Goal: Contribute content: Contribute content

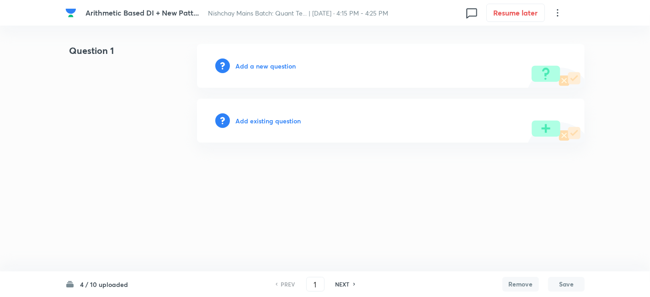
click at [277, 65] on h6 "Add a new question" at bounding box center [265, 66] width 60 height 10
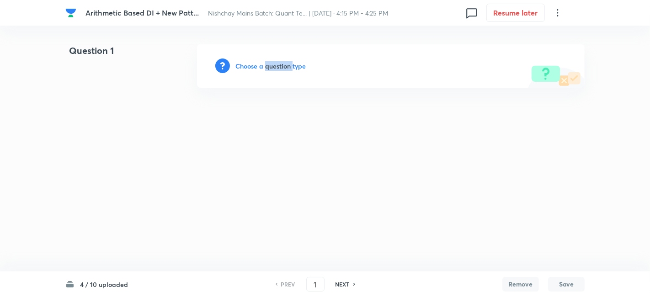
click at [277, 65] on h6 "Choose a question type" at bounding box center [270, 66] width 70 height 10
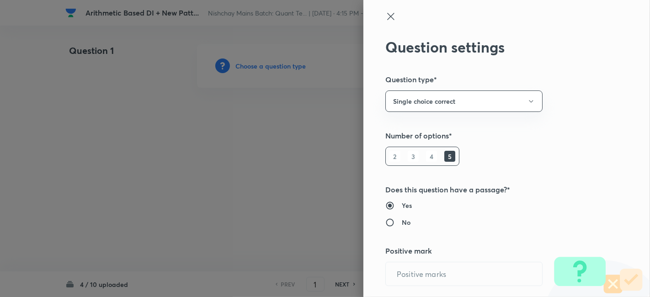
type input "1"
type input "0.25"
click at [277, 65] on div at bounding box center [325, 148] width 650 height 297
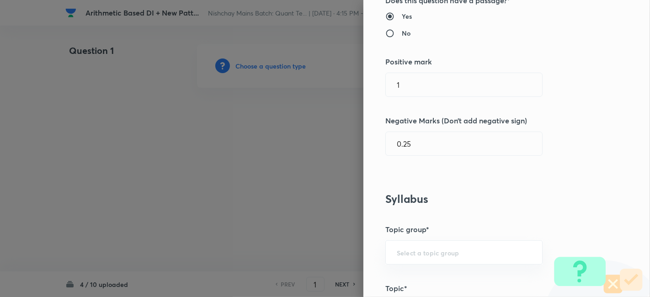
scroll to position [393, 0]
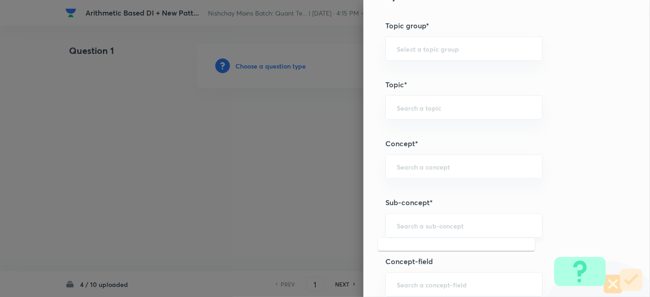
click at [415, 224] on input "text" at bounding box center [463, 225] width 134 height 9
click at [417, 244] on li "Wrong Series" at bounding box center [456, 250] width 157 height 16
type input "Wrong Series"
type input "Quantitative Aptitude"
type input "Basic Maths"
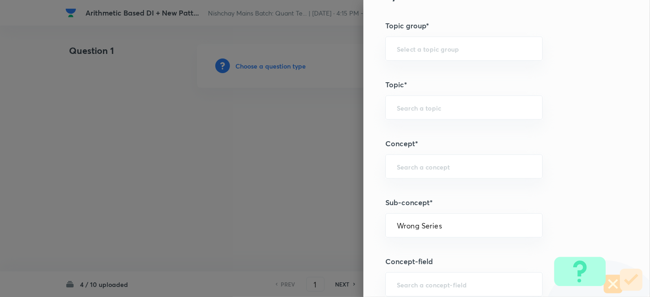
type input "Number Series"
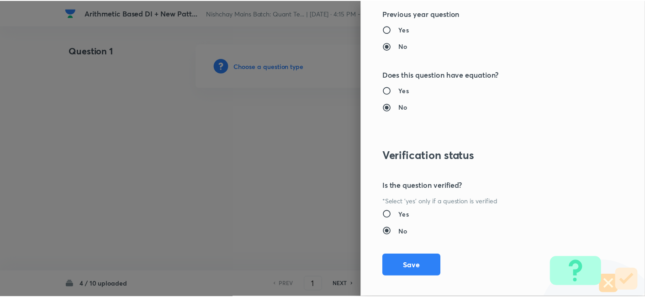
scroll to position [946, 0]
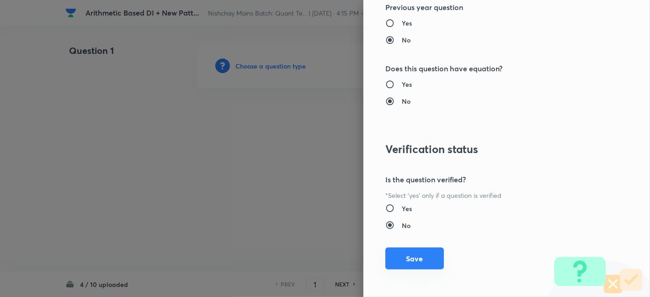
click at [413, 253] on button "Save" at bounding box center [414, 259] width 58 height 22
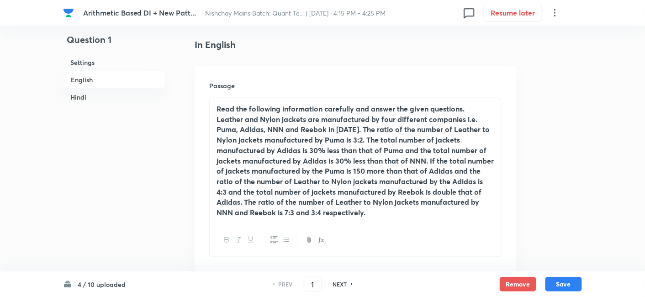
scroll to position [234, 0]
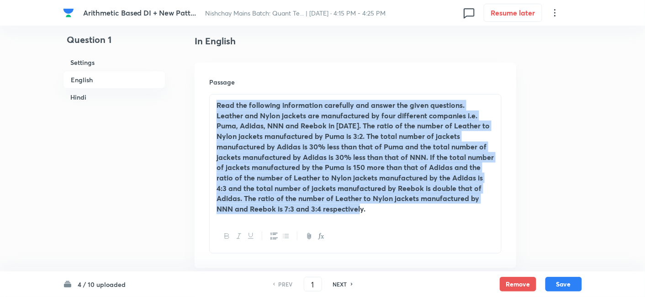
drag, startPoint x: 374, startPoint y: 213, endPoint x: 168, endPoint y: 84, distance: 242.8
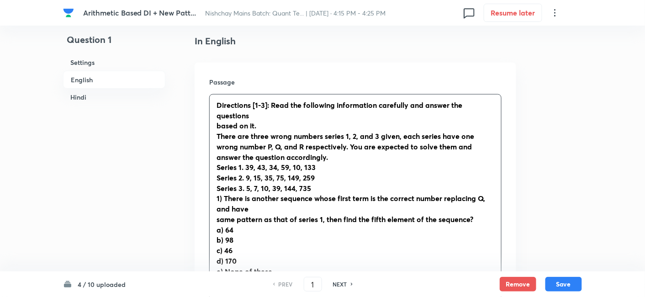
click at [217, 128] on strong "based on it." at bounding box center [237, 126] width 40 height 10
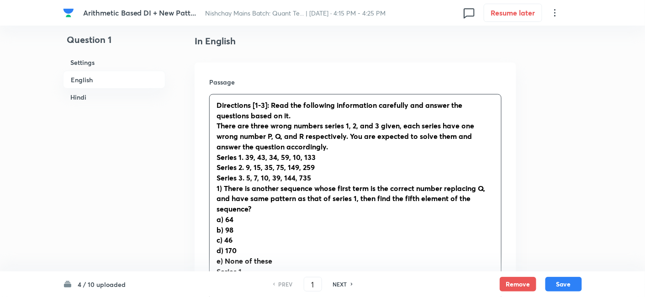
click at [221, 191] on strong "1) There is another sequence whose first term is the correct number replacing Q…" at bounding box center [351, 198] width 269 height 30
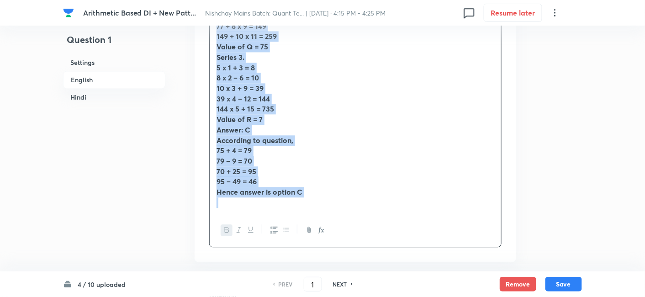
drag, startPoint x: 214, startPoint y: 101, endPoint x: 373, endPoint y: 271, distance: 232.7
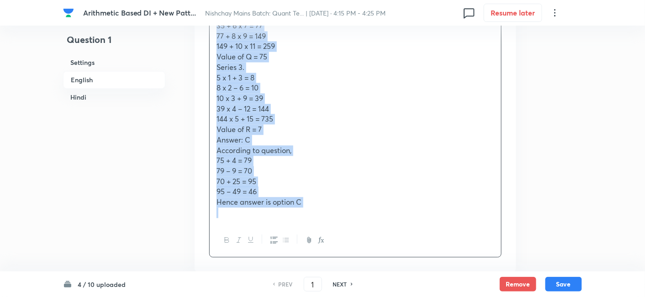
copy div "Loremipsum [1-0]: Dolo sit ametconse adipiscinge seddoeius tem incidi utl etdol…"
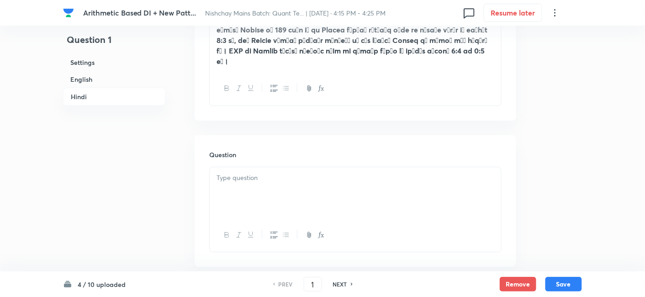
scroll to position [2027, 0]
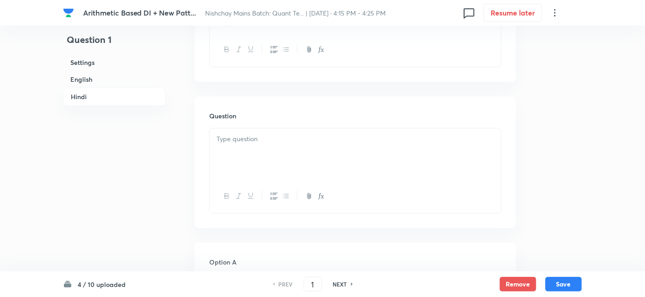
click at [354, 177] on div at bounding box center [355, 153] width 291 height 51
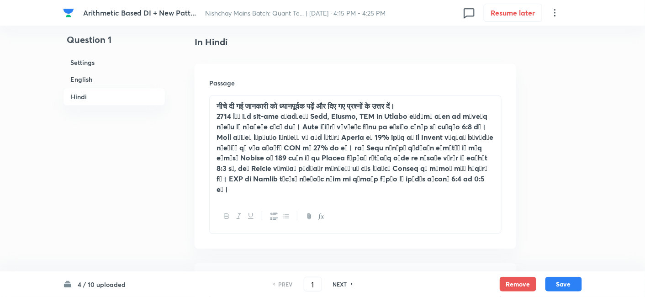
scroll to position [1857, 0]
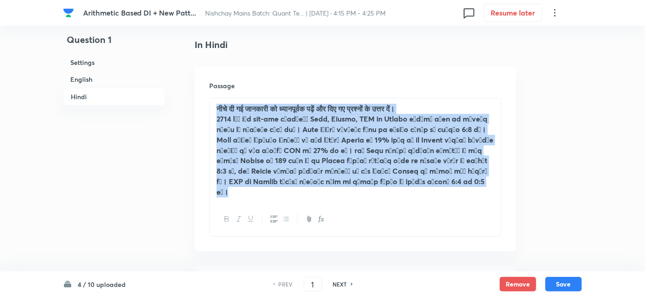
drag, startPoint x: 257, startPoint y: 194, endPoint x: 196, endPoint y: 94, distance: 116.9
click at [196, 94] on div "Passage नीचे दी गई जानकारी को ध्यानपूर्वक पढ़ें और दिए गए प्रश्नों के उत्तर दें।" at bounding box center [356, 158] width 322 height 185
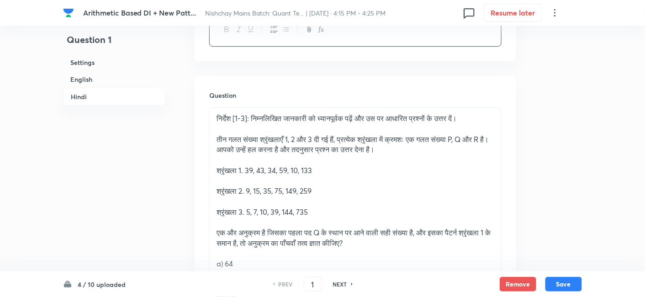
scroll to position [1994, 0]
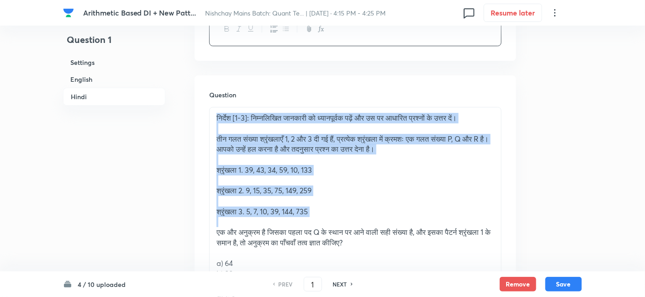
drag, startPoint x: 214, startPoint y: 112, endPoint x: 334, endPoint y: 216, distance: 158.7
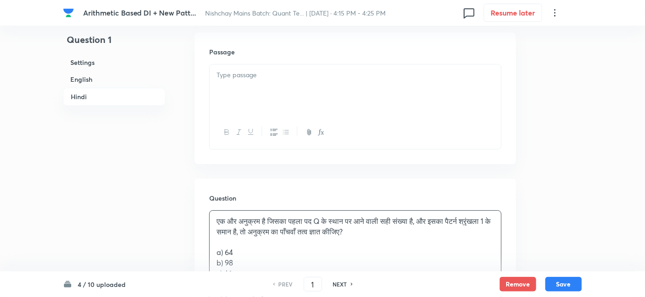
scroll to position [1748, 0]
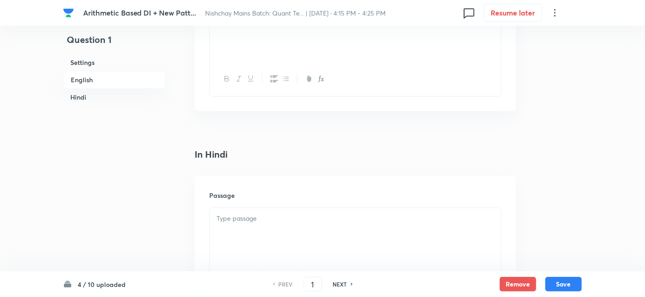
click at [334, 216] on p at bounding box center [356, 218] width 278 height 11
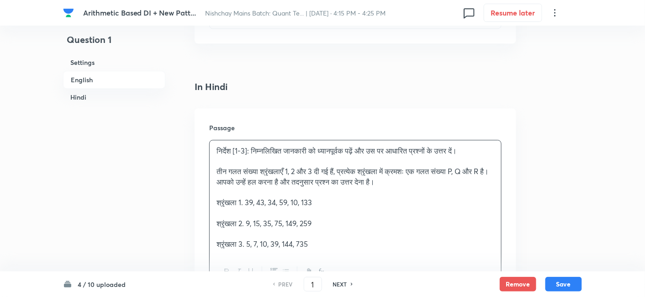
scroll to position [1816, 0]
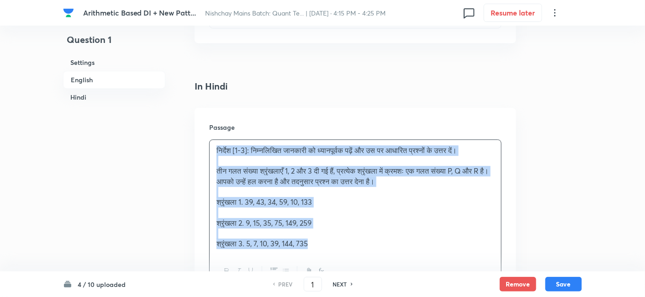
drag, startPoint x: 317, startPoint y: 246, endPoint x: 171, endPoint y: 122, distance: 191.5
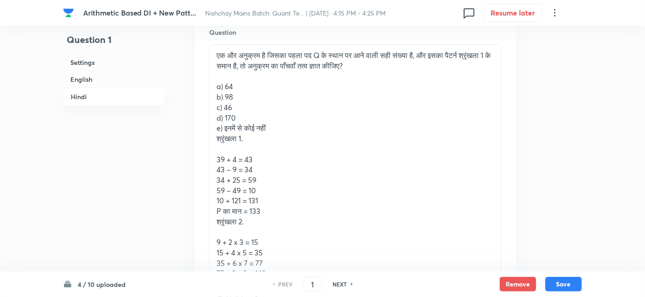
scroll to position [2121, 0]
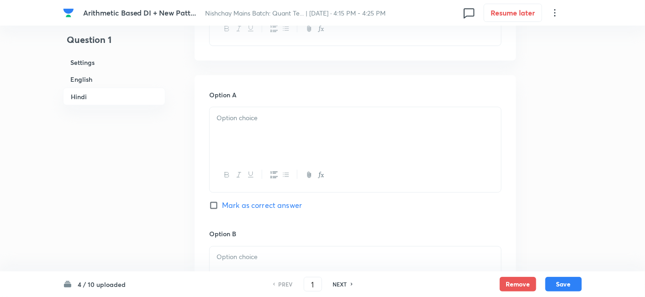
drag, startPoint x: 215, startPoint y: 137, endPoint x: 409, endPoint y: 160, distance: 195.5
click at [409, 160] on div "In Hindi Passage निर्देश [1-3]: निम्नलिखित जानकारी को ध्यानपूर्वक पढ़ें और उस प…" at bounding box center [356, 117] width 322 height 1623
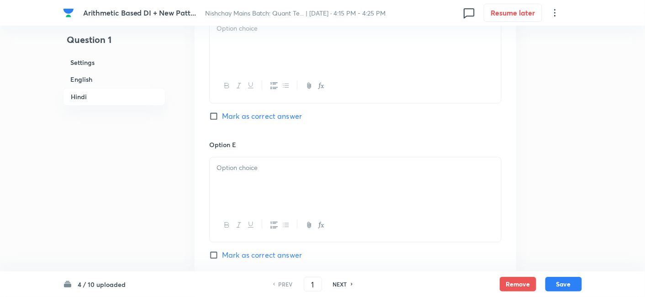
scroll to position [2965, 0]
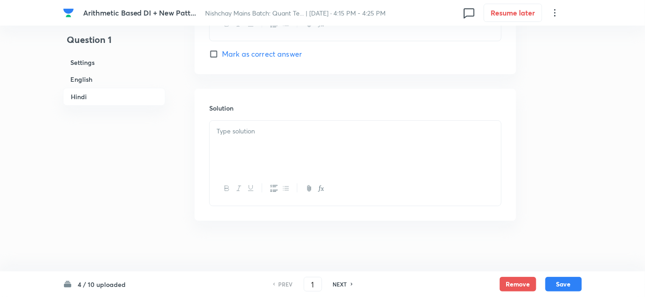
click at [313, 136] on div at bounding box center [355, 146] width 291 height 51
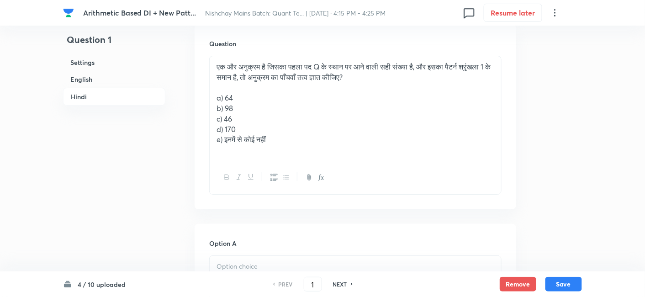
scroll to position [2109, 0]
drag, startPoint x: 213, startPoint y: 98, endPoint x: 333, endPoint y: 174, distance: 142.4
click at [333, 174] on div "एक और अनुक्रम है जिसका पहला पद Q के स्थान पर आने वाली सही संख्या है, और इसका पै…" at bounding box center [355, 125] width 292 height 139
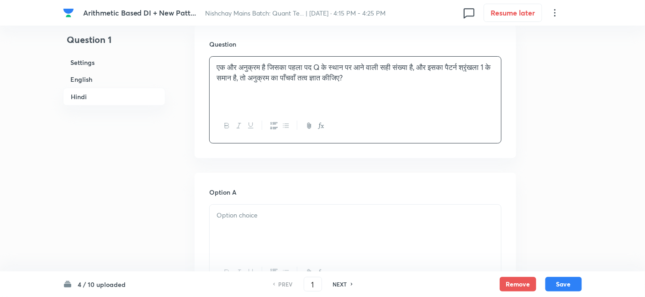
scroll to position [2222, 0]
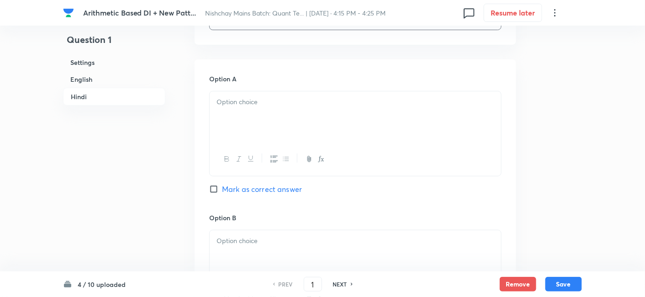
click at [218, 119] on div at bounding box center [355, 116] width 291 height 51
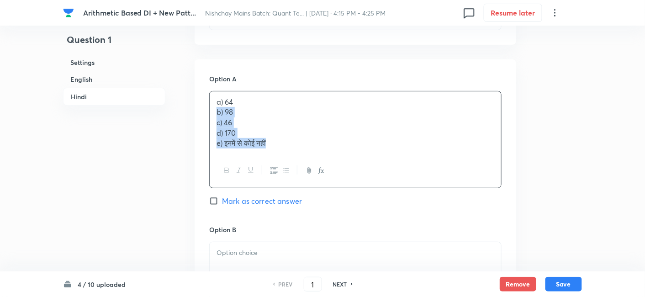
drag, startPoint x: 214, startPoint y: 111, endPoint x: 317, endPoint y: 190, distance: 129.6
click at [317, 190] on div "Option A a) 64 b) 98 c) 46 d) 170 e) इनमें से कोई नहीं Mark as correct answer" at bounding box center [355, 149] width 292 height 151
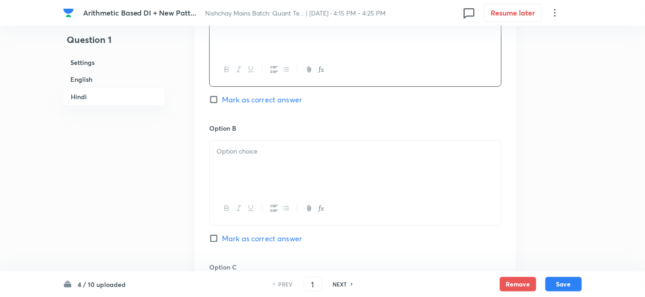
scroll to position [2312, 0]
click at [236, 178] on div at bounding box center [355, 165] width 291 height 51
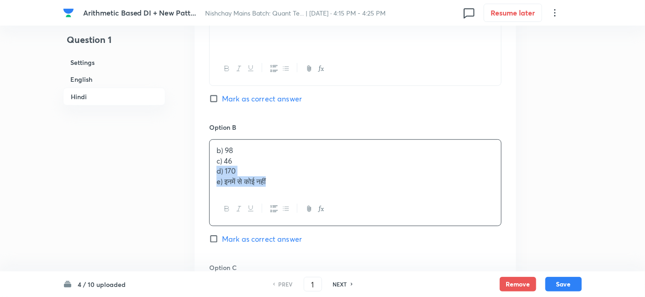
drag, startPoint x: 217, startPoint y: 163, endPoint x: 330, endPoint y: 227, distance: 130.1
click at [330, 227] on div "Option B b) 98 c) 46 d) 170 e) इनमें से कोई नहीं Mark as correct answer" at bounding box center [355, 192] width 292 height 140
drag, startPoint x: 215, startPoint y: 160, endPoint x: 305, endPoint y: 212, distance: 104.2
click at [305, 212] on div "b) 98 c) 46 d) 170 e) इनमें से कोई नहीं" at bounding box center [355, 182] width 292 height 87
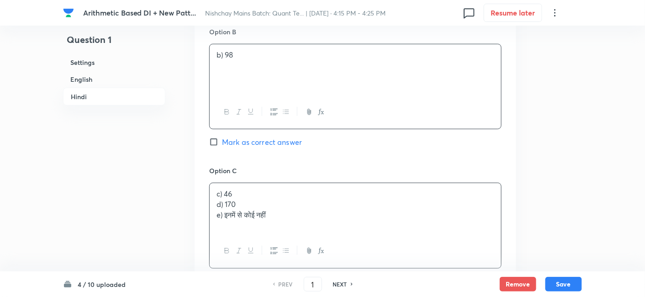
click at [248, 201] on div "c) 46 d) 170 e) इनमें से कोई नहीं" at bounding box center [355, 208] width 291 height 51
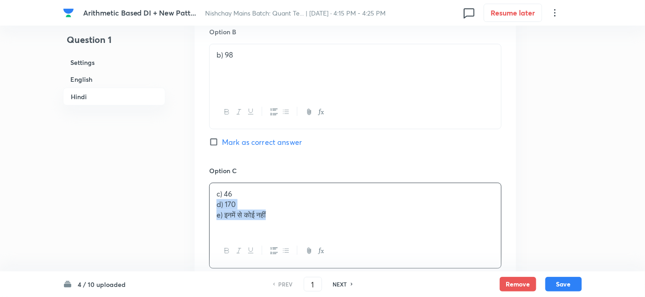
drag, startPoint x: 212, startPoint y: 202, endPoint x: 333, endPoint y: 261, distance: 134.6
click at [333, 261] on div "c) 46 d) 170 e) इनमें से कोई नहीं" at bounding box center [355, 225] width 292 height 85
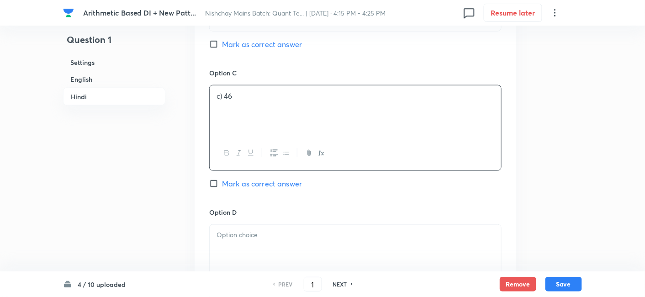
scroll to position [2508, 0]
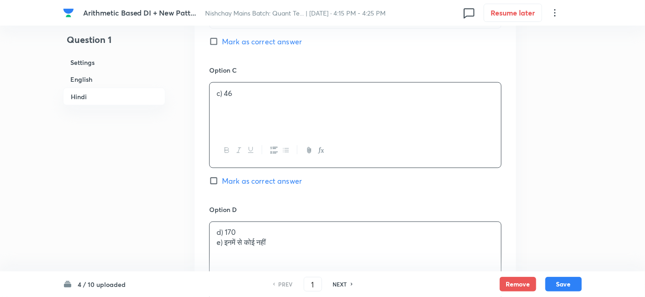
click at [257, 242] on div "d) 170 e) इनमें से कोई नहीं" at bounding box center [355, 247] width 291 height 51
click at [267, 179] on span "Mark as correct answer" at bounding box center [262, 180] width 80 height 11
click at [222, 179] on input "Mark as correct answer" at bounding box center [215, 180] width 13 height 9
checkbox input "true"
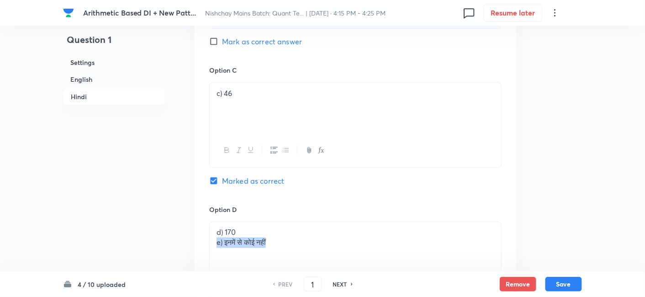
drag, startPoint x: 213, startPoint y: 242, endPoint x: 354, endPoint y: 265, distance: 142.2
click at [354, 265] on div "d) 170 e) इनमें से कोई नहीं" at bounding box center [355, 247] width 291 height 51
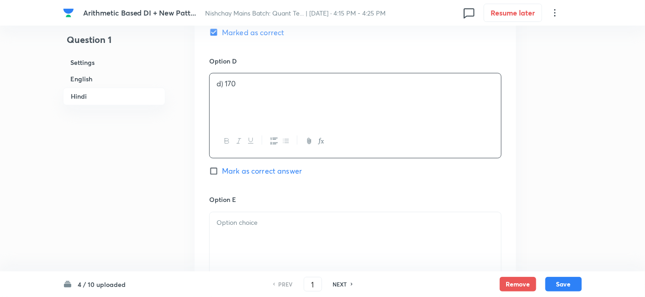
click at [286, 233] on div at bounding box center [355, 237] width 291 height 51
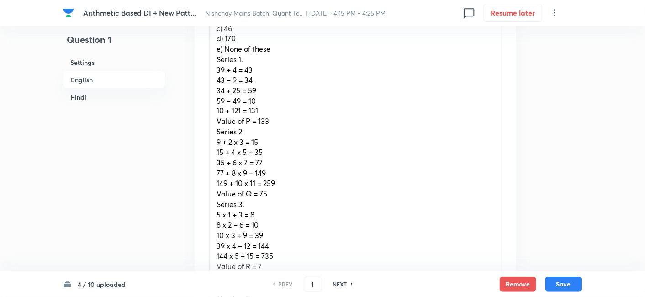
scroll to position [427, 0]
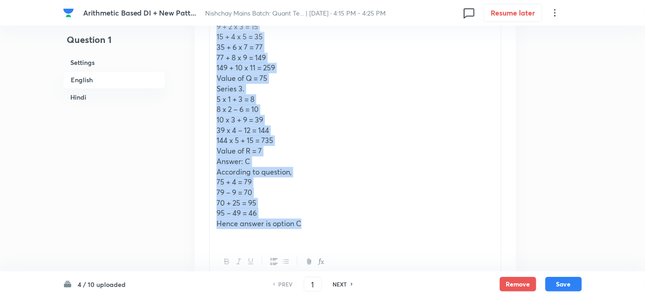
drag, startPoint x: 212, startPoint y: 69, endPoint x: 380, endPoint y: 222, distance: 226.3
click at [380, 222] on div "Directions [1-3]: Read the following information carefully and answer the quest…" at bounding box center [355, 11] width 291 height 468
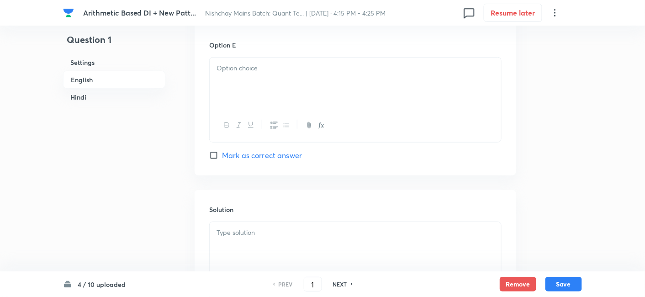
scroll to position [1277, 0]
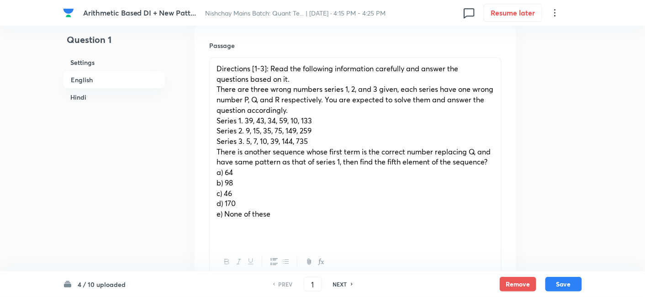
scroll to position [267, 0]
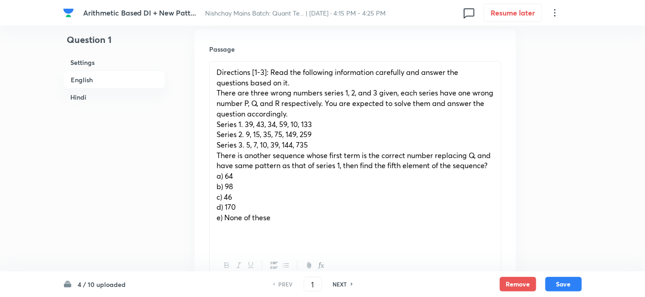
click at [211, 152] on div "Directions [1-3]: Read the following information carefully and answer the quest…" at bounding box center [355, 155] width 291 height 187
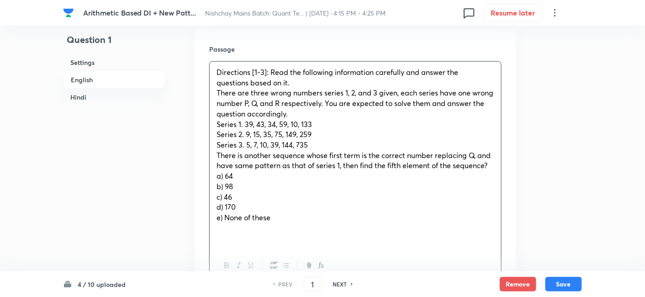
drag, startPoint x: 322, startPoint y: 141, endPoint x: 195, endPoint y: 48, distance: 158.2
click at [195, 48] on div "Passage Directions [1-3]: Read the following information carefully and answer t…" at bounding box center [356, 164] width 322 height 268
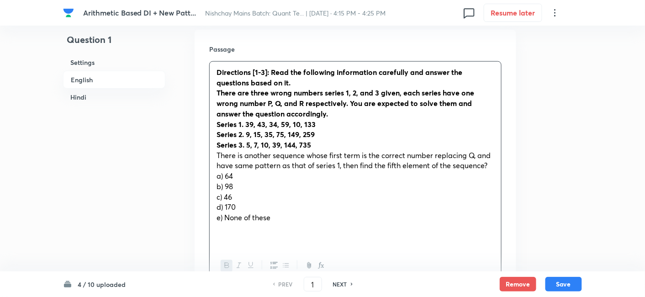
drag, startPoint x: 211, startPoint y: 155, endPoint x: 310, endPoint y: 221, distance: 118.3
click at [310, 221] on div "Directions [1-3]: Read the following information carefully and answer the quest…" at bounding box center [355, 155] width 291 height 187
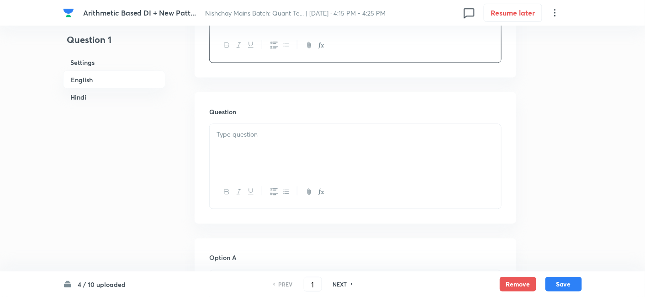
scroll to position [416, 0]
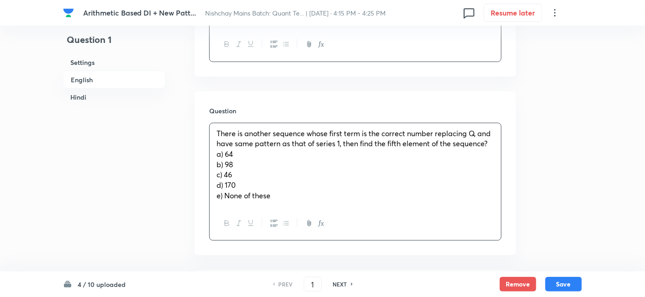
click at [253, 144] on div "There is another sequence whose first term is the correct number replacing Q, a…" at bounding box center [355, 165] width 291 height 84
drag, startPoint x: 211, startPoint y: 156, endPoint x: 318, endPoint y: 222, distance: 126.4
click at [318, 222] on div "There is another sequence whose first term is the correct number replacing Q, a…" at bounding box center [355, 182] width 292 height 118
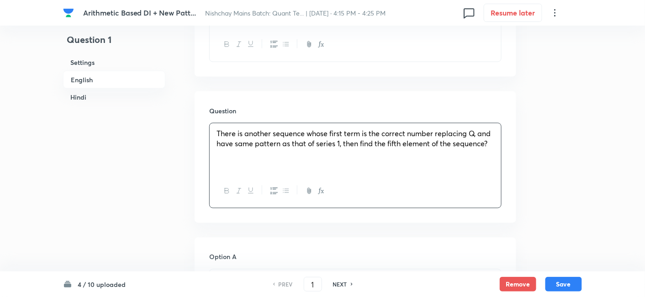
scroll to position [520, 0]
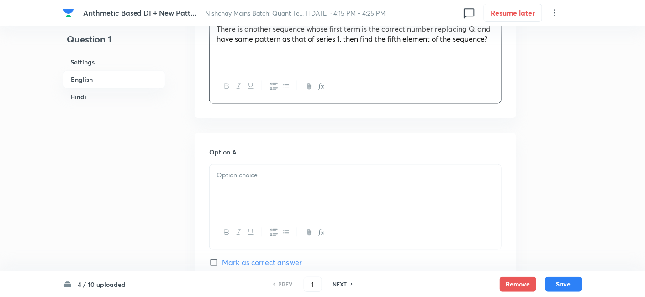
click at [240, 193] on div at bounding box center [355, 190] width 291 height 51
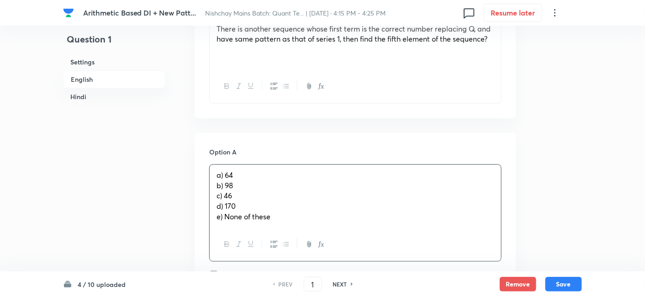
drag, startPoint x: 212, startPoint y: 186, endPoint x: 302, endPoint y: 257, distance: 114.5
click at [302, 257] on div "a) 64 b) 98 c) 46 d) 170 e) None of these" at bounding box center [355, 212] width 292 height 97
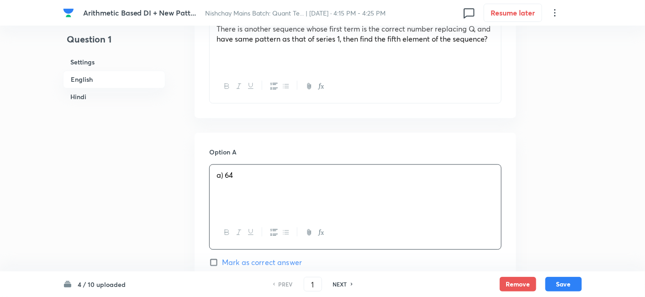
scroll to position [656, 0]
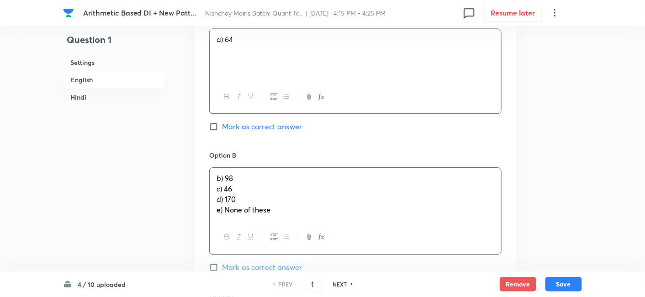
click at [235, 191] on div "b) 98 c) 46 d) 170 e) None of these" at bounding box center [355, 194] width 291 height 53
drag, startPoint x: 214, startPoint y: 188, endPoint x: 323, endPoint y: 245, distance: 123.0
click at [323, 245] on div "b) 98 c) 46 d) 170 e) None of these" at bounding box center [355, 210] width 292 height 87
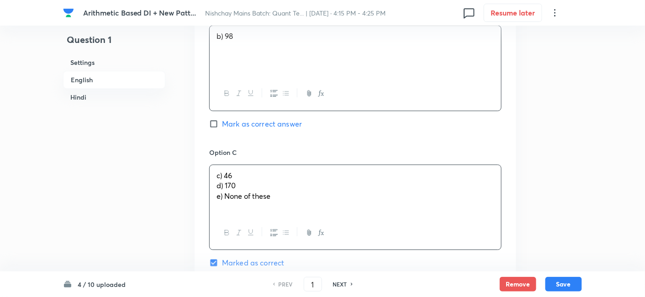
click at [243, 201] on div "c) 46 d) 170 e) None of these" at bounding box center [355, 190] width 291 height 51
drag, startPoint x: 217, startPoint y: 188, endPoint x: 307, endPoint y: 226, distance: 98.2
click at [307, 226] on div "c) 46 d) 170 e) None of these" at bounding box center [355, 206] width 292 height 85
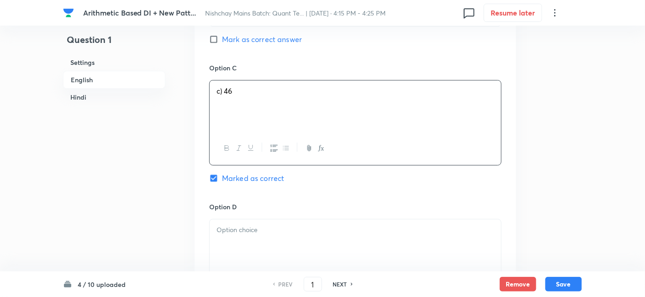
scroll to position [883, 0]
click at [307, 226] on p at bounding box center [356, 229] width 278 height 11
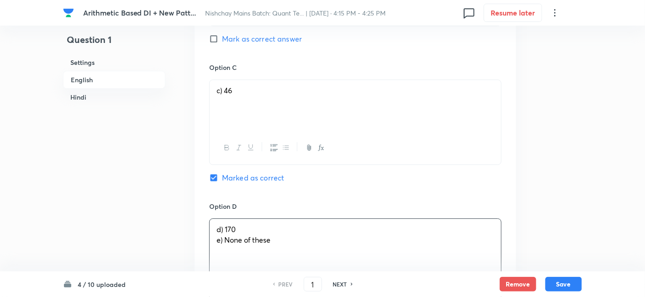
drag, startPoint x: 214, startPoint y: 237, endPoint x: 348, endPoint y: 272, distance: 138.4
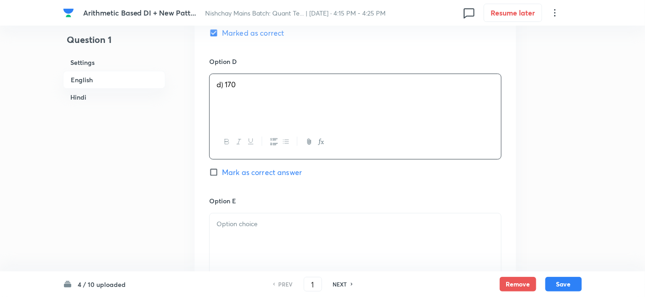
click at [287, 234] on div at bounding box center [355, 238] width 291 height 51
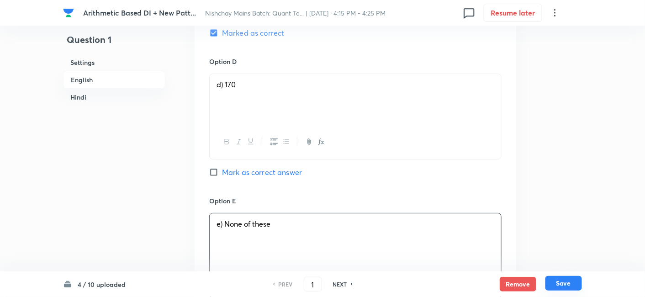
click at [567, 281] on button "Save" at bounding box center [563, 283] width 37 height 15
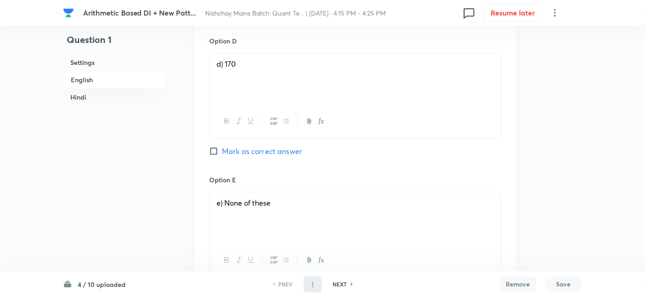
type input "2"
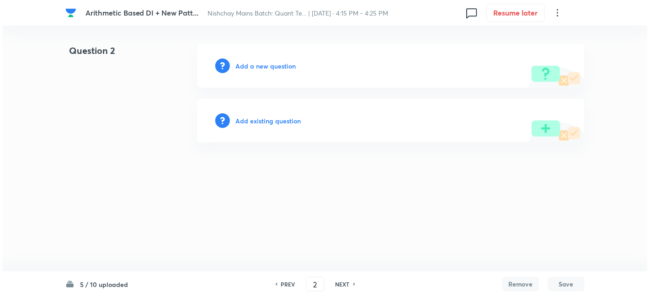
scroll to position [0, 0]
click at [285, 67] on h6 "Add a new question" at bounding box center [265, 66] width 60 height 10
click at [285, 67] on h6 "Choose a question type" at bounding box center [270, 66] width 70 height 10
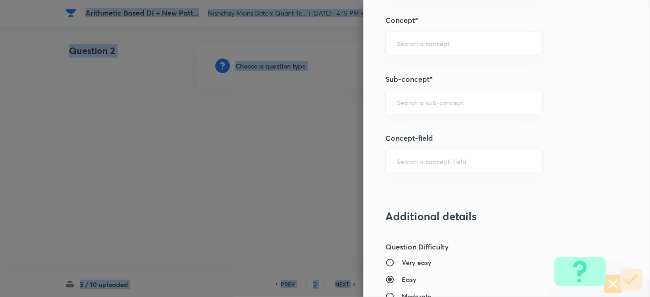
scroll to position [513, 0]
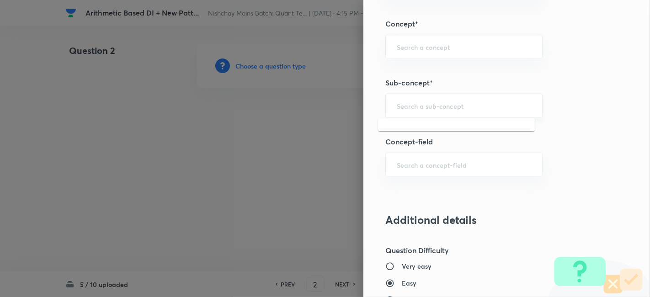
click at [433, 101] on input "text" at bounding box center [463, 105] width 134 height 9
type input "m"
click at [431, 132] on li "Wrong Series" at bounding box center [456, 130] width 157 height 16
type input "Wrong Series"
type input "Quantitative Aptitude"
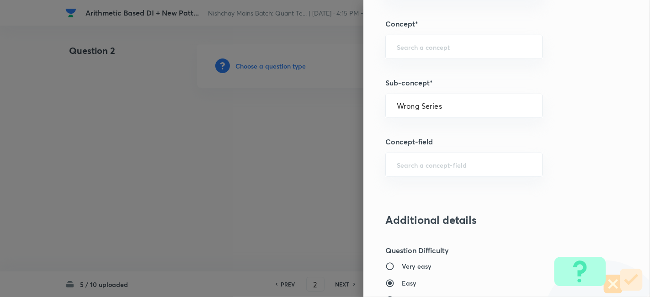
type input "Basic Maths"
type input "Number Series"
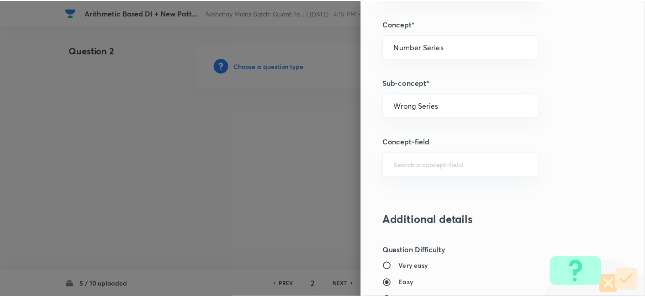
scroll to position [946, 0]
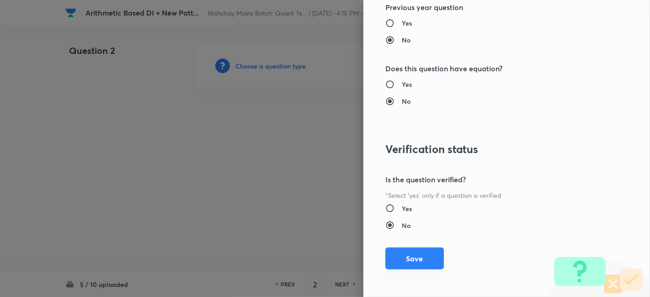
click at [423, 252] on button "Save" at bounding box center [414, 259] width 58 height 22
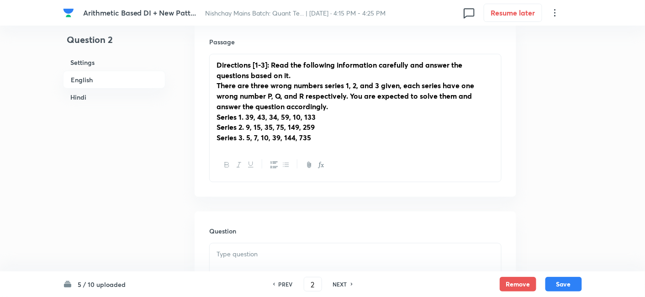
scroll to position [295, 0]
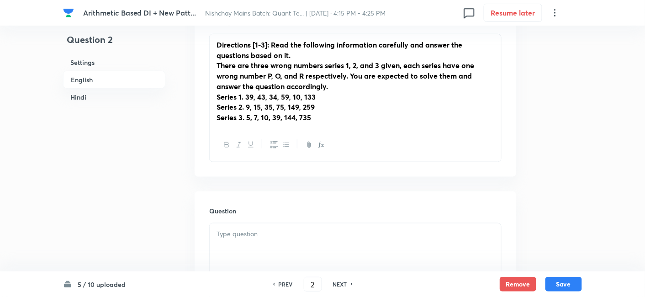
click at [423, 252] on div at bounding box center [355, 248] width 291 height 51
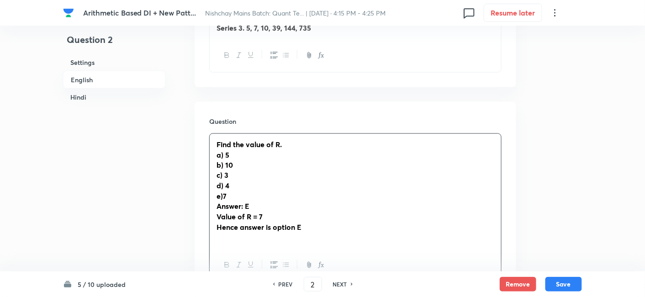
scroll to position [388, 0]
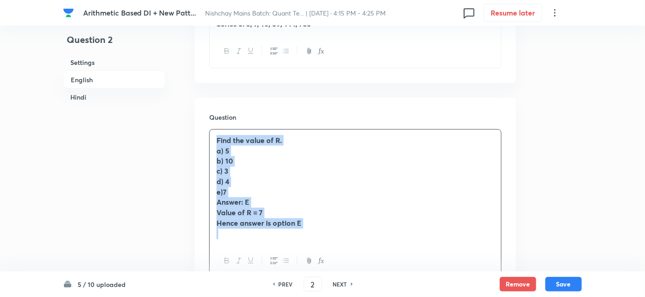
drag, startPoint x: 217, startPoint y: 137, endPoint x: 356, endPoint y: 252, distance: 180.1
click at [356, 252] on div "Find the value of R. a) 5 b) 10 c) 3 d) 4 e)7 Answer: E Value of R = 7 Hence an…" at bounding box center [355, 203] width 292 height 149
copy div "Find the value of R. a) 5 b) 10 c) 3 d) 4 e)7 Answer: E Value of R = 7 Hence an…"
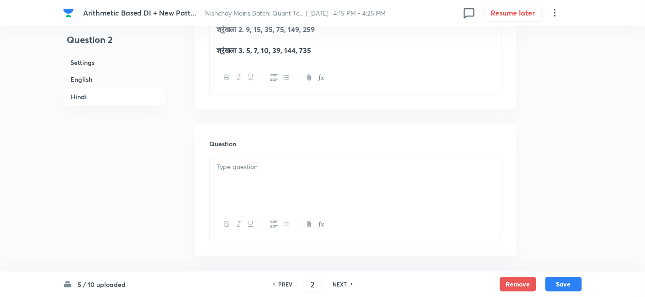
scroll to position [1700, 0]
click at [340, 171] on div at bounding box center [355, 181] width 291 height 51
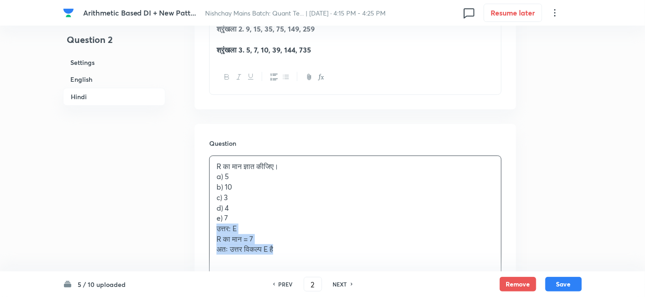
drag, startPoint x: 215, startPoint y: 227, endPoint x: 333, endPoint y: 263, distance: 122.7
click at [333, 263] on div "R का मान ज्ञात कीजिए। a) 5 b) 10 c) 3 d) 4 e) 7 उत्तर: E R का मान = 7 अतः उत्तर…" at bounding box center [355, 224] width 292 height 139
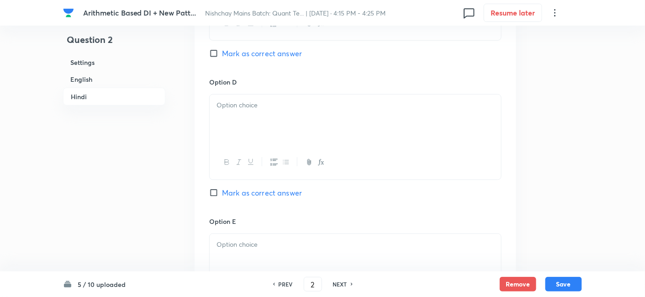
scroll to position [2635, 0]
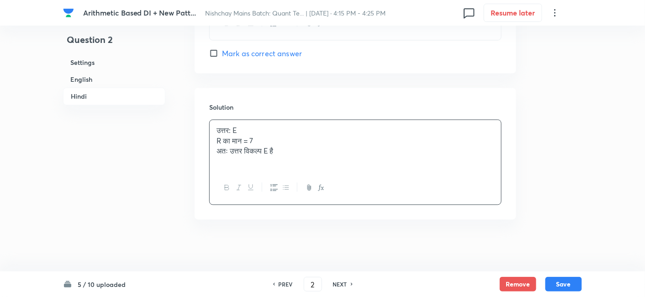
click at [248, 144] on div "उत्तर: E R का मान = 7 अतः उत्तर विकल्प E है" at bounding box center [355, 145] width 291 height 51
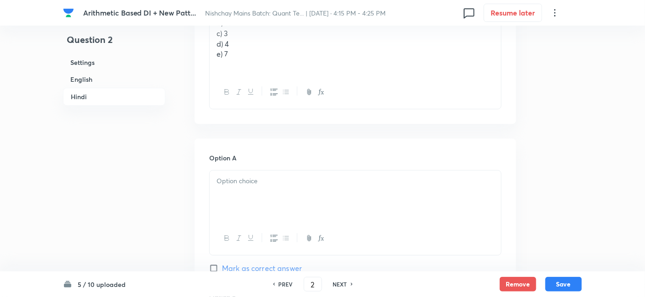
scroll to position [1769, 0]
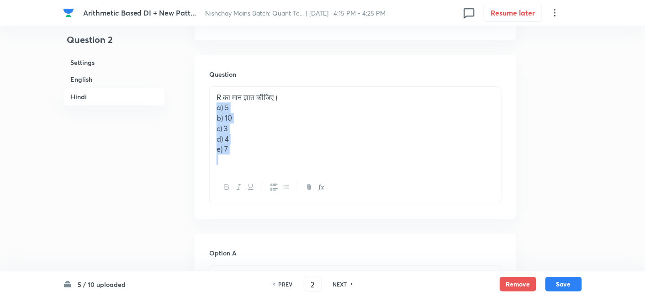
drag, startPoint x: 214, startPoint y: 106, endPoint x: 250, endPoint y: 176, distance: 78.9
click at [250, 176] on div "R का मान ज्ञात कीजिए। a) 5 b) 10 c) 3 d) 4 e) 7" at bounding box center [355, 145] width 292 height 118
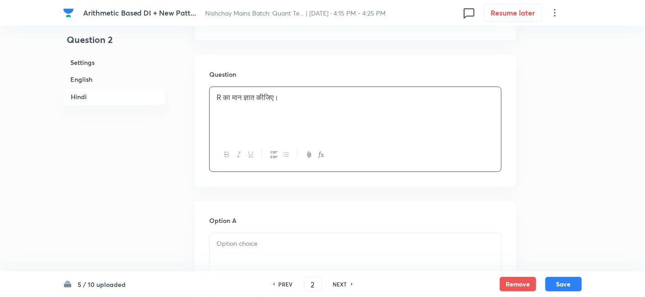
scroll to position [1848, 0]
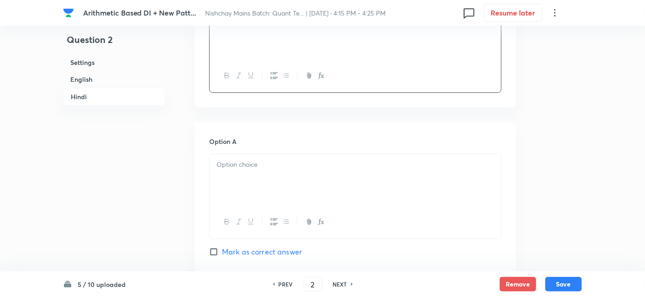
click at [250, 176] on div at bounding box center [355, 179] width 291 height 51
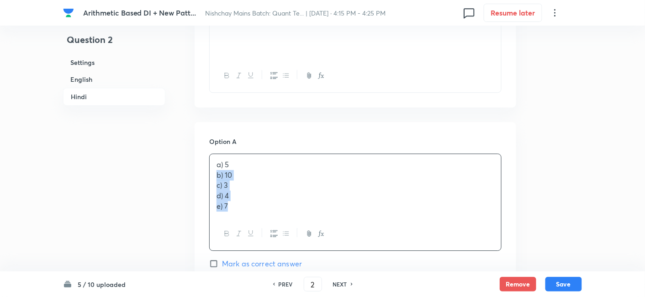
drag, startPoint x: 211, startPoint y: 171, endPoint x: 264, endPoint y: 242, distance: 87.5
click at [264, 242] on div "a) 5 b) 10 c) 3 d) 4 e) 7" at bounding box center [355, 201] width 292 height 97
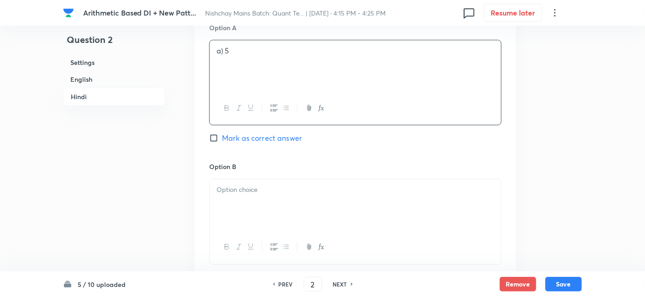
scroll to position [1962, 0]
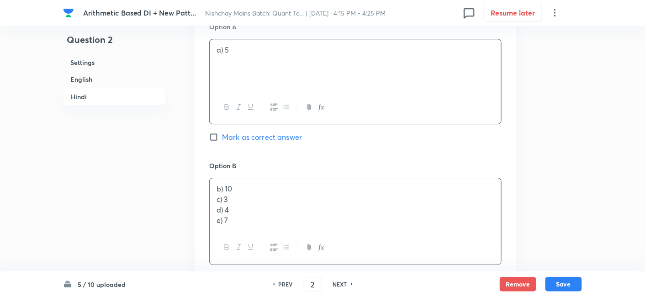
click at [226, 190] on p "b) 10" at bounding box center [356, 189] width 278 height 11
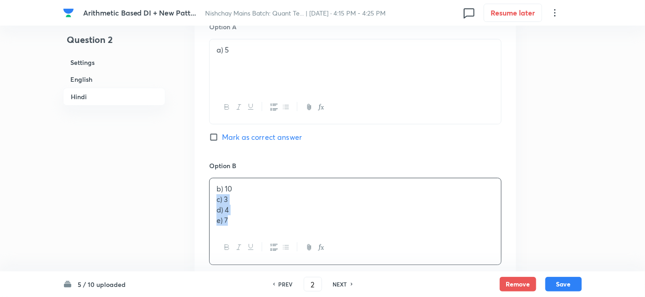
drag, startPoint x: 212, startPoint y: 200, endPoint x: 268, endPoint y: 268, distance: 87.3
click at [268, 268] on div "Option B b) 10 c) 3 d) 4 e) 7 [PERSON_NAME] as correct answer" at bounding box center [355, 231] width 292 height 140
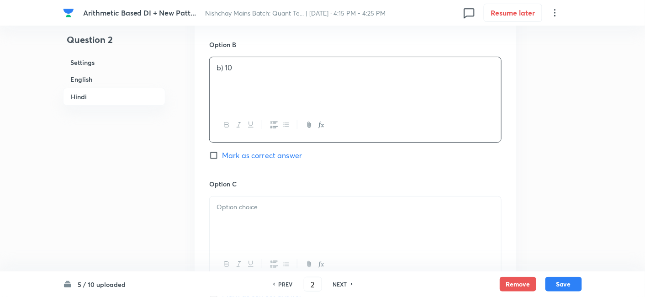
click at [246, 238] on div at bounding box center [355, 221] width 291 height 51
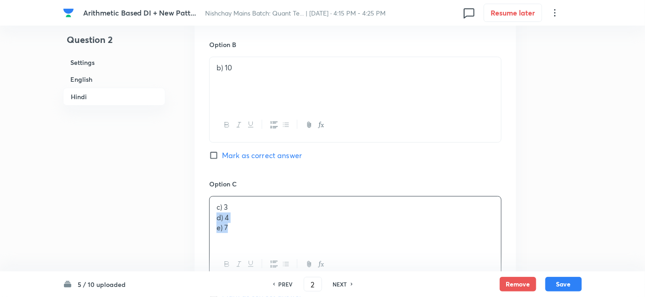
drag, startPoint x: 214, startPoint y: 212, endPoint x: 267, endPoint y: 251, distance: 66.1
click at [267, 251] on div "c) 3 d) 4 e) 7" at bounding box center [355, 238] width 292 height 85
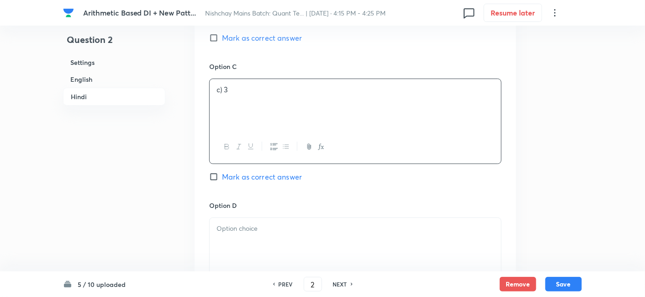
scroll to position [2201, 0]
click at [267, 251] on div at bounding box center [355, 242] width 291 height 51
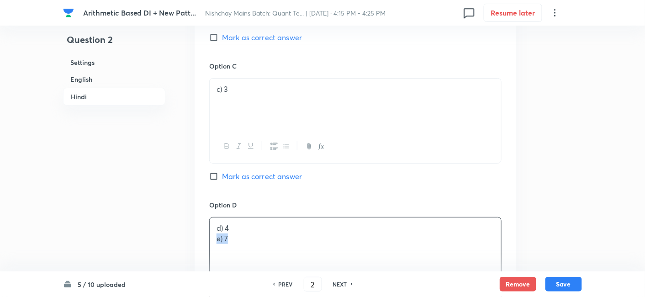
drag, startPoint x: 211, startPoint y: 237, endPoint x: 273, endPoint y: 252, distance: 63.1
click at [273, 252] on div "d) 4 e) 7" at bounding box center [355, 242] width 291 height 51
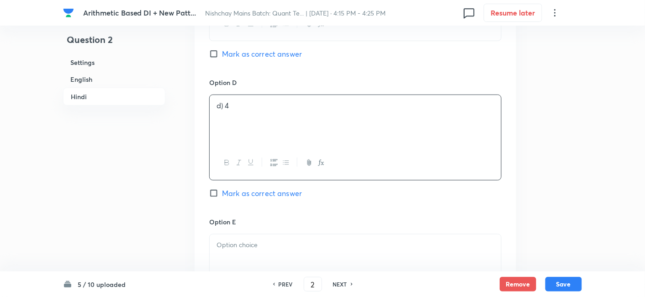
click at [273, 252] on div at bounding box center [355, 259] width 291 height 51
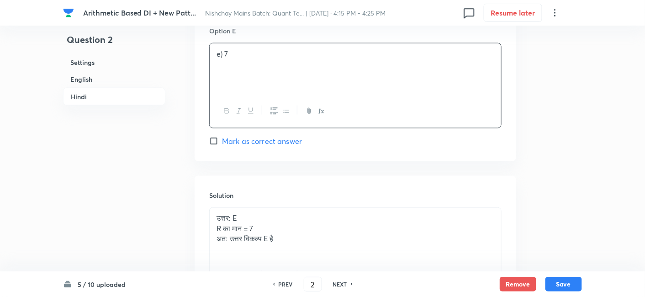
scroll to position [2516, 0]
click at [285, 140] on span "Mark as correct answer" at bounding box center [262, 140] width 80 height 11
click at [222, 140] on input "Mark as correct answer" at bounding box center [215, 140] width 13 height 9
checkbox input "true"
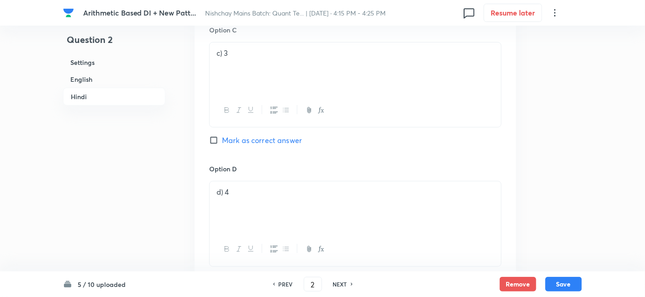
checkbox input "true"
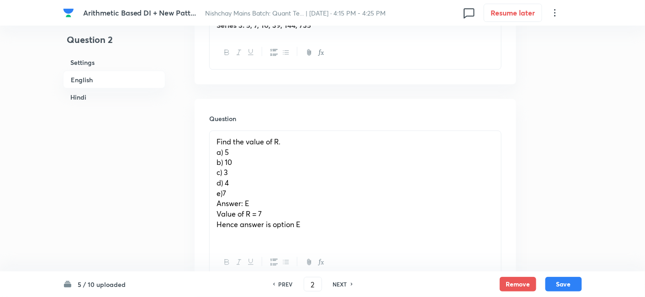
scroll to position [383, 0]
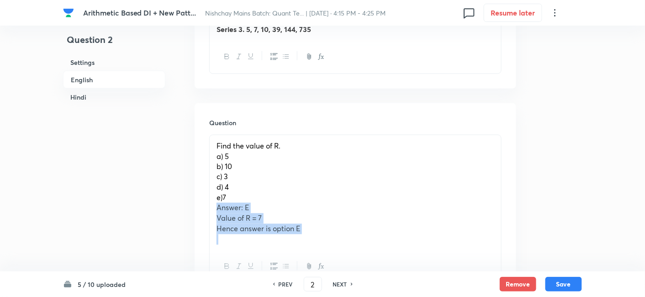
drag, startPoint x: 210, startPoint y: 207, endPoint x: 354, endPoint y: 260, distance: 152.9
click at [354, 260] on div "Find the value of R. a) 5 b) 10 c) 3 d) 4 e)7 Answer: E Value of R = 7 Hence an…" at bounding box center [355, 209] width 292 height 149
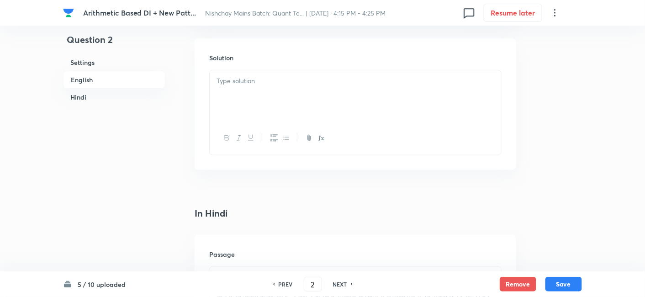
click at [243, 100] on div at bounding box center [355, 95] width 291 height 51
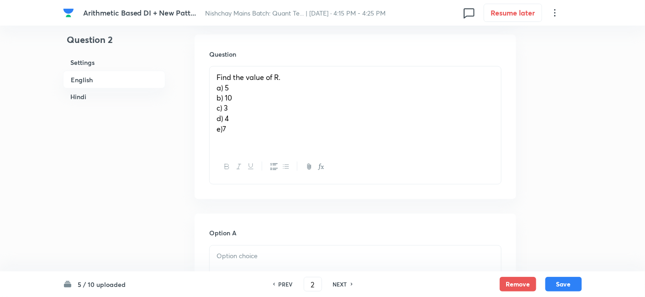
scroll to position [424, 0]
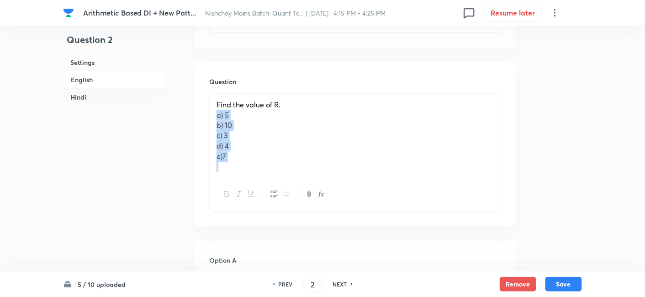
drag, startPoint x: 217, startPoint y: 114, endPoint x: 251, endPoint y: 187, distance: 80.9
click at [251, 187] on div "Find the value of R. a) 5 b) 10 c) 3 d) 4 e)7" at bounding box center [355, 153] width 292 height 118
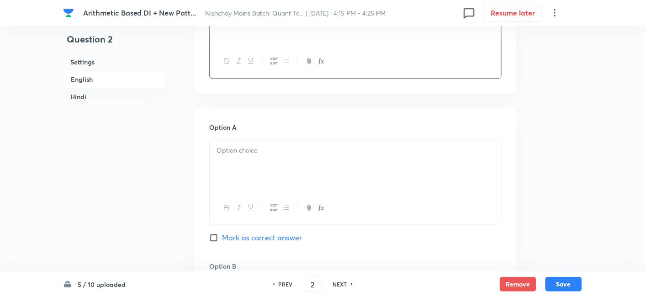
scroll to position [526, 0]
click at [251, 187] on div at bounding box center [355, 163] width 291 height 51
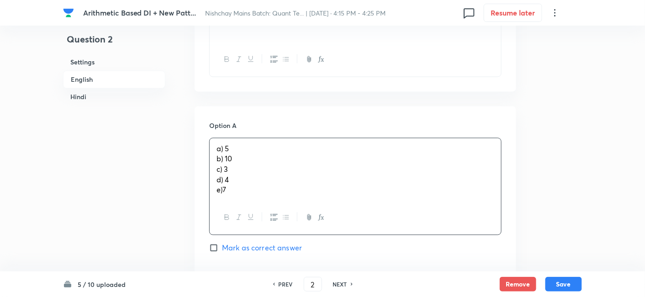
drag, startPoint x: 217, startPoint y: 160, endPoint x: 262, endPoint y: 233, distance: 85.8
click at [262, 233] on div "a) 5 b) 10 c) 3 d) 4 e)7" at bounding box center [355, 186] width 292 height 97
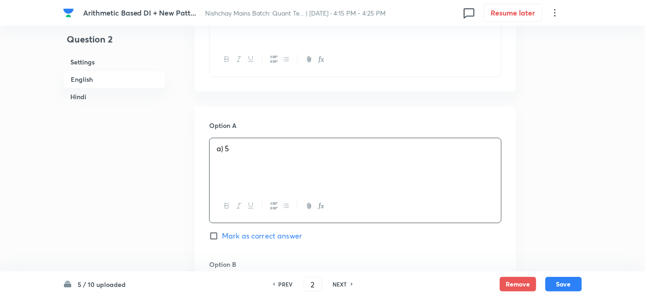
scroll to position [623, 0]
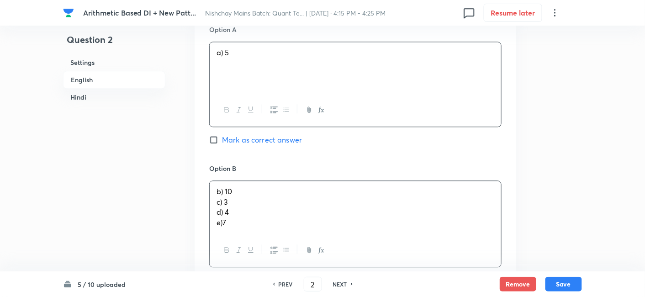
click at [233, 203] on div "b) 10 c) 3 d) 4 e)7" at bounding box center [355, 207] width 291 height 53
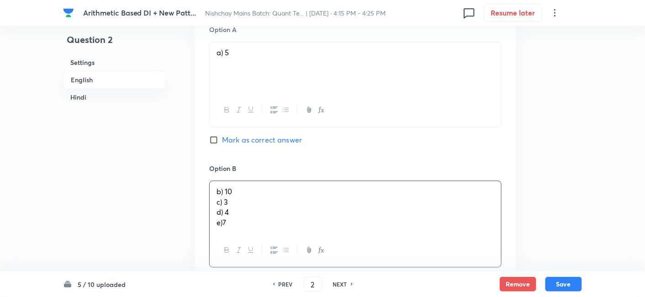
drag, startPoint x: 214, startPoint y: 203, endPoint x: 244, endPoint y: 247, distance: 52.8
click at [244, 247] on div "b) 10 c) 3 d) 4 e)7" at bounding box center [355, 223] width 292 height 87
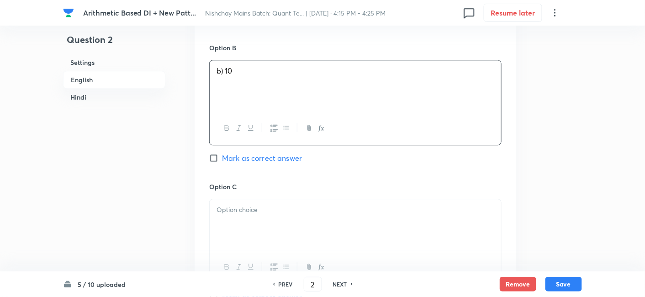
click at [244, 247] on div at bounding box center [355, 224] width 291 height 51
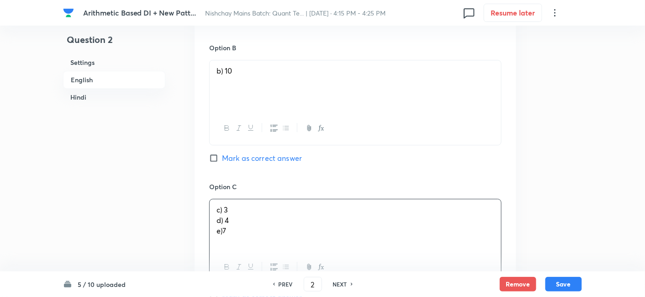
drag, startPoint x: 214, startPoint y: 220, endPoint x: 251, endPoint y: 260, distance: 55.0
click at [251, 260] on div "c) 3 d) 4 e)7" at bounding box center [355, 241] width 292 height 85
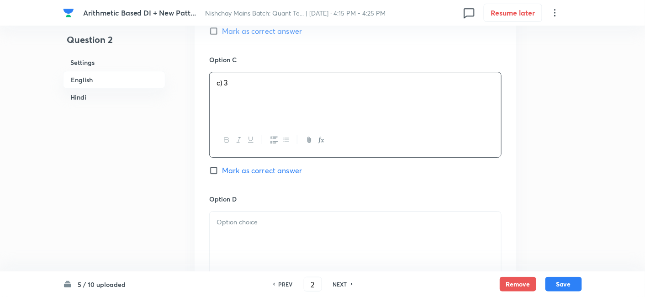
click at [230, 230] on div at bounding box center [355, 236] width 291 height 51
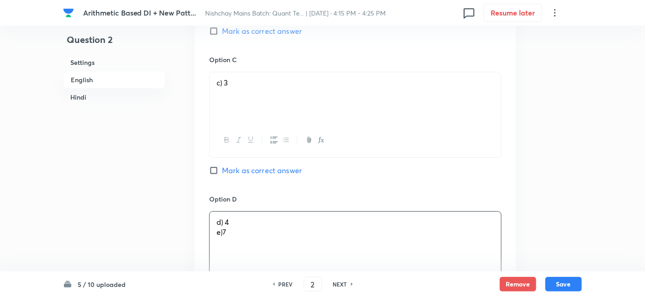
drag, startPoint x: 217, startPoint y: 233, endPoint x: 287, endPoint y: 264, distance: 76.7
click at [287, 264] on div "d) 4 e)7" at bounding box center [355, 253] width 292 height 85
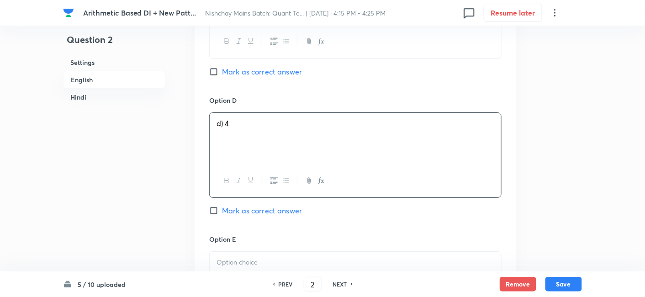
click at [287, 264] on p at bounding box center [356, 262] width 278 height 11
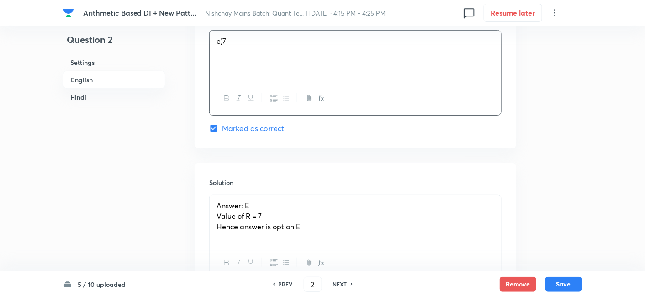
scroll to position [1190, 0]
click at [565, 289] on button "Save" at bounding box center [563, 283] width 37 height 15
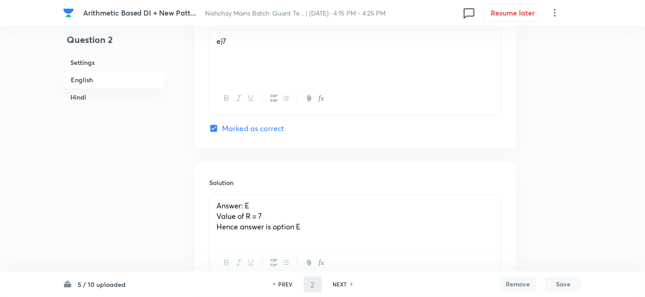
type input "3"
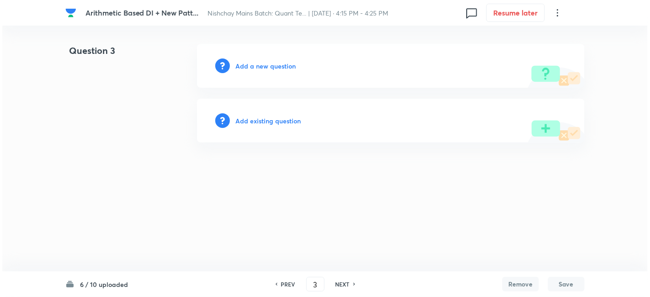
scroll to position [0, 0]
click at [284, 63] on h6 "Add a new question" at bounding box center [265, 66] width 60 height 10
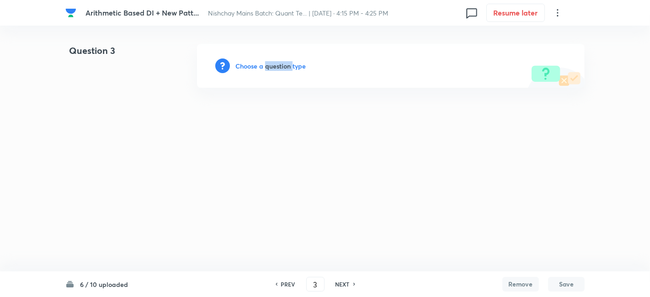
click at [284, 63] on h6 "Choose a question type" at bounding box center [270, 66] width 70 height 10
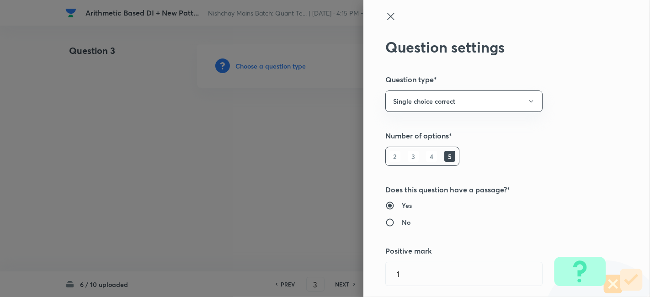
click at [284, 63] on div at bounding box center [325, 148] width 650 height 297
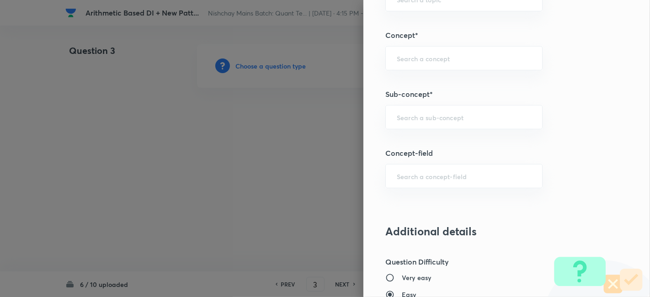
scroll to position [500, 0]
click at [423, 114] on input "text" at bounding box center [463, 118] width 134 height 9
click at [423, 147] on li "Wrong Series" at bounding box center [456, 142] width 157 height 16
type input "Wrong Series"
type input "Quantitative Aptitude"
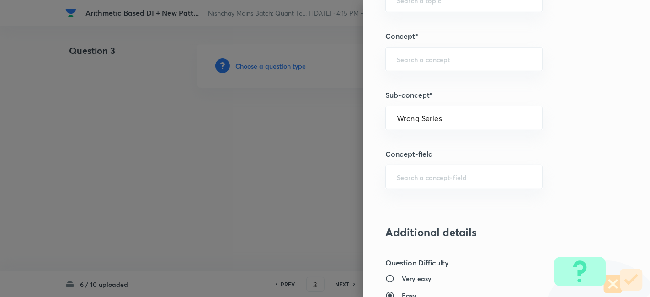
type input "Basic Maths"
type input "Number Series"
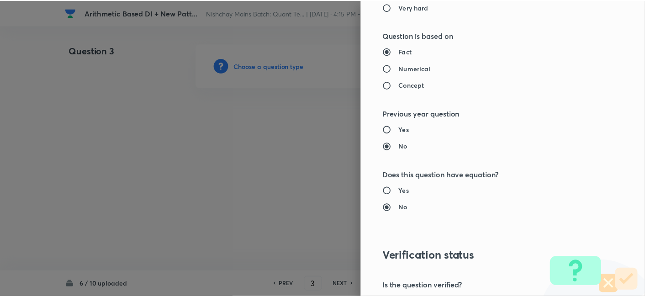
scroll to position [946, 0]
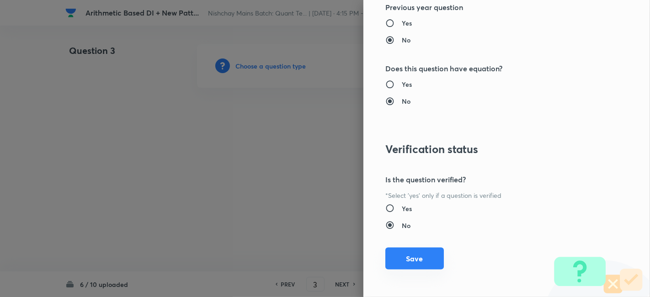
click at [416, 257] on button "Save" at bounding box center [414, 259] width 58 height 22
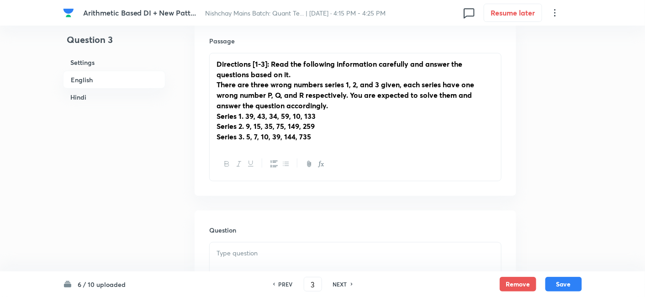
scroll to position [276, 0]
click at [329, 255] on p at bounding box center [356, 253] width 278 height 11
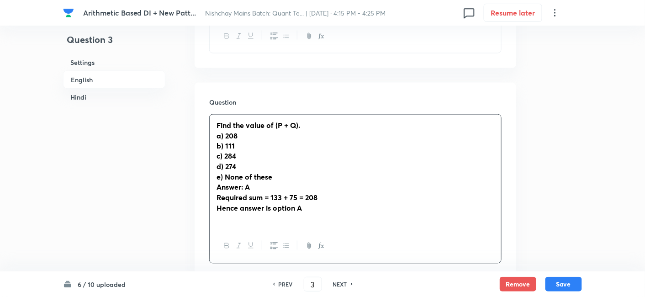
scroll to position [404, 0]
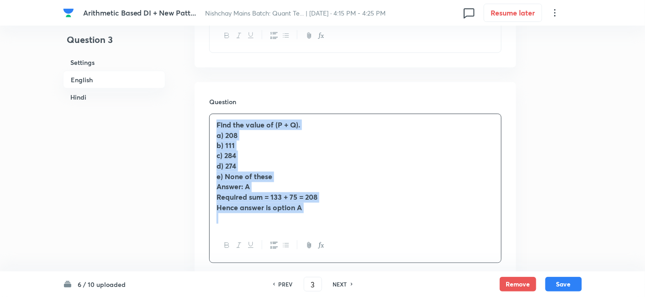
drag, startPoint x: 214, startPoint y: 120, endPoint x: 349, endPoint y: 222, distance: 169.9
click at [349, 222] on div "Find the value of (P + Q). a) 208 b) 111 c) 284 d) 274 e) None of these Answer:…" at bounding box center [355, 171] width 291 height 115
copy div "Find the value of (P + Q). a) 208 b) 111 c) 284 d) 274 e) None of these Answer:…"
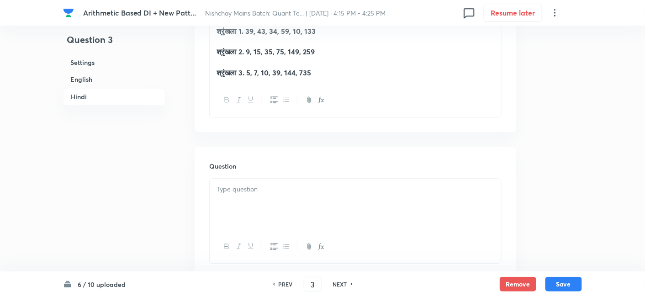
scroll to position [1750, 0]
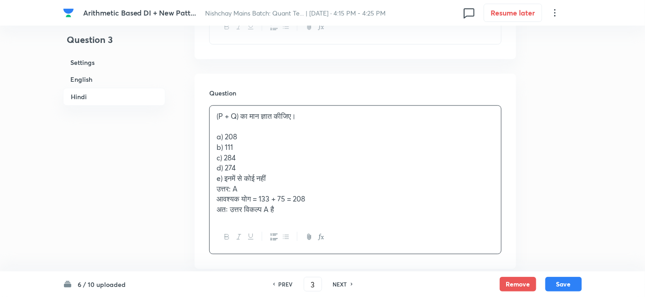
click at [241, 112] on p "(P + Q) का मान ज्ञात कीजिए।" at bounding box center [356, 116] width 278 height 11
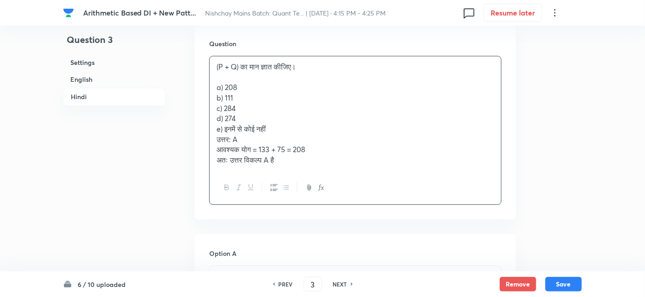
scroll to position [1800, 0]
drag, startPoint x: 212, startPoint y: 136, endPoint x: 360, endPoint y: 215, distance: 167.6
click at [360, 215] on div "Question (P + Q) का मान ज्ञात कीजिए। a) 208 b) 111 c) 284 d) 274 e) इनमें से को…" at bounding box center [356, 122] width 322 height 196
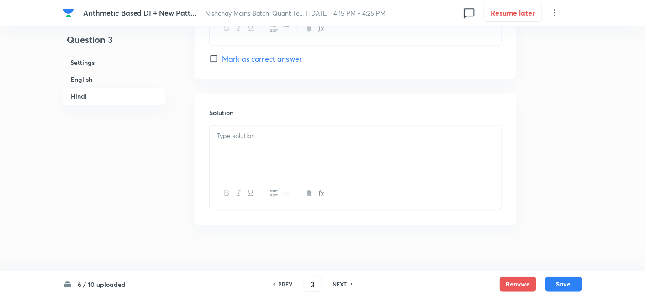
scroll to position [2645, 0]
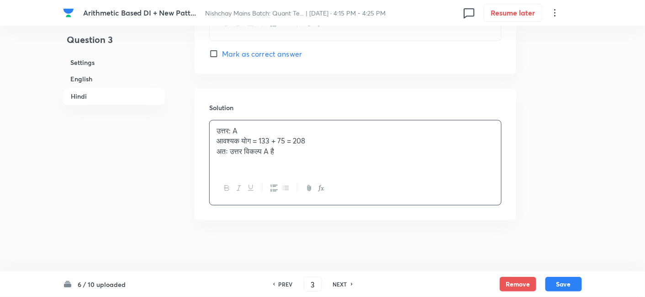
click at [264, 147] on div "उत्तर: A आवश्यक योग = 133 + 75 = 208 अतः उत्तर विकल्प A है" at bounding box center [355, 146] width 291 height 51
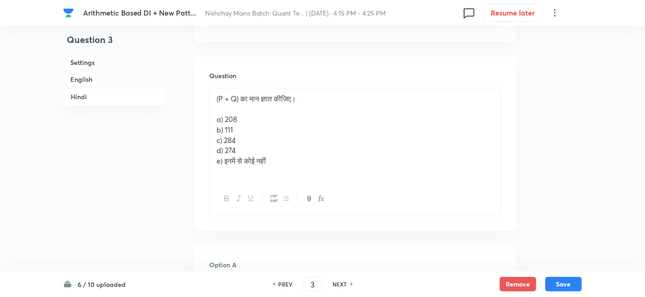
scroll to position [1755, 0]
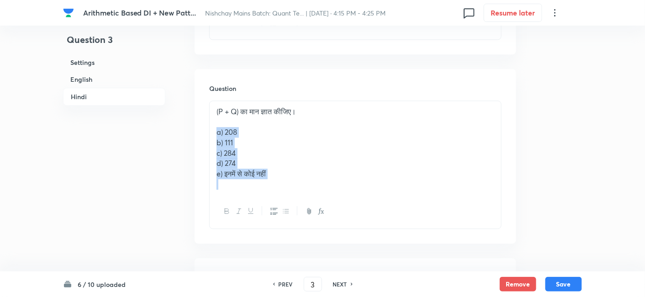
drag, startPoint x: 213, startPoint y: 133, endPoint x: 299, endPoint y: 198, distance: 107.3
click at [299, 198] on div "(P + Q) का मान ज्ञात कीजिए। a) 208 b) 111 c) 284 d) 274 e) इनमें से कोई नहीं" at bounding box center [355, 164] width 292 height 128
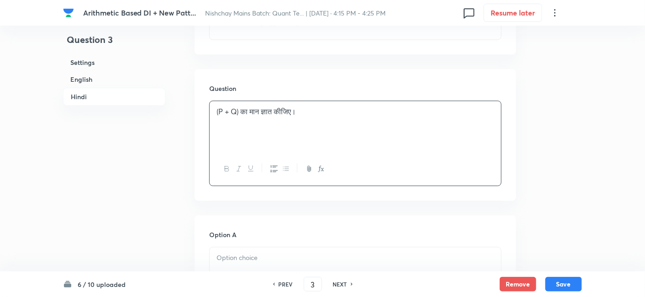
scroll to position [1831, 0]
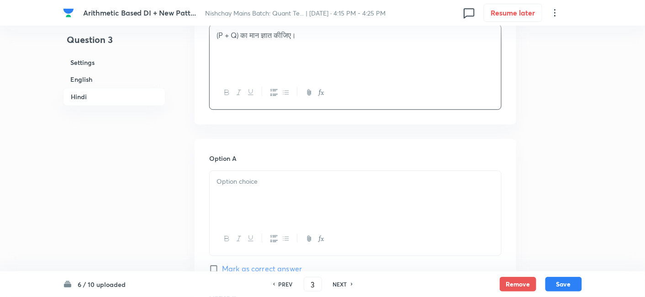
click at [243, 200] on div at bounding box center [355, 196] width 291 height 51
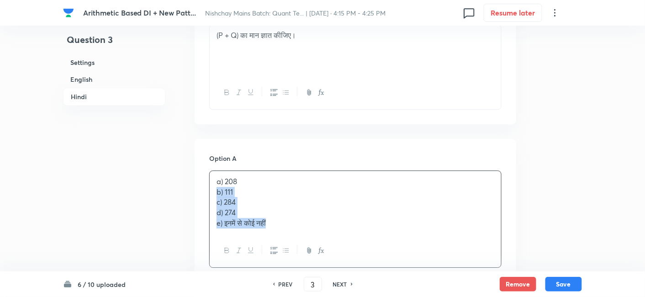
drag, startPoint x: 213, startPoint y: 190, endPoint x: 319, endPoint y: 244, distance: 119.3
click at [319, 244] on div "a) 208 b) 111 c) 284 d) 274 e) इनमें से कोई नहीं" at bounding box center [355, 218] width 292 height 97
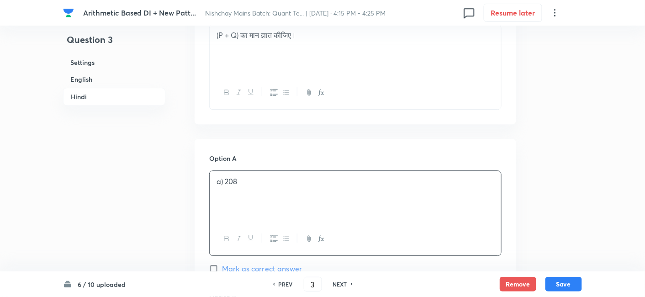
scroll to position [1928, 0]
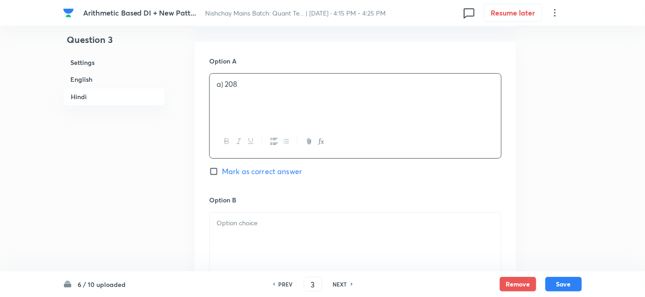
click at [279, 166] on span "Mark as correct answer" at bounding box center [262, 171] width 80 height 11
click at [222, 167] on input "Mark as correct answer" at bounding box center [215, 171] width 13 height 9
checkbox input "true"
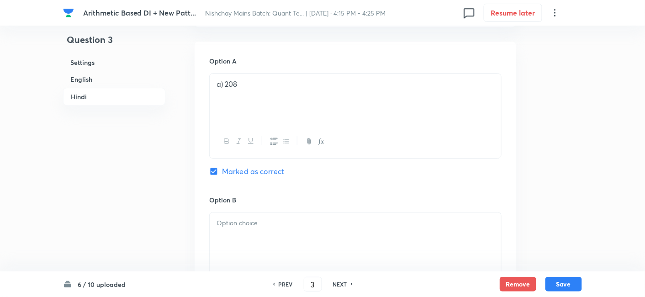
checkbox input "true"
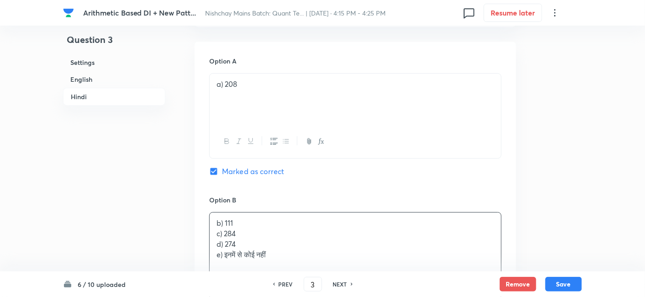
click at [249, 242] on div "b) 111 c) 284 d) 274 e) इनमें से कोई नहीं" at bounding box center [355, 238] width 291 height 53
drag, startPoint x: 210, startPoint y: 231, endPoint x: 302, endPoint y: 270, distance: 99.9
click at [302, 270] on div "b) 111 c) 284 d) 274 e) इनमें से कोई नहीं" at bounding box center [355, 255] width 292 height 87
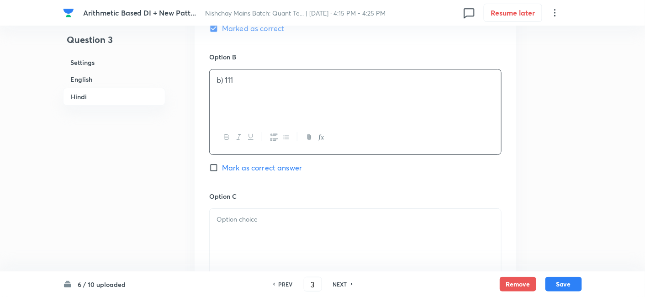
scroll to position [2072, 0]
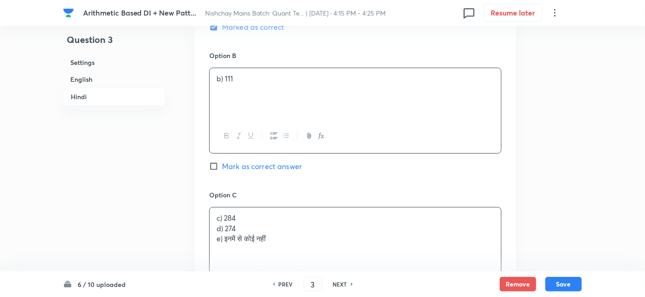
click at [246, 230] on div "c) 284 d) 274 e) इनमें से कोई नहीं" at bounding box center [355, 232] width 291 height 51
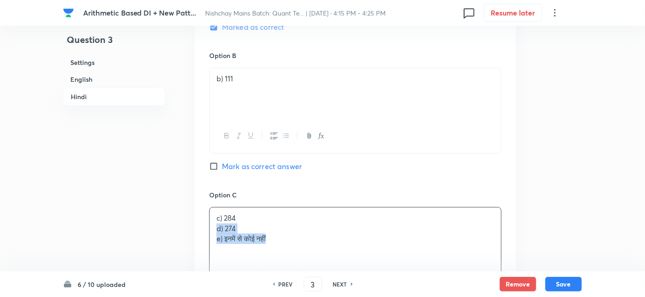
drag, startPoint x: 212, startPoint y: 227, endPoint x: 313, endPoint y: 257, distance: 105.2
click at [313, 257] on div "c) 284 d) 274 e) इनमें से कोई नहीं" at bounding box center [355, 249] width 292 height 85
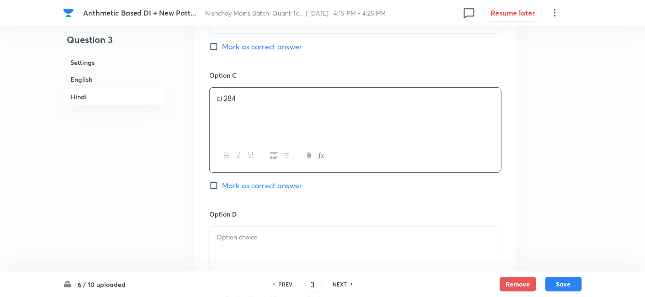
scroll to position [2193, 0]
click at [254, 244] on div at bounding box center [355, 251] width 291 height 51
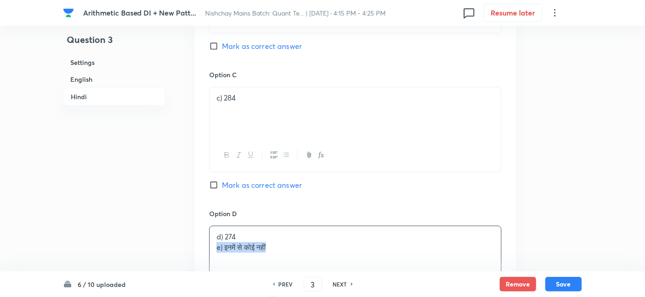
drag, startPoint x: 215, startPoint y: 243, endPoint x: 346, endPoint y: 253, distance: 131.1
click at [346, 253] on div "d) 274 e) इनमें से कोई नहीं" at bounding box center [355, 251] width 291 height 51
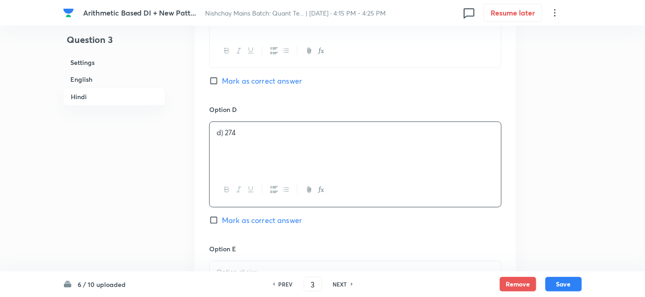
scroll to position [2297, 0]
click at [345, 261] on div at bounding box center [355, 286] width 291 height 51
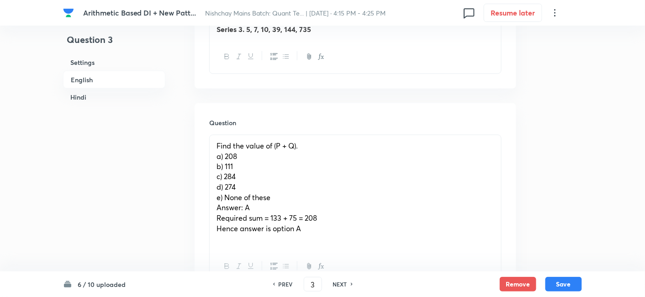
scroll to position [418, 0]
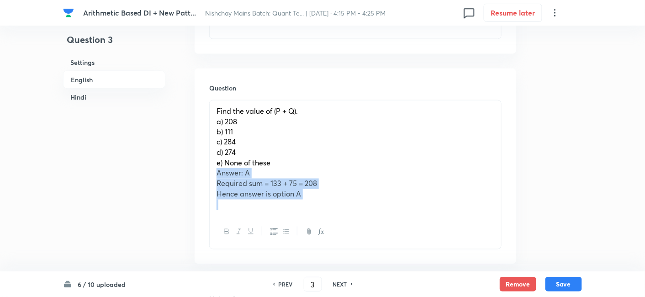
drag, startPoint x: 214, startPoint y: 170, endPoint x: 349, endPoint y: 227, distance: 146.8
click at [349, 227] on div "Find the value of (P + Q). a) 208 b) 111 c) 284 d) 274 e) None of these Answer:…" at bounding box center [355, 174] width 292 height 149
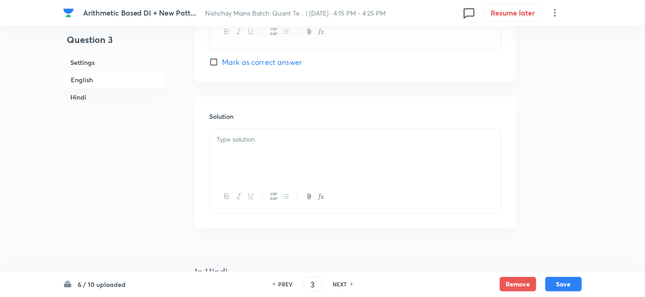
scroll to position [1301, 0]
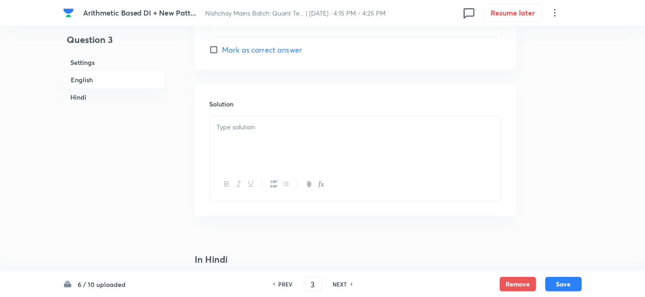
click at [256, 128] on p at bounding box center [356, 127] width 278 height 11
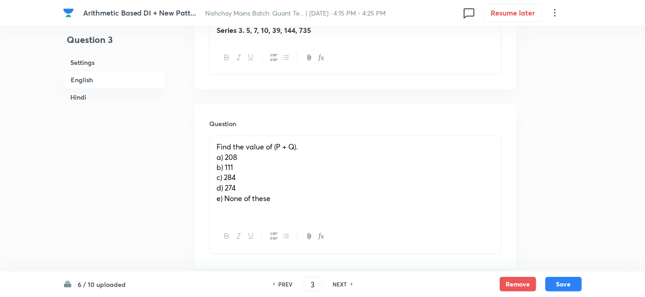
scroll to position [393, 0]
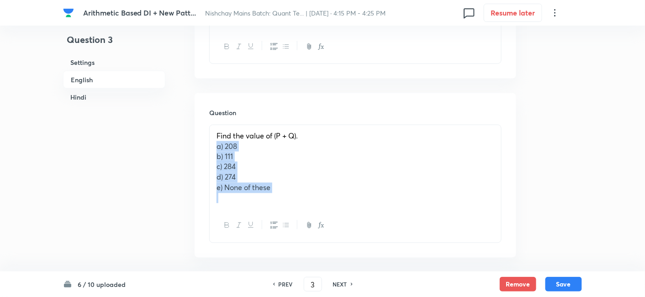
drag, startPoint x: 215, startPoint y: 148, endPoint x: 300, endPoint y: 216, distance: 108.6
click at [300, 216] on div "Find the value of (P + Q). a) 208 b) 111 c) 284 d) 274 e) None of these" at bounding box center [355, 184] width 292 height 118
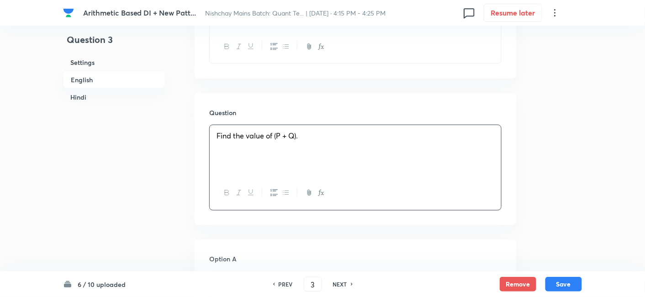
scroll to position [510, 0]
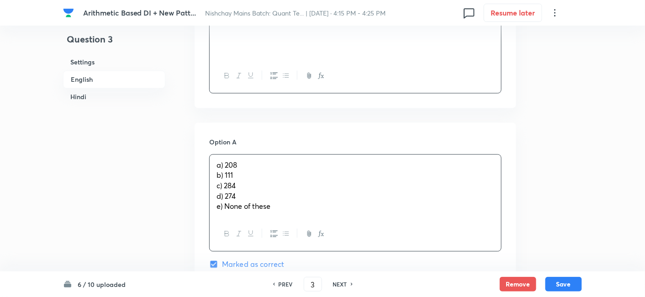
click at [242, 171] on div "a) 208 b) 111 c) 284 d) 274 e) None of these" at bounding box center [355, 186] width 291 height 63
drag, startPoint x: 214, startPoint y: 175, endPoint x: 321, endPoint y: 250, distance: 130.3
click at [321, 250] on div "a) 208 b) 111 c) 284 d) 274 e) None of these" at bounding box center [355, 202] width 292 height 97
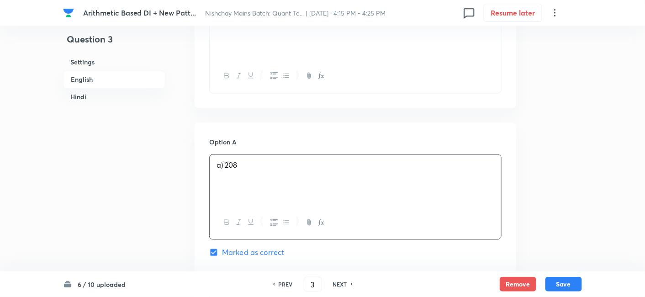
scroll to position [624, 0]
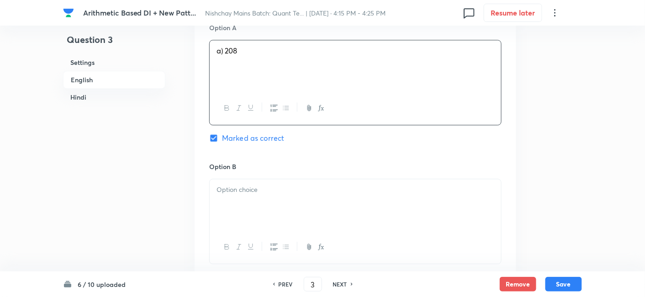
click at [253, 230] on div at bounding box center [355, 246] width 291 height 33
click at [246, 208] on div at bounding box center [355, 204] width 291 height 51
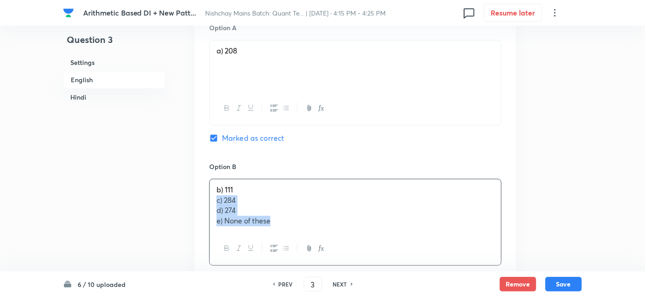
drag, startPoint x: 211, startPoint y: 197, endPoint x: 291, endPoint y: 237, distance: 89.5
click at [291, 237] on div "b) 111 c) 284 d) 274 e) None of these" at bounding box center [355, 222] width 292 height 87
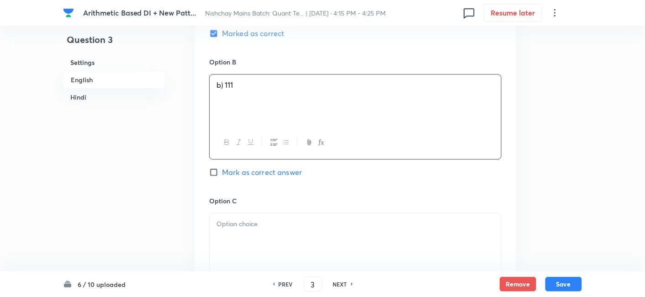
click at [291, 237] on div at bounding box center [355, 238] width 291 height 51
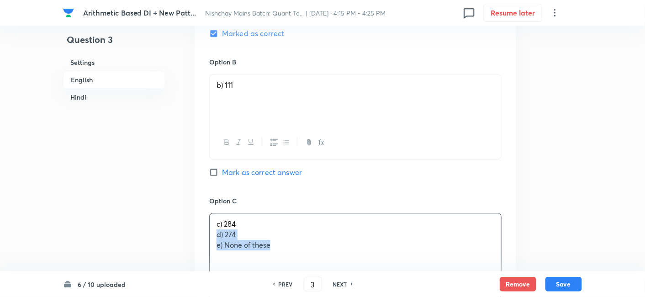
drag, startPoint x: 213, startPoint y: 230, endPoint x: 291, endPoint y: 263, distance: 83.7
click at [291, 263] on div "c) 284 d) 274 e) None of these" at bounding box center [355, 238] width 291 height 51
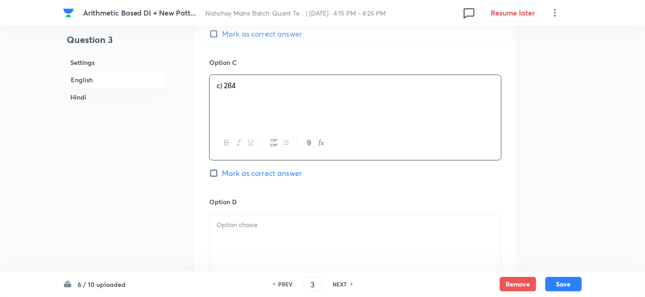
click at [291, 263] on div at bounding box center [355, 239] width 291 height 51
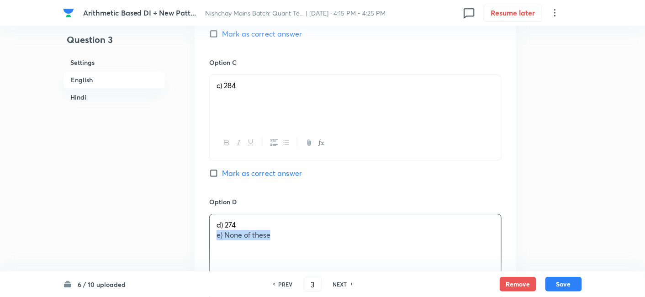
drag, startPoint x: 217, startPoint y: 232, endPoint x: 304, endPoint y: 243, distance: 87.9
click at [304, 243] on div "d) 274 e) None of these" at bounding box center [355, 239] width 291 height 51
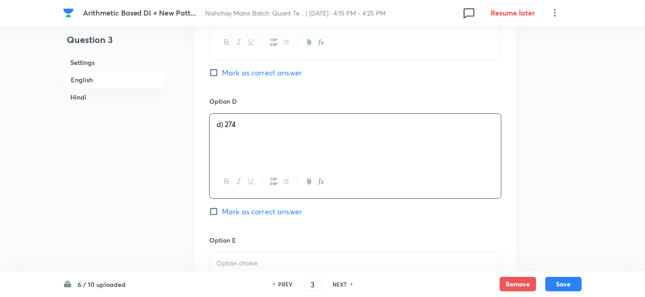
click at [299, 262] on p at bounding box center [356, 263] width 278 height 11
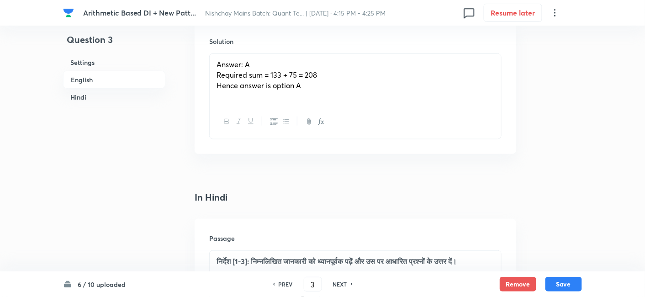
scroll to position [1332, 0]
click at [560, 279] on button "Save" at bounding box center [563, 283] width 37 height 15
type input "4"
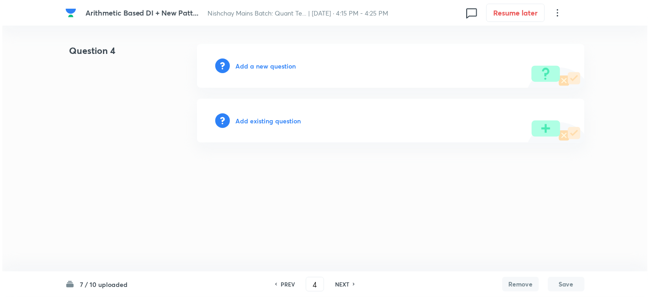
scroll to position [0, 0]
click at [254, 60] on div "Add a new question" at bounding box center [390, 66] width 387 height 44
drag, startPoint x: 254, startPoint y: 60, endPoint x: 253, endPoint y: 65, distance: 4.8
click at [253, 65] on div "Add a new question" at bounding box center [390, 66] width 387 height 44
click at [253, 65] on h6 "Add a new question" at bounding box center [265, 66] width 60 height 10
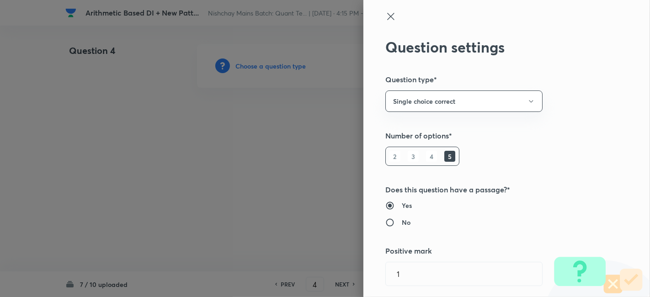
click at [253, 65] on div at bounding box center [325, 148] width 650 height 297
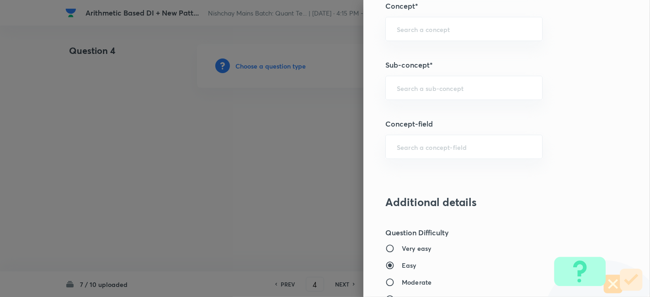
scroll to position [531, 0]
click at [423, 94] on div "​" at bounding box center [463, 87] width 157 height 24
click at [421, 116] on li "Wrong Series" at bounding box center [456, 112] width 157 height 16
type input "Wrong Series"
type input "Quantitative Aptitude"
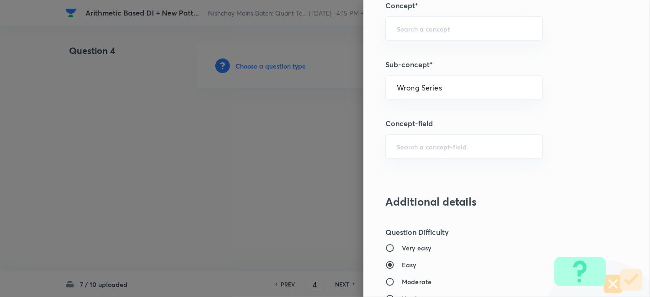
type input "Basic Maths"
type input "Number Series"
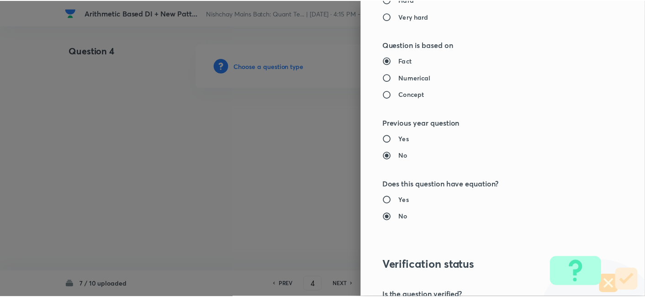
scroll to position [946, 0]
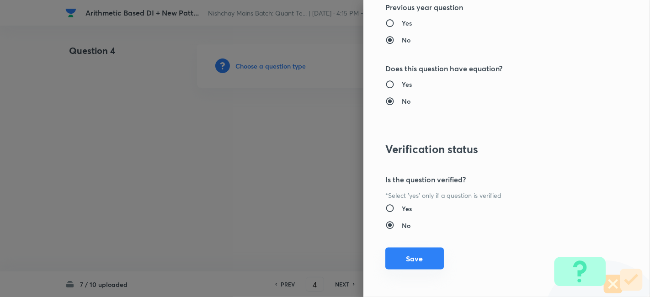
click at [412, 258] on button "Save" at bounding box center [414, 259] width 58 height 22
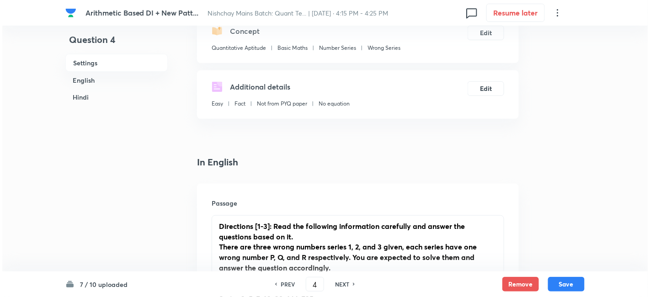
scroll to position [112, 0]
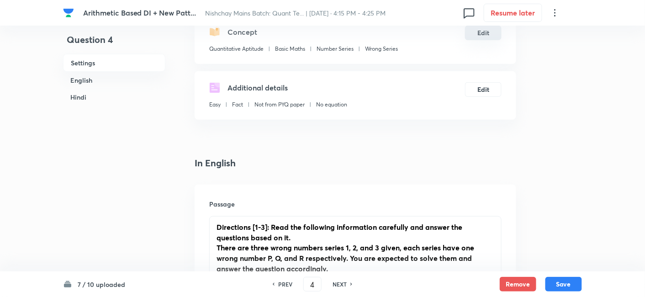
click at [485, 28] on button "Edit" at bounding box center [483, 33] width 37 height 15
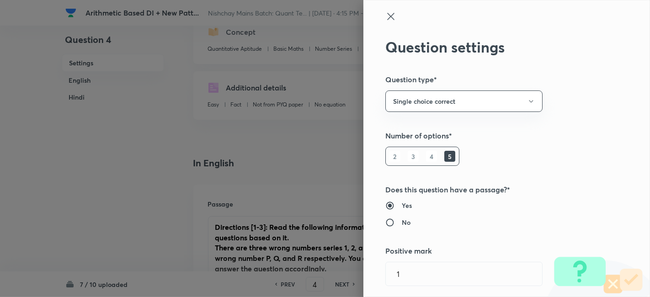
click at [402, 219] on h6 "No" at bounding box center [406, 222] width 9 height 10
click at [399, 219] on input "No" at bounding box center [393, 222] width 16 height 9
radio input "true"
radio input "false"
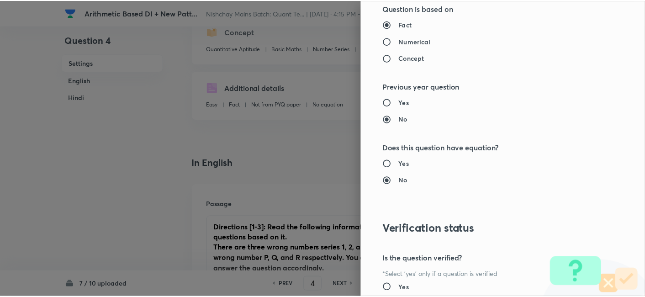
scroll to position [910, 0]
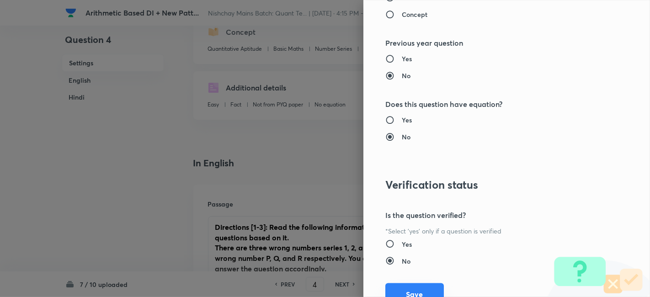
click at [406, 286] on button "Save" at bounding box center [414, 294] width 58 height 22
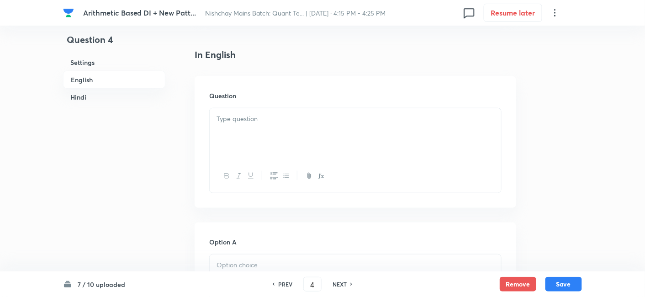
scroll to position [221, 0]
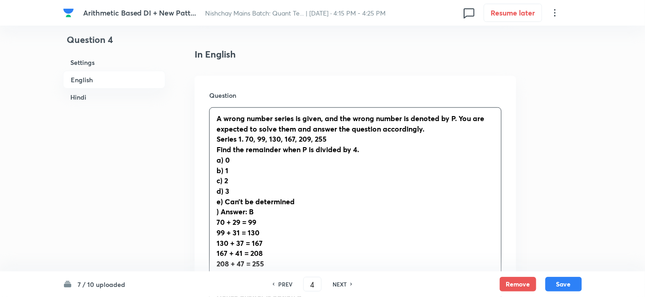
click at [300, 118] on p "A wrong number series is given, and the wrong number is denoted by P. You are e…" at bounding box center [356, 123] width 278 height 21
drag, startPoint x: 209, startPoint y: 114, endPoint x: 216, endPoint y: 118, distance: 8.0
click at [216, 118] on div "A wrong number series is given, and the wrong number is denoted by P. You are e…" at bounding box center [355, 228] width 292 height 243
drag, startPoint x: 216, startPoint y: 118, endPoint x: 218, endPoint y: 106, distance: 12.0
click at [218, 106] on div "Question A wrong number series is given, and the wrong number is denoted by P. …" at bounding box center [356, 220] width 322 height 289
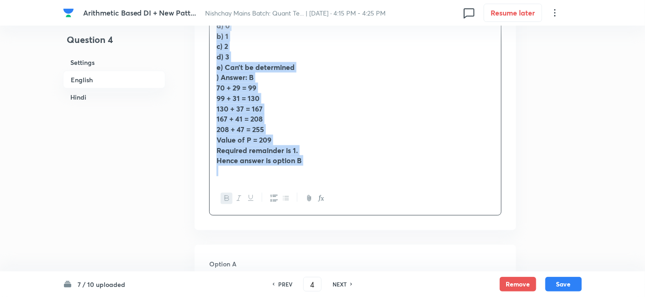
scroll to position [381, 0]
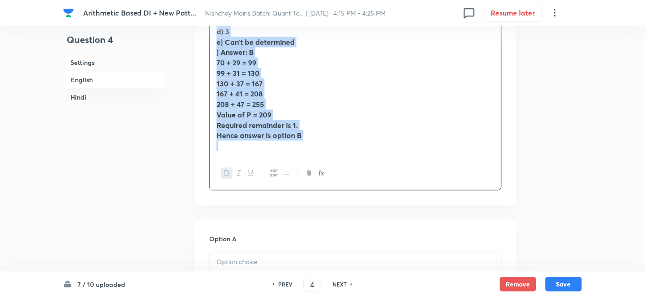
drag, startPoint x: 218, startPoint y: 116, endPoint x: 362, endPoint y: 239, distance: 189.9
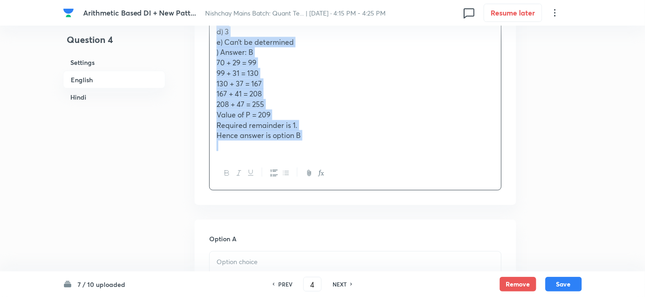
copy div "A wrong number series is given, and the wrong number is denoted by P. You are e…"
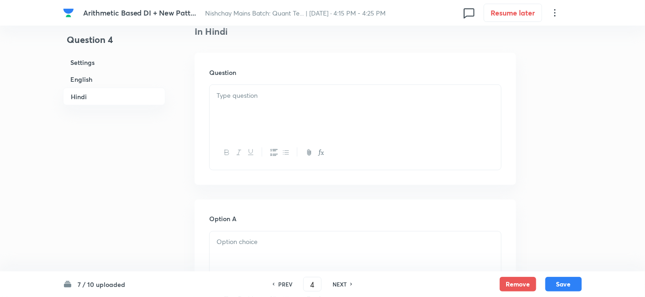
scroll to position [1464, 0]
click at [294, 109] on div at bounding box center [355, 111] width 291 height 51
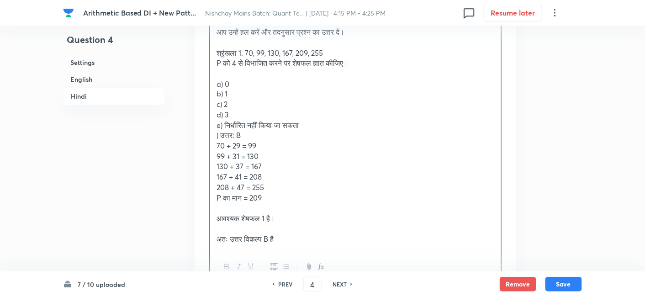
scroll to position [1544, 0]
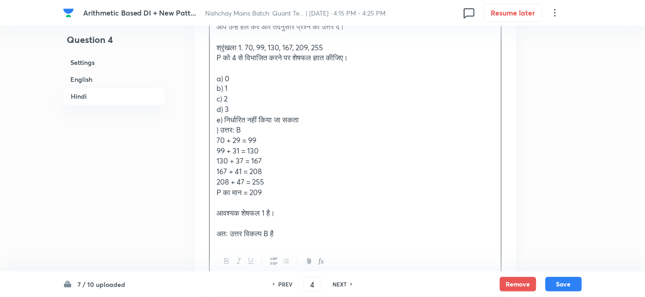
click at [218, 131] on p ") उत्तर: B" at bounding box center [356, 130] width 278 height 11
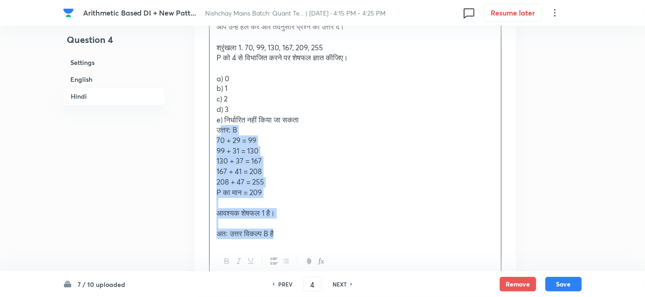
drag, startPoint x: 215, startPoint y: 131, endPoint x: 289, endPoint y: 233, distance: 126.2
click at [289, 233] on div "एक गलत संख्या श्रृंखला दी गई है, और गलत संख्या को P द्वारा दर्शाया गया है। आपसे…" at bounding box center [355, 124] width 291 height 239
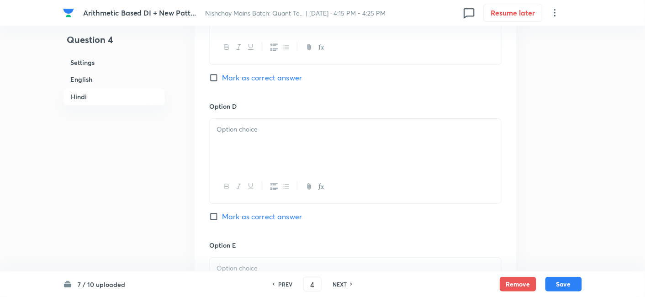
scroll to position [2371, 0]
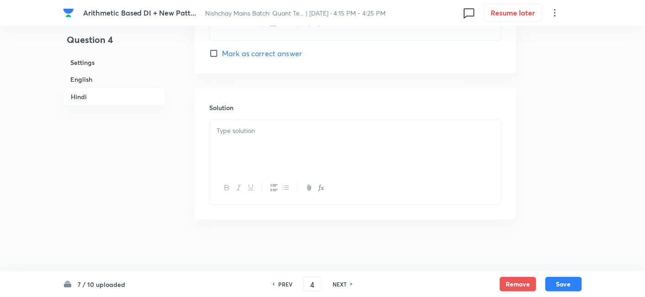
click at [239, 126] on p at bounding box center [356, 131] width 278 height 11
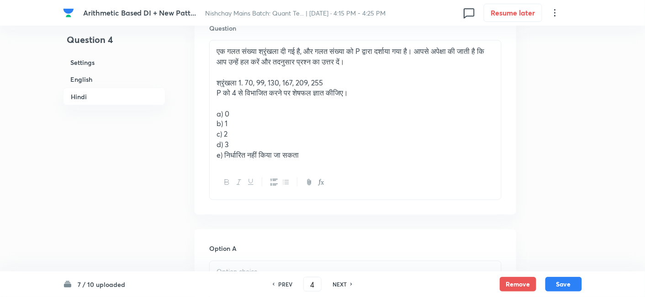
scroll to position [1501, 0]
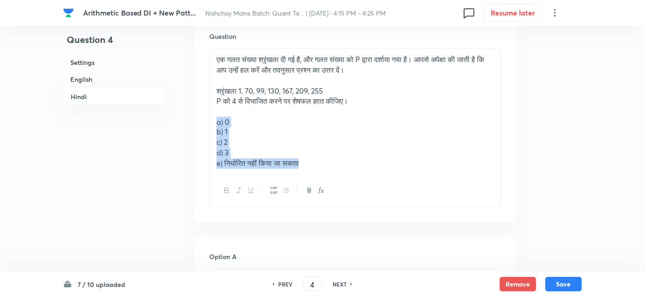
drag, startPoint x: 216, startPoint y: 121, endPoint x: 329, endPoint y: 180, distance: 128.1
click at [329, 180] on div "एक गलत संख्या श्रृंखला दी गई है, और गलत संख्या को P द्वारा दर्शाया गया है। आपसे…" at bounding box center [355, 127] width 292 height 159
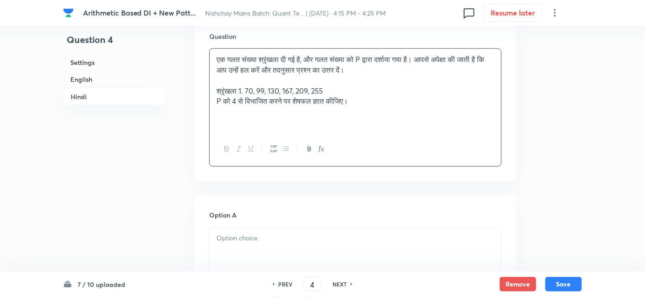
scroll to position [1593, 0]
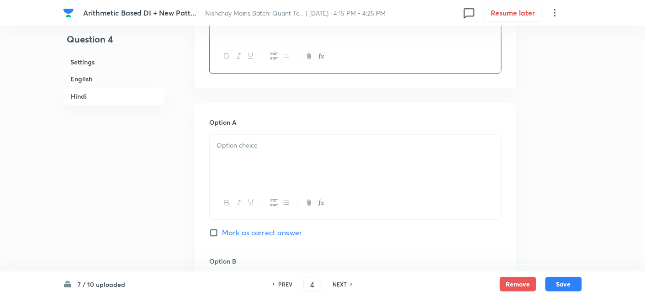
click at [247, 158] on div at bounding box center [355, 160] width 291 height 51
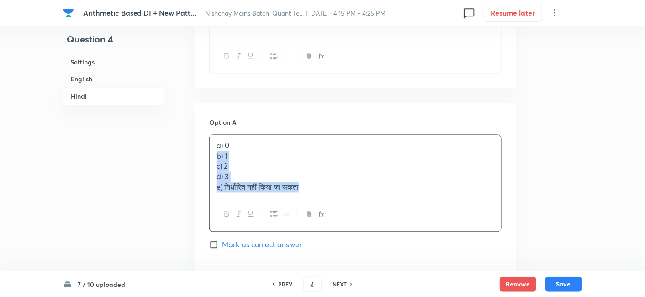
drag, startPoint x: 217, startPoint y: 153, endPoint x: 339, endPoint y: 210, distance: 134.9
click at [339, 210] on div "a) 0 b) 1 c) 2 d) 3 e) निर्धारित नहीं किया जा सकता" at bounding box center [355, 183] width 292 height 97
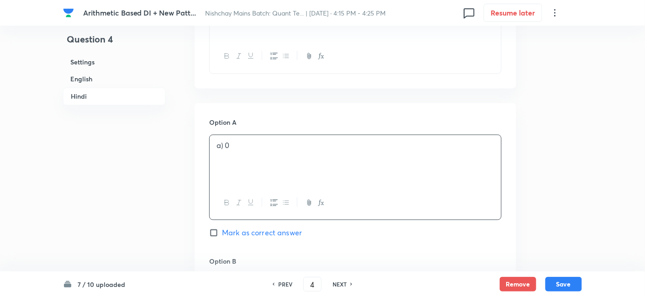
scroll to position [1686, 0]
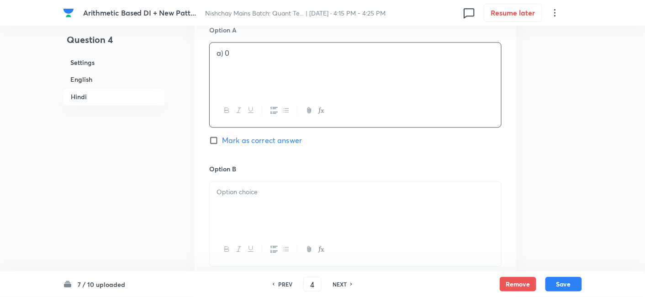
click at [245, 204] on div at bounding box center [355, 206] width 291 height 51
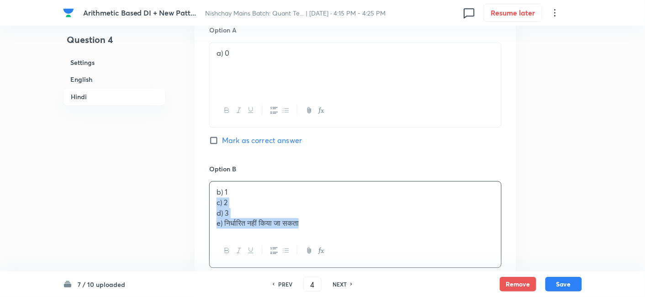
drag, startPoint x: 213, startPoint y: 205, endPoint x: 319, endPoint y: 263, distance: 120.6
click at [319, 263] on div "b) 1 c) 2 d) 3 e) निर्धारित नहीं किया जा सकता" at bounding box center [355, 224] width 292 height 87
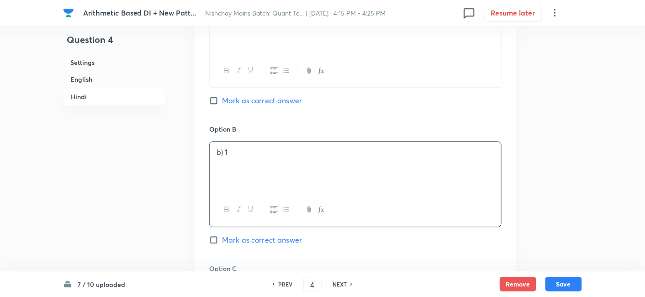
click at [285, 239] on span "Mark as correct answer" at bounding box center [262, 239] width 80 height 11
click at [222, 239] on input "Mark as correct answer" at bounding box center [215, 239] width 13 height 9
checkbox input "true"
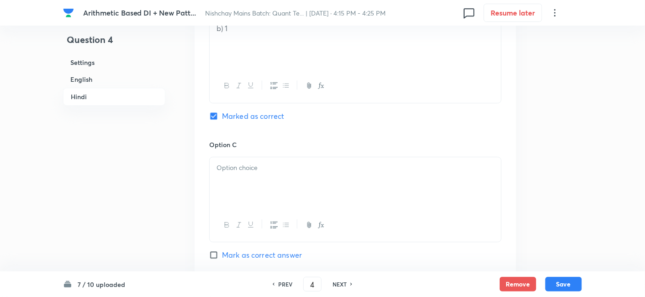
checkbox input "true"
click at [239, 181] on div at bounding box center [355, 182] width 291 height 51
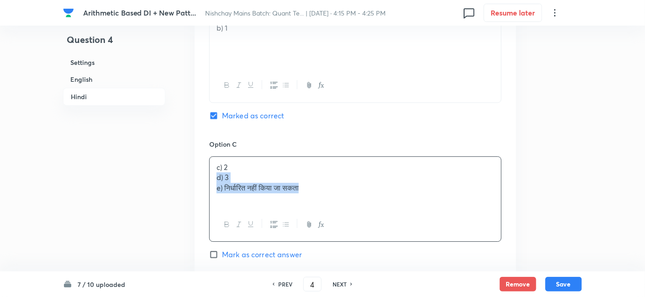
drag, startPoint x: 212, startPoint y: 177, endPoint x: 380, endPoint y: 232, distance: 176.1
click at [380, 232] on div "c) 2 d) 3 e) निर्धारित नहीं किया जा सकता" at bounding box center [355, 198] width 292 height 85
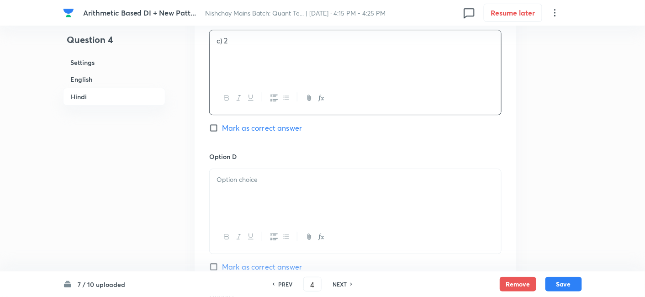
scroll to position [1977, 0]
click at [229, 195] on div at bounding box center [355, 194] width 291 height 51
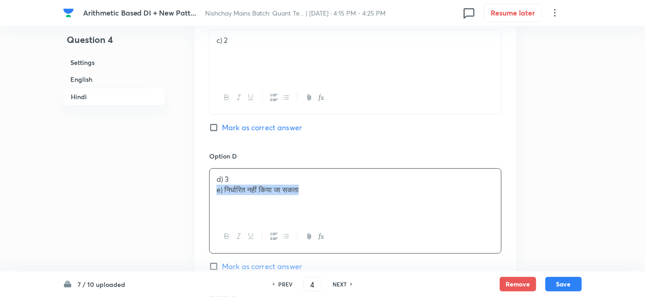
drag, startPoint x: 213, startPoint y: 189, endPoint x: 396, endPoint y: 226, distance: 186.0
click at [396, 226] on div "d) 3 e) निर्धारित नहीं किया जा सकता" at bounding box center [355, 210] width 292 height 85
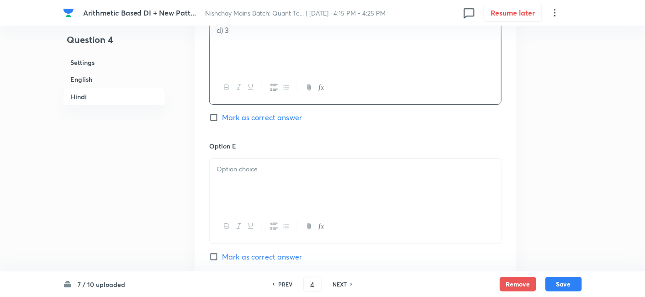
click at [311, 178] on div at bounding box center [355, 184] width 291 height 51
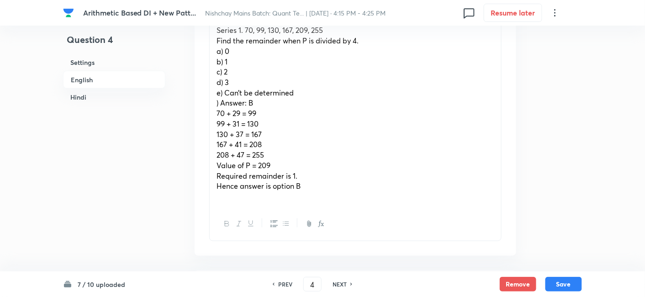
scroll to position [329, 0]
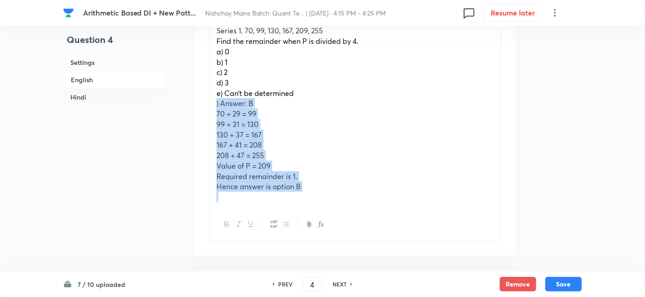
drag, startPoint x: 213, startPoint y: 103, endPoint x: 342, endPoint y: 205, distance: 164.6
click at [342, 205] on div "A wrong number series is given, and the wrong number is denoted by P. You are e…" at bounding box center [355, 104] width 291 height 208
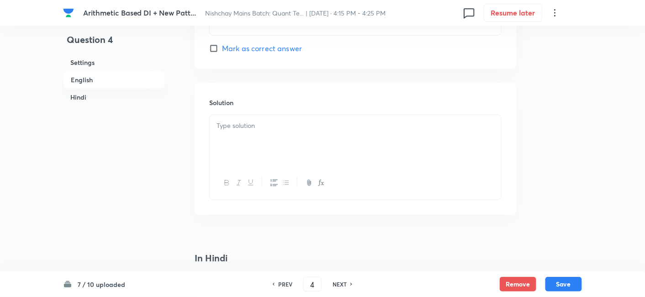
scroll to position [1162, 0]
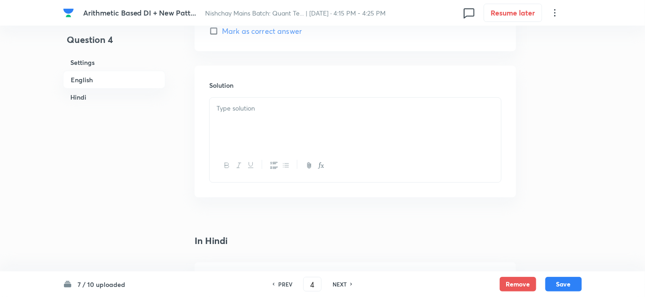
click at [281, 132] on div at bounding box center [355, 123] width 291 height 51
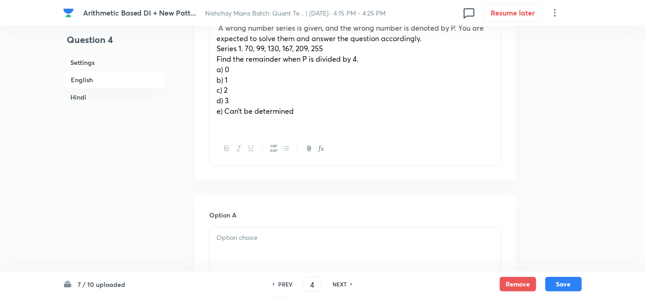
scroll to position [307, 0]
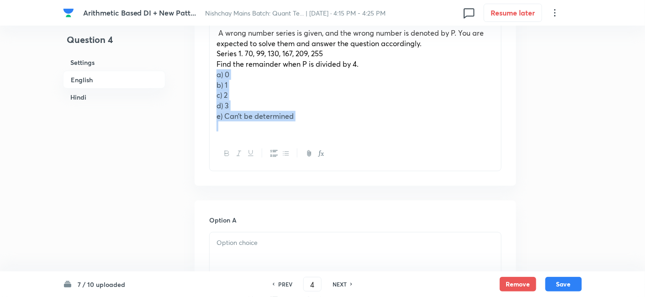
drag, startPoint x: 217, startPoint y: 76, endPoint x: 326, endPoint y: 164, distance: 140.0
click at [326, 164] on div "A wrong number series is given, and the wrong number is denoted by P. You are e…" at bounding box center [355, 96] width 292 height 149
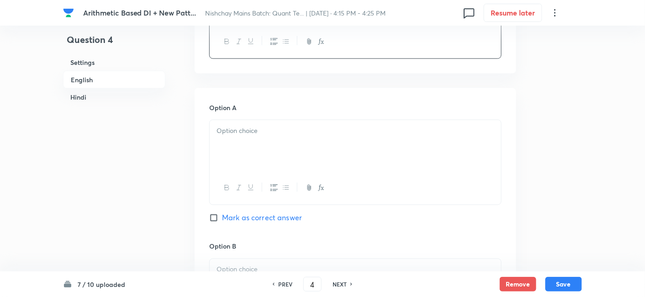
scroll to position [367, 0]
click at [239, 131] on p at bounding box center [356, 130] width 278 height 11
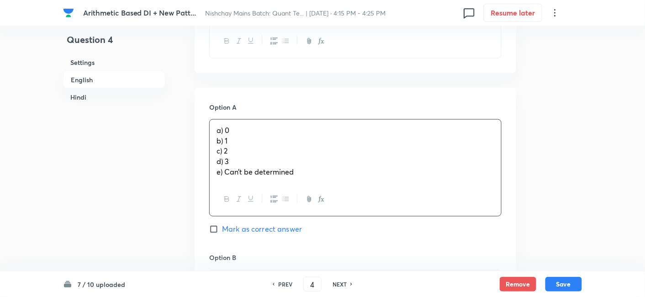
drag, startPoint x: 215, startPoint y: 140, endPoint x: 343, endPoint y: 216, distance: 148.5
click at [343, 216] on div "Option A a) 0 b) 1 c) 2 d) 3 e) Can’t be determined Mark as correct answer" at bounding box center [355, 177] width 292 height 151
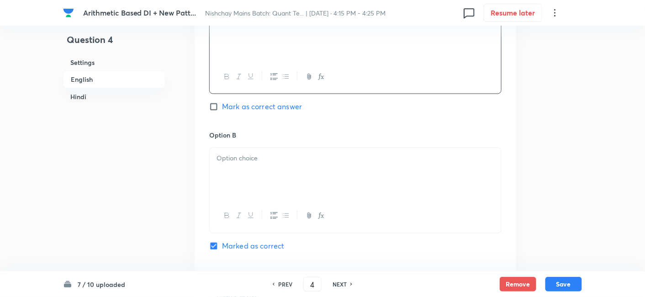
scroll to position [488, 0]
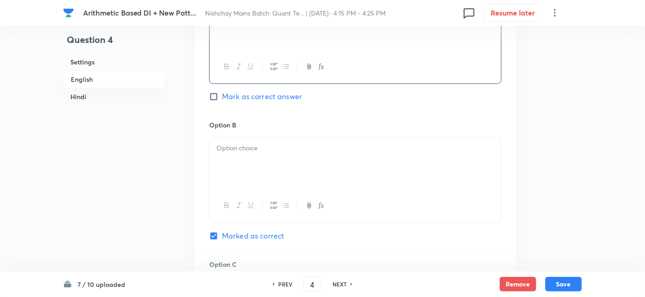
click at [238, 146] on p at bounding box center [356, 148] width 278 height 11
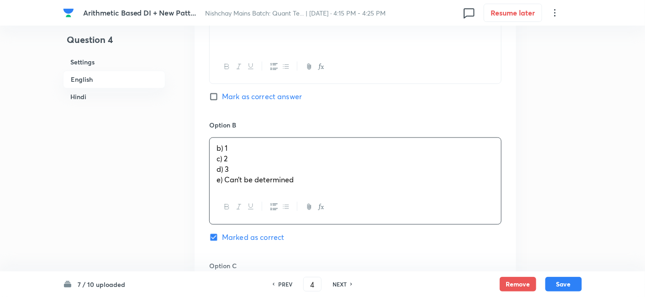
drag, startPoint x: 217, startPoint y: 160, endPoint x: 342, endPoint y: 219, distance: 137.5
click at [342, 219] on div "b) 1 c) 2 d) 3 e) Can’t be determined" at bounding box center [355, 180] width 292 height 87
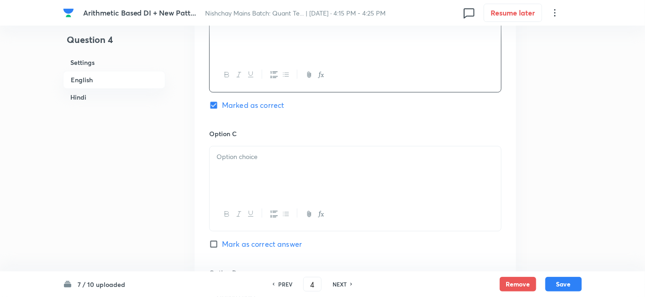
scroll to position [620, 0]
click at [244, 173] on div at bounding box center [355, 170] width 291 height 51
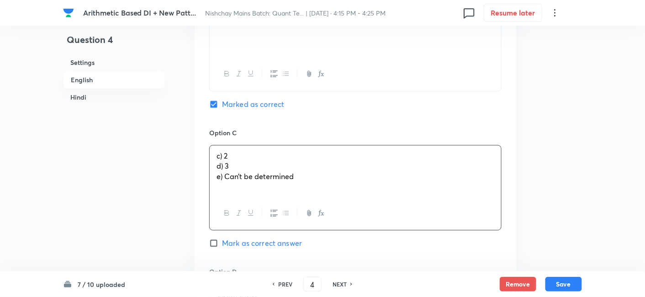
drag, startPoint x: 215, startPoint y: 167, endPoint x: 342, endPoint y: 222, distance: 138.3
click at [342, 222] on div "c) 2 d) 3 e) Can’t be determined" at bounding box center [355, 187] width 292 height 85
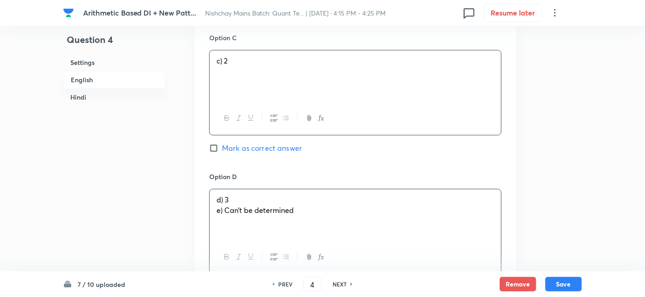
click at [271, 222] on div "d) 3 e) Can’t be determined" at bounding box center [355, 214] width 291 height 51
drag, startPoint x: 216, startPoint y: 211, endPoint x: 341, endPoint y: 239, distance: 128.4
click at [341, 239] on div "d) 3 e) Can’t be determined" at bounding box center [355, 231] width 292 height 85
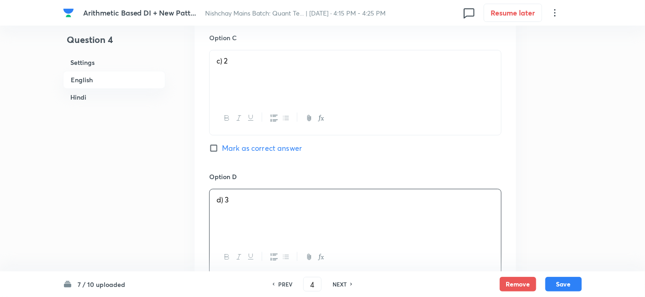
scroll to position [828, 0]
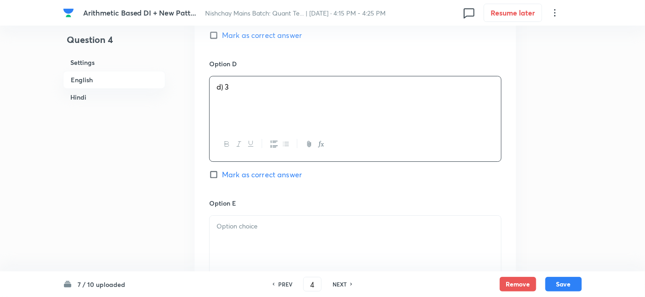
click at [341, 239] on div at bounding box center [355, 241] width 291 height 51
click at [569, 279] on button "Save" at bounding box center [563, 283] width 37 height 15
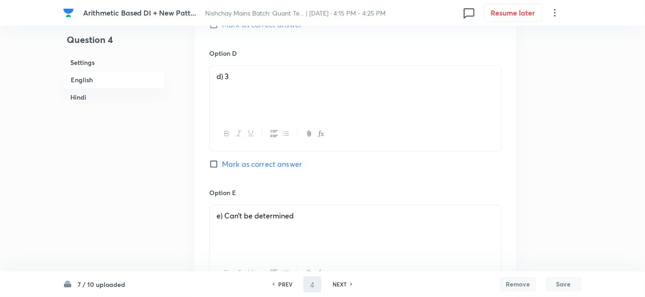
type input "5"
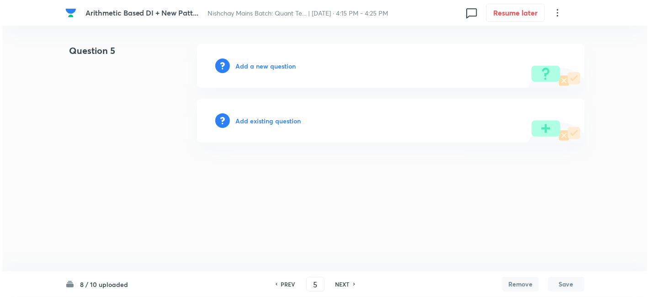
scroll to position [0, 0]
click at [281, 67] on h6 "Add a new question" at bounding box center [265, 66] width 60 height 10
click at [281, 67] on h6 "Choose a question type" at bounding box center [270, 66] width 70 height 10
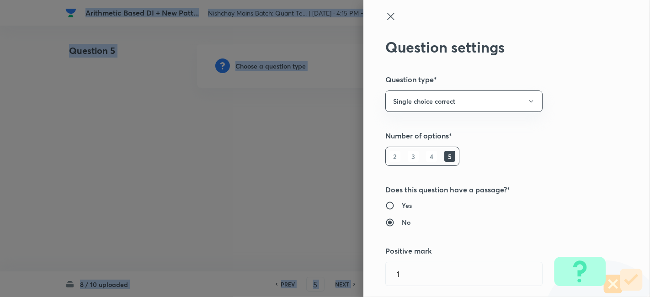
click at [281, 67] on div at bounding box center [325, 148] width 650 height 297
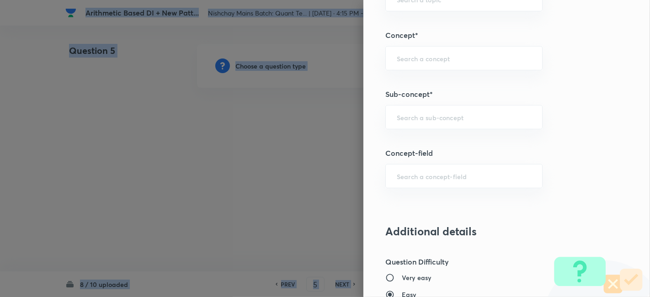
scroll to position [474, 0]
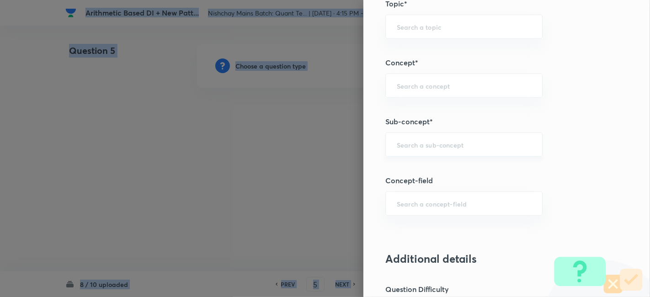
click at [457, 135] on div "​" at bounding box center [463, 144] width 157 height 24
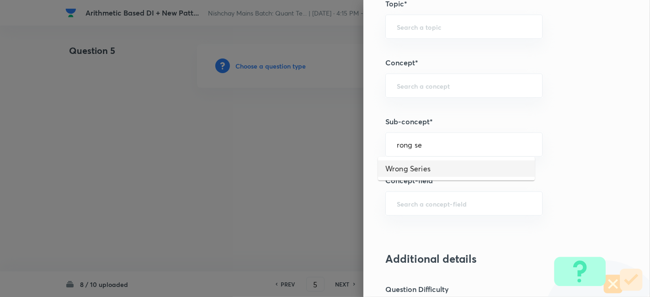
click at [427, 163] on li "Wrong Series" at bounding box center [456, 168] width 157 height 16
type input "Wrong Series"
type input "Quantitative Aptitude"
type input "Basic Maths"
type input "Number Series"
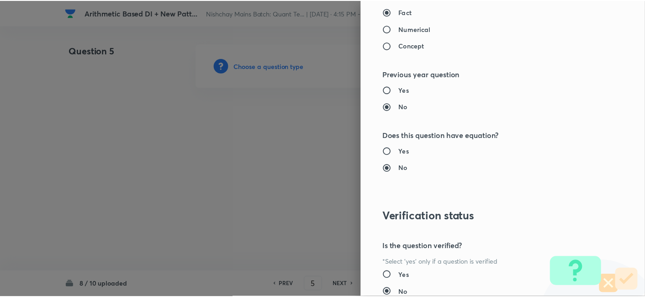
scroll to position [946, 0]
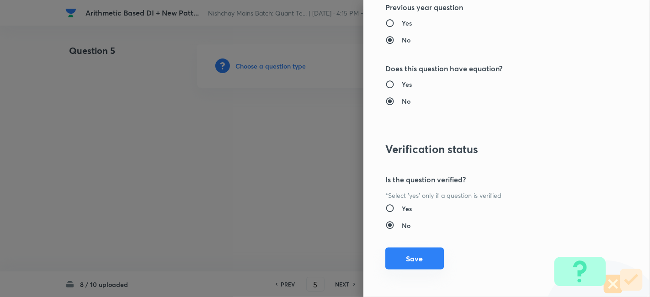
click at [404, 258] on button "Save" at bounding box center [414, 259] width 58 height 22
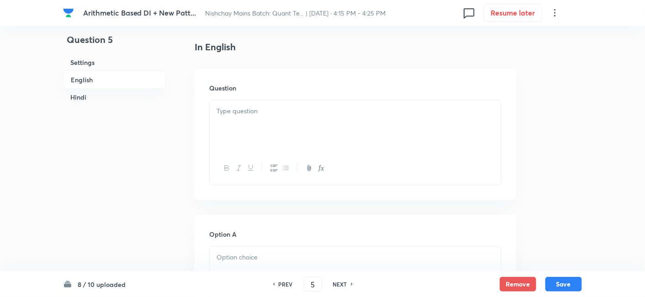
scroll to position [219, 0]
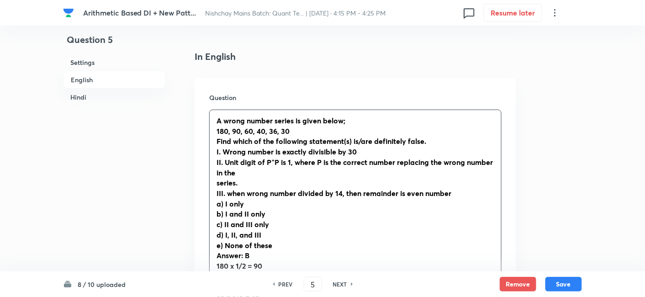
click at [291, 120] on p "A wrong number series is given below;" at bounding box center [356, 121] width 278 height 11
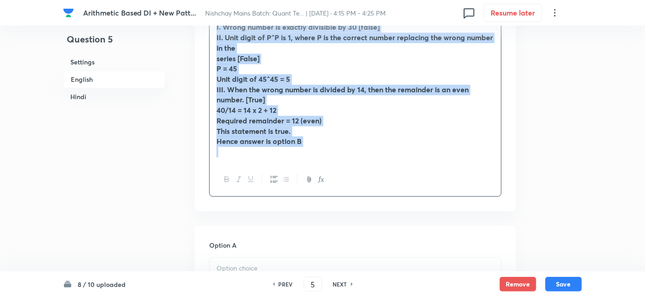
scroll to position [534, 0]
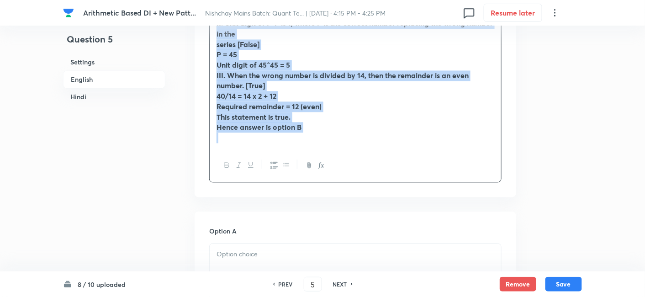
drag, startPoint x: 213, startPoint y: 118, endPoint x: 332, endPoint y: 267, distance: 190.5
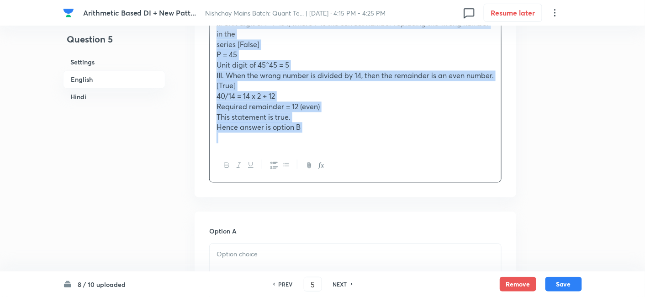
copy div "A wrong number series is given below; 180, 90, 60, 40, 36, 30 Find which of the…"
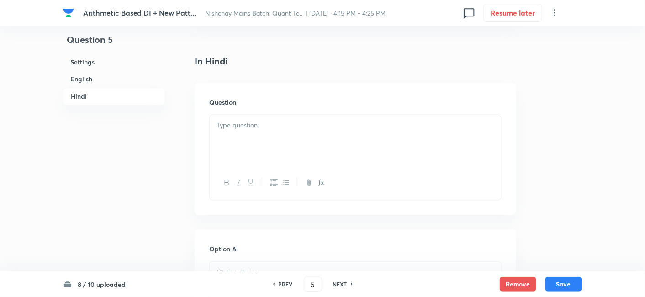
scroll to position [1586, 0]
click at [238, 122] on p at bounding box center [356, 119] width 278 height 11
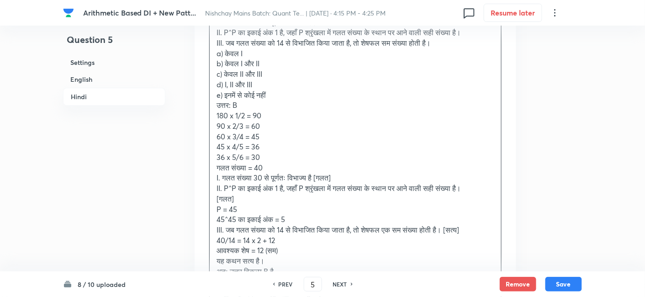
scroll to position [1715, 0]
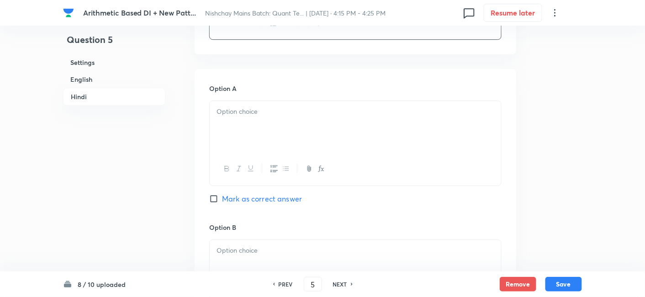
drag, startPoint x: 211, startPoint y: 101, endPoint x: 384, endPoint y: 179, distance: 189.5
click at [384, 179] on div "In Hindi Question नीचे एक गलत संख्या श्रृंखला दी गई है; 180, 90, 60, 40, 36, 30…" at bounding box center [356, 283] width 322 height 1278
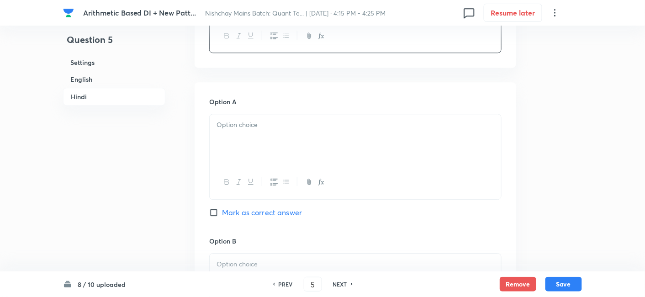
scroll to position [2526, 0]
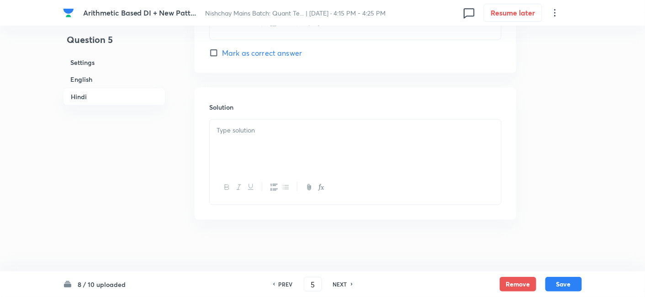
click at [317, 135] on div at bounding box center [355, 145] width 291 height 51
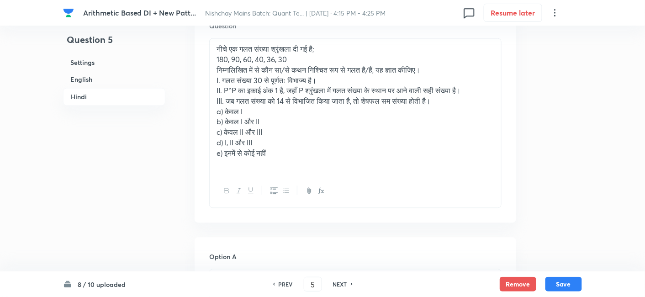
scroll to position [1656, 0]
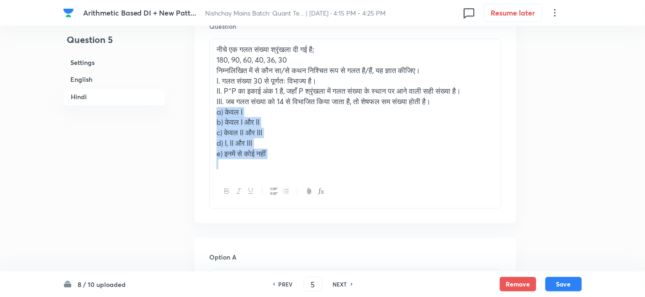
drag, startPoint x: 214, startPoint y: 109, endPoint x: 290, endPoint y: 169, distance: 96.9
click at [290, 169] on div "नीचे एक गलत संख्या श्रृंखला दी गई है; 180, 90, 60, 40, 36, 30 निम्नलिखित में से…" at bounding box center [355, 107] width 291 height 136
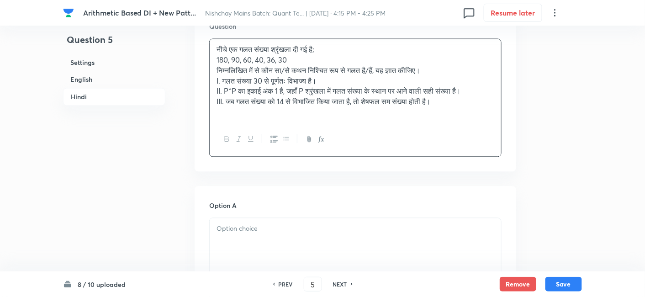
scroll to position [1717, 0]
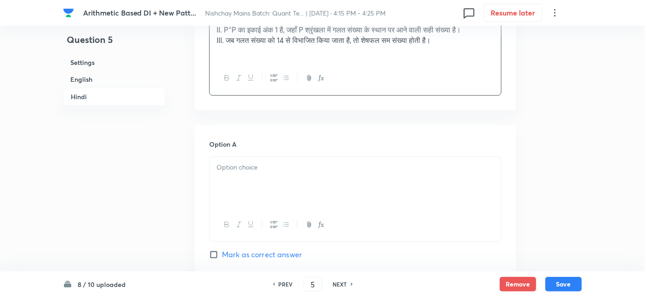
click at [290, 169] on p at bounding box center [356, 167] width 278 height 11
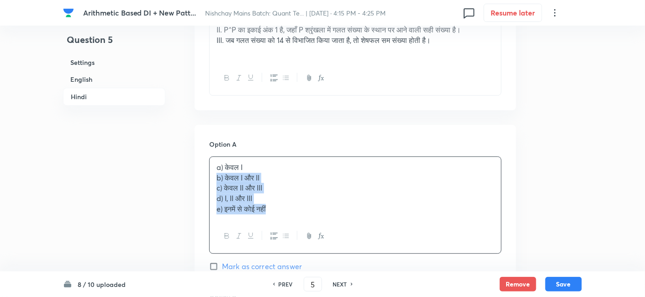
drag, startPoint x: 212, startPoint y: 174, endPoint x: 295, endPoint y: 232, distance: 100.1
click at [295, 232] on div "a) केवल I b) केवल I और II c) केवल II और III d) I, II और III e) इनमें से कोई नहीं" at bounding box center [355, 204] width 292 height 97
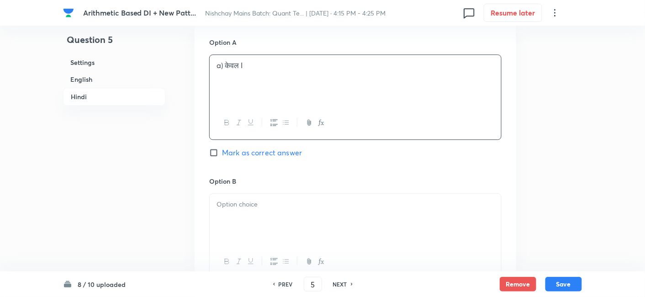
scroll to position [1819, 0]
click at [295, 232] on div at bounding box center [355, 218] width 291 height 51
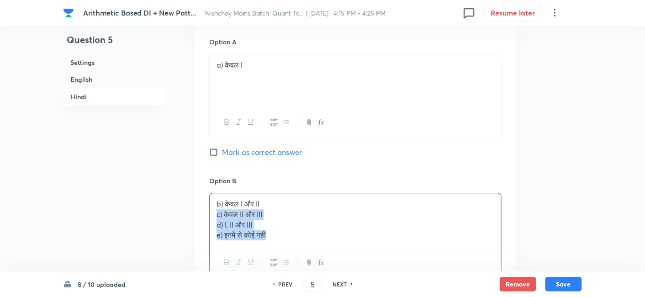
drag, startPoint x: 214, startPoint y: 211, endPoint x: 314, endPoint y: 250, distance: 107.7
click at [314, 250] on div "b) केवल I और II c) केवल II और III d) I, II और III e) इनमें से कोई नहीं" at bounding box center [355, 236] width 292 height 87
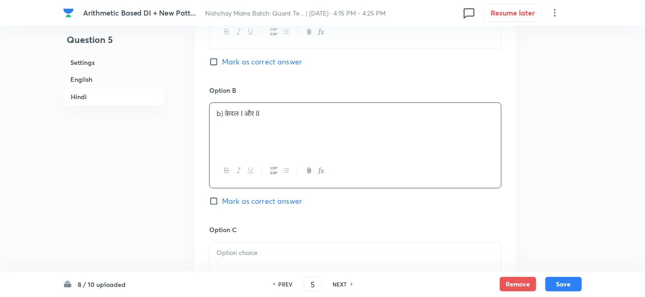
click at [291, 197] on span "Mark as correct answer" at bounding box center [262, 201] width 80 height 11
click at [222, 197] on input "Mark as correct answer" at bounding box center [215, 200] width 13 height 9
checkbox input "true"
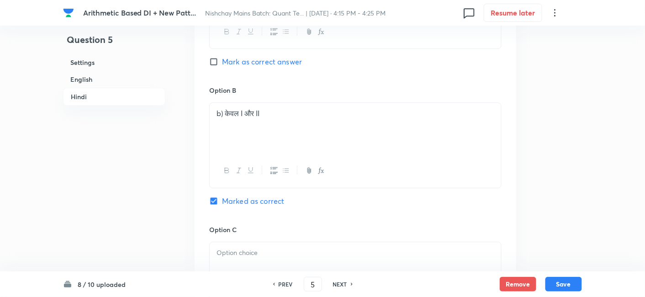
checkbox input "true"
click at [267, 242] on div at bounding box center [355, 267] width 291 height 51
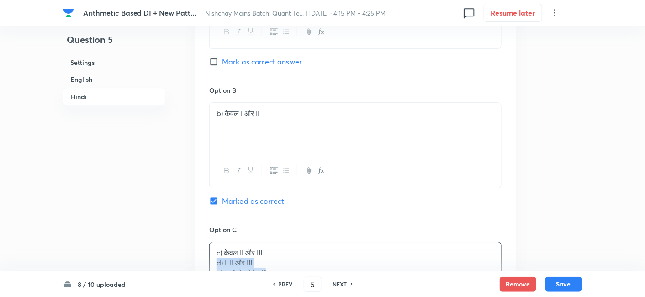
drag, startPoint x: 215, startPoint y: 260, endPoint x: 296, endPoint y: 272, distance: 82.2
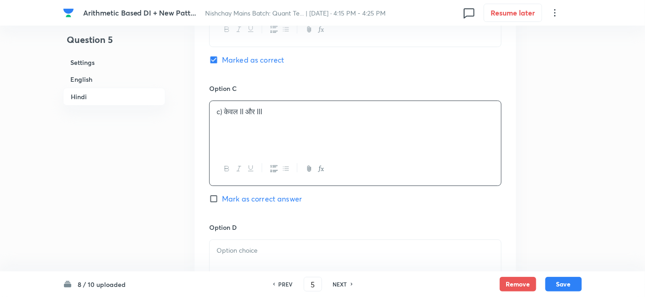
scroll to position [2053, 0]
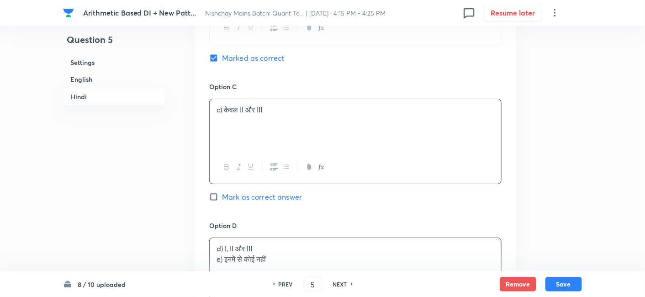
click at [248, 245] on p "d) I, II और III" at bounding box center [356, 248] width 278 height 11
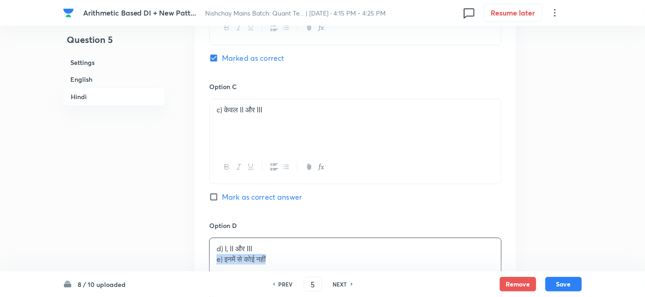
drag, startPoint x: 213, startPoint y: 256, endPoint x: 311, endPoint y: 259, distance: 97.4
click at [311, 259] on div "d) I, II और III e) इनमें से कोई नहीं" at bounding box center [355, 263] width 291 height 51
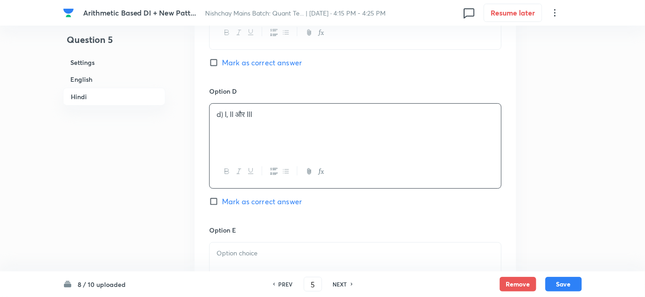
click at [311, 259] on div at bounding box center [355, 268] width 291 height 51
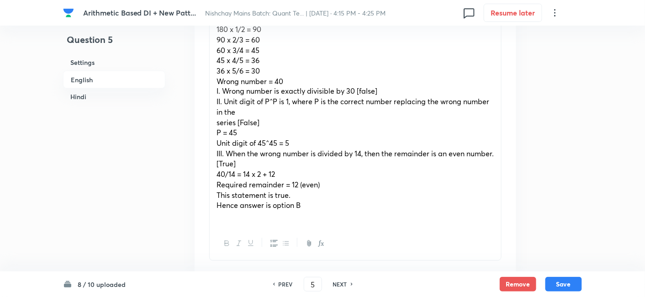
scroll to position [443, 0]
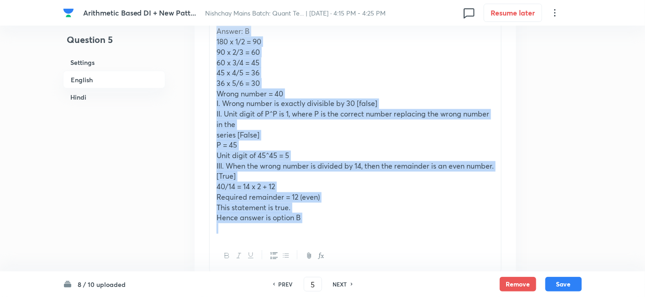
drag, startPoint x: 215, startPoint y: 30, endPoint x: 341, endPoint y: 233, distance: 239.4
click at [341, 233] on div "A wrong number series is given below; 180, 90, 60, 40, 36, 30 Find which of the…" at bounding box center [355, 63] width 291 height 354
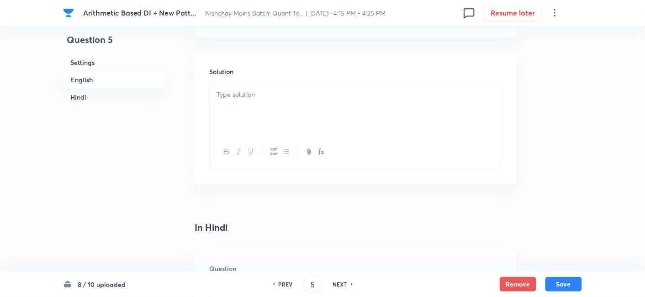
click at [280, 132] on div at bounding box center [355, 109] width 291 height 51
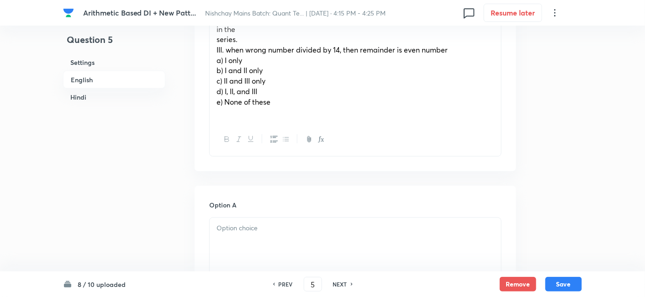
scroll to position [354, 0]
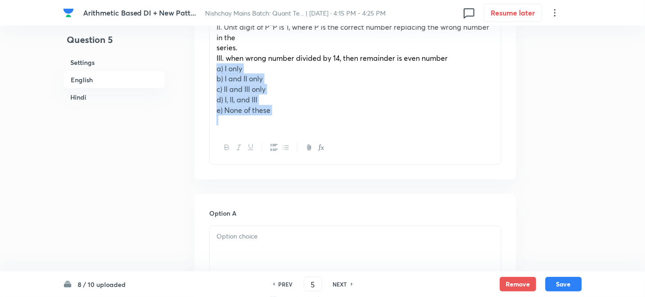
drag, startPoint x: 215, startPoint y: 67, endPoint x: 302, endPoint y: 132, distance: 108.4
click at [302, 132] on div "A wrong number series is given below; 180, 90, 60, 40, 36, 30 Find which of the…" at bounding box center [355, 69] width 292 height 190
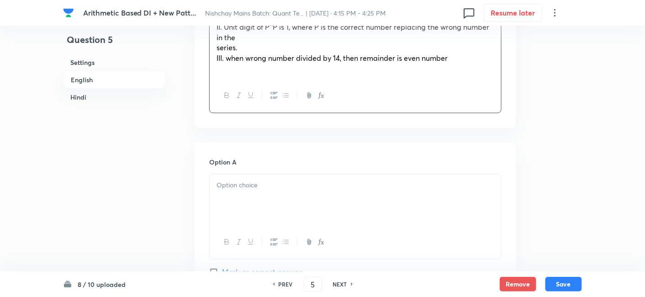
scroll to position [312, 0]
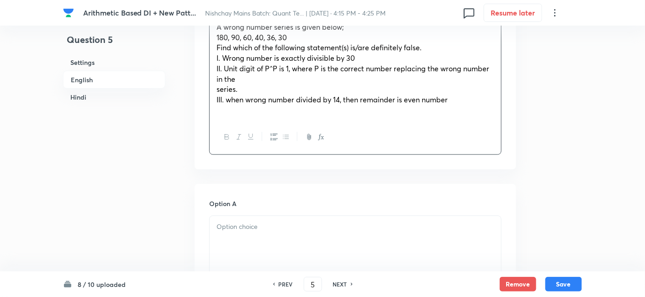
click at [212, 91] on div "A wrong number series is given below; 180, 90, 60, 40, 36, 30 Find which of the…" at bounding box center [355, 68] width 291 height 104
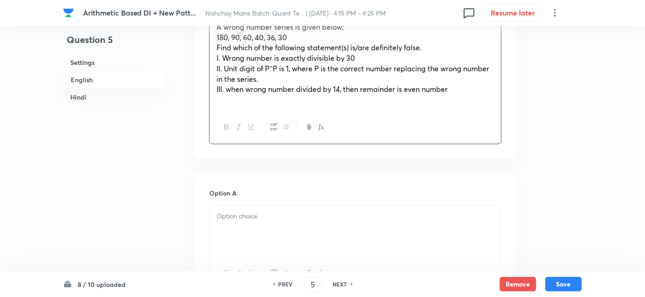
scroll to position [415, 0]
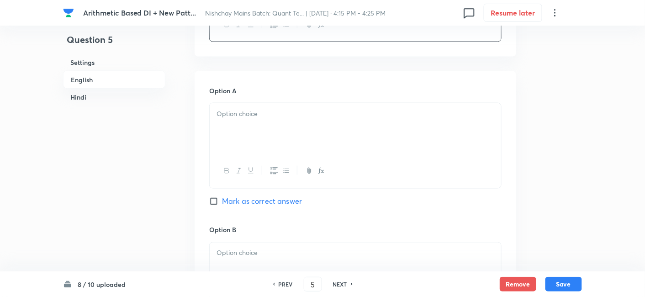
click at [231, 128] on div at bounding box center [355, 128] width 291 height 51
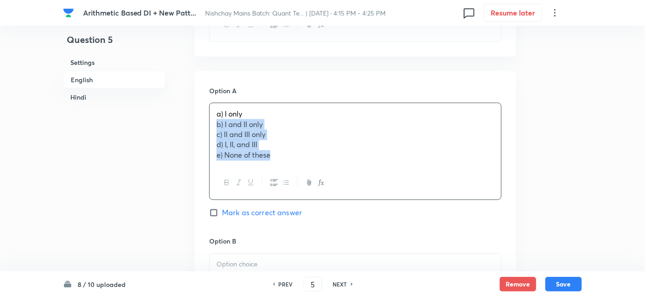
drag, startPoint x: 215, startPoint y: 126, endPoint x: 325, endPoint y: 209, distance: 138.3
click at [325, 209] on div "Option A a) I only b) I and II only c) II and III only d) I, II, and III e) Non…" at bounding box center [355, 161] width 292 height 151
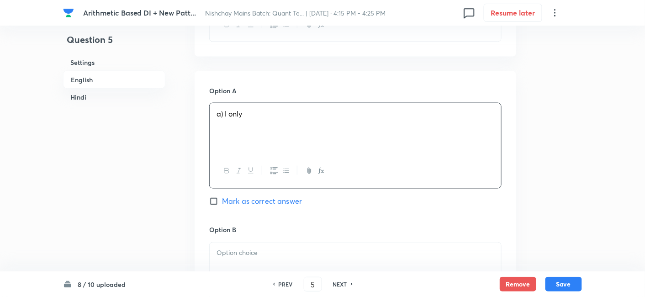
scroll to position [502, 0]
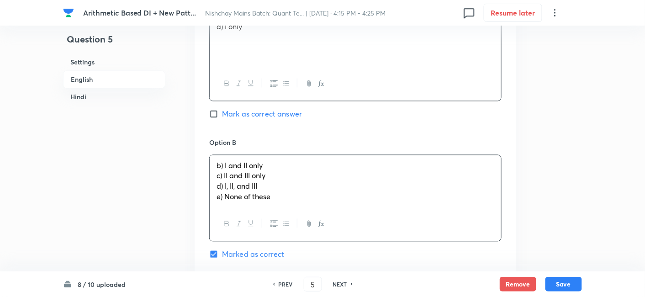
click at [247, 175] on div "b) I and II only c) II and III only d) I, II, and III e) None of these" at bounding box center [355, 181] width 291 height 53
drag, startPoint x: 213, startPoint y: 175, endPoint x: 312, endPoint y: 233, distance: 113.8
click at [312, 233] on div "b) I and II only c) II and III only d) I, II, and III e) None of these" at bounding box center [355, 198] width 292 height 87
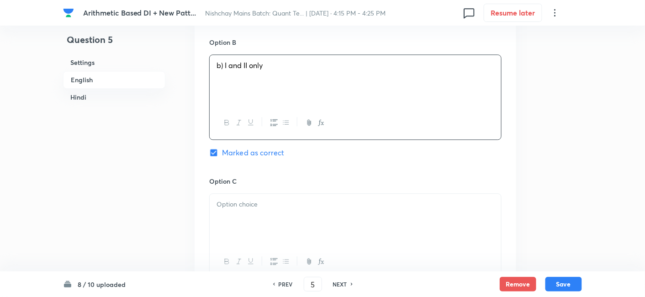
click at [248, 214] on div at bounding box center [355, 219] width 291 height 51
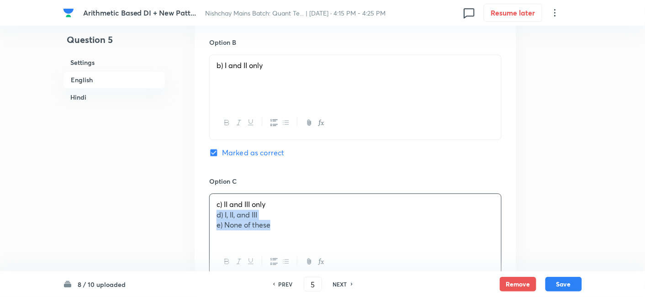
drag, startPoint x: 211, startPoint y: 212, endPoint x: 331, endPoint y: 249, distance: 125.4
click at [331, 249] on div "c) II and III only d) I, II, and III e) None of these" at bounding box center [355, 235] width 292 height 85
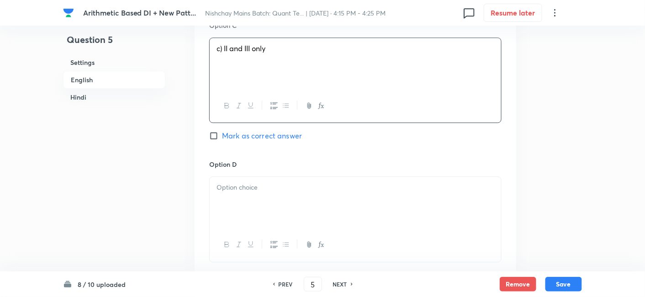
click at [250, 180] on div at bounding box center [355, 202] width 291 height 51
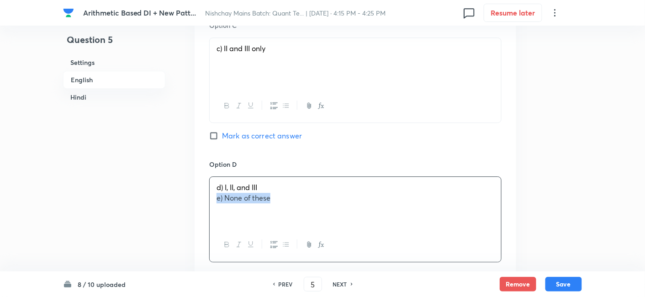
drag, startPoint x: 214, startPoint y: 199, endPoint x: 312, endPoint y: 212, distance: 99.6
click at [312, 212] on div "d) I, II, and III e) None of these" at bounding box center [355, 202] width 291 height 51
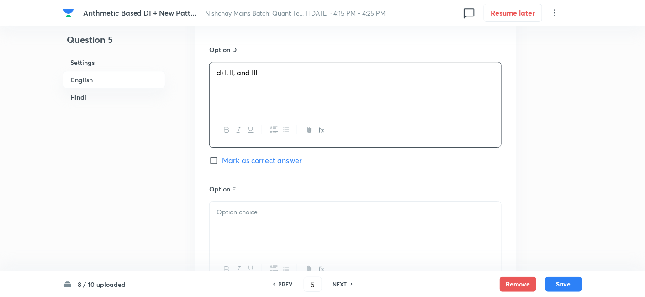
click at [312, 212] on p at bounding box center [356, 212] width 278 height 11
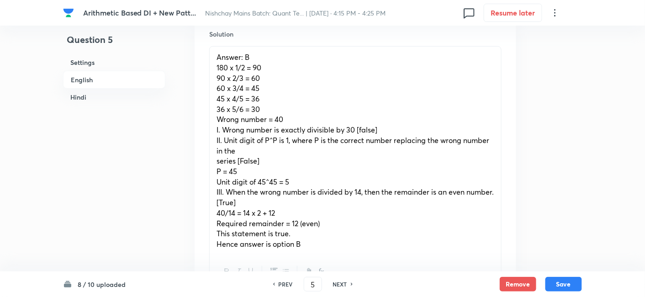
scroll to position [1193, 0]
click at [564, 284] on button "Save" at bounding box center [563, 283] width 37 height 15
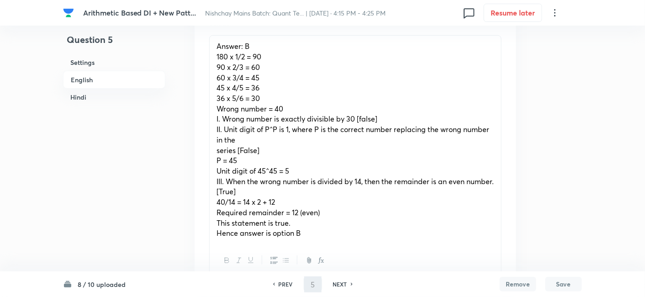
type input "6"
checkbox input "false"
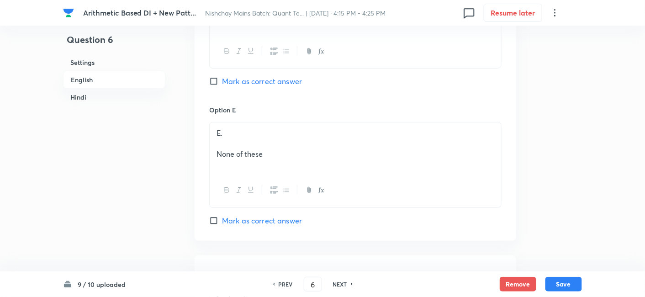
checkbox input "true"
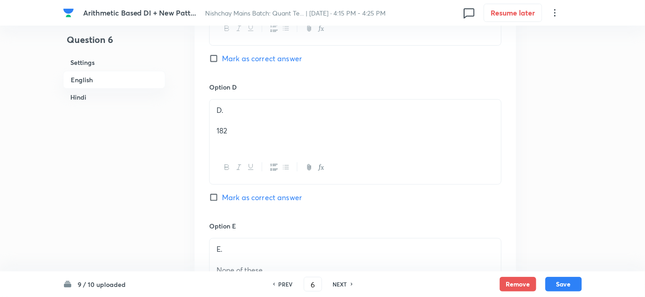
scroll to position [1075, 0]
click at [288, 284] on h6 "PREV" at bounding box center [286, 284] width 14 height 8
type input "5"
checkbox input "false"
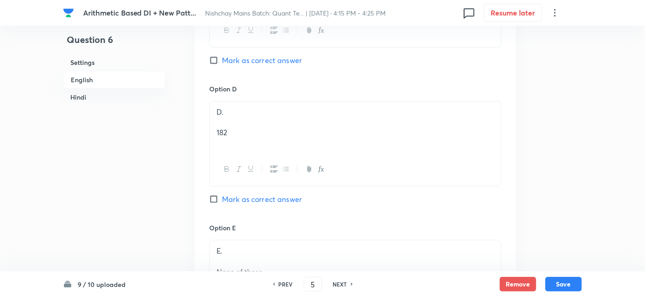
checkbox input "true"
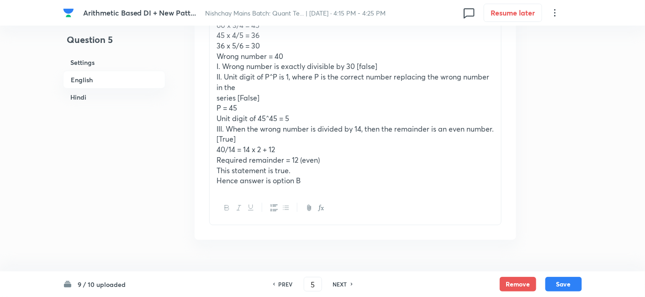
scroll to position [1262, 0]
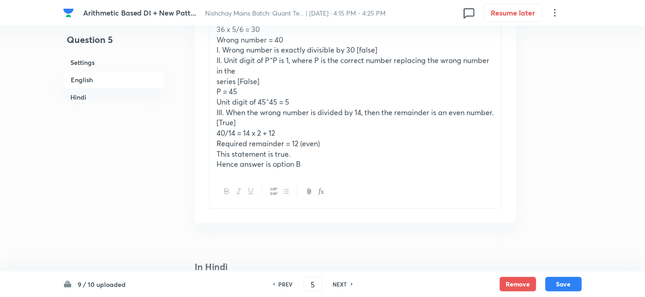
click at [215, 80] on div "Answer: B 180 x 1/2 = 90 90 x 2/3 = 60 60 x 3/4 = 45 45 x 4/5 = 36 36 x 5/6 = 3…" at bounding box center [355, 71] width 291 height 208
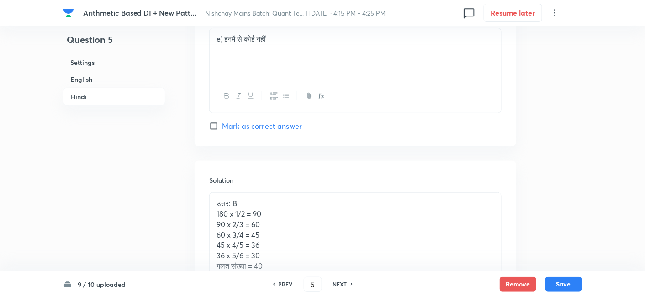
scroll to position [2477, 0]
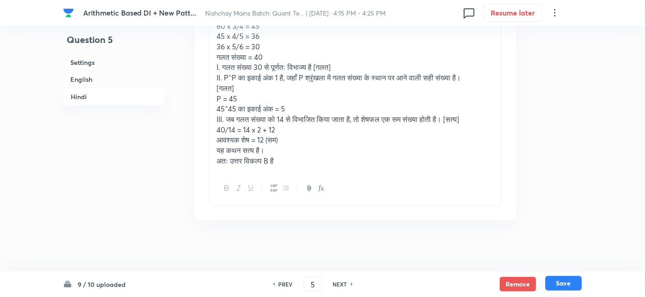
click at [556, 288] on button "Save" at bounding box center [563, 283] width 37 height 15
type input "6"
checkbox input "false"
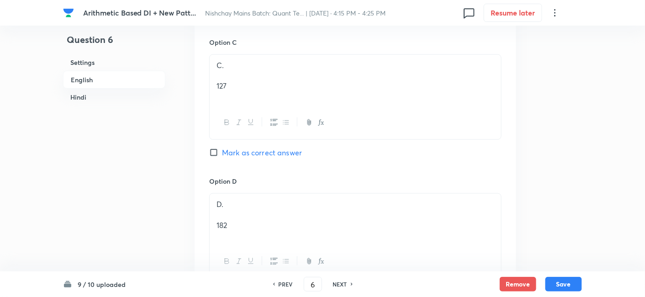
checkbox input "true"
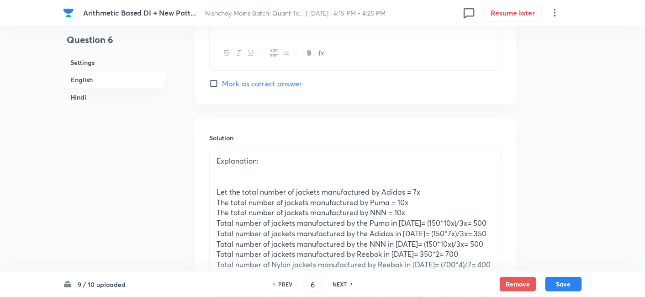
click at [338, 285] on h6 "NEXT" at bounding box center [340, 284] width 14 height 8
type input "7"
checkbox input "false"
checkbox input "true"
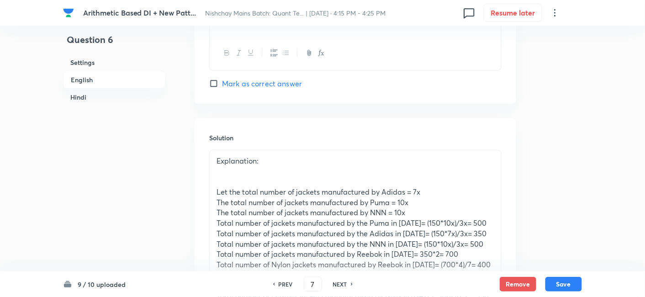
checkbox input "true"
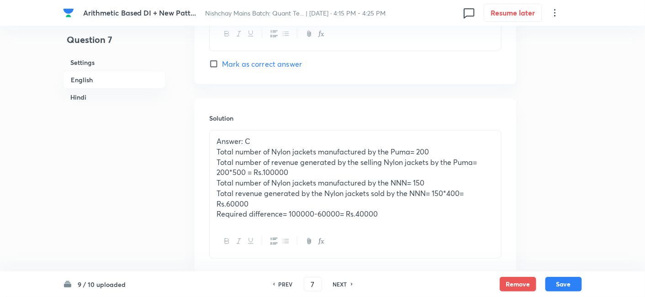
click at [338, 285] on h6 "NEXT" at bounding box center [340, 284] width 14 height 8
type input "8"
checkbox input "false"
checkbox input "true"
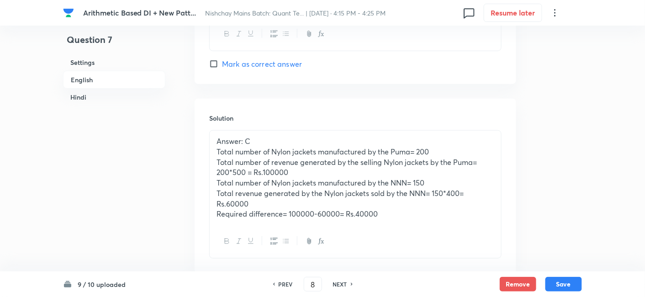
checkbox input "true"
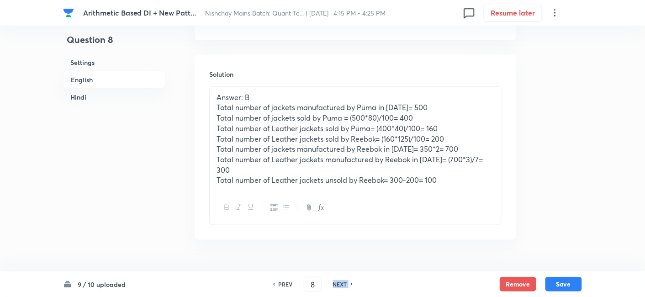
click at [338, 285] on h6 "NEXT" at bounding box center [340, 284] width 14 height 8
type input "9"
checkbox input "false"
checkbox input "true"
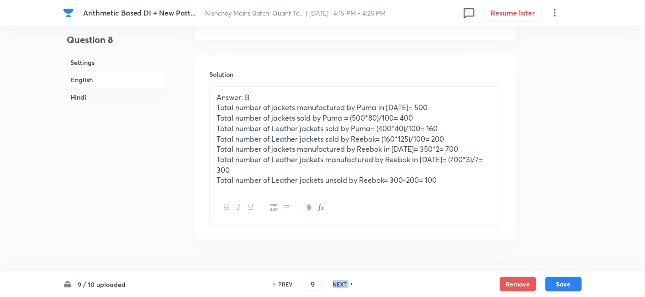
checkbox input "true"
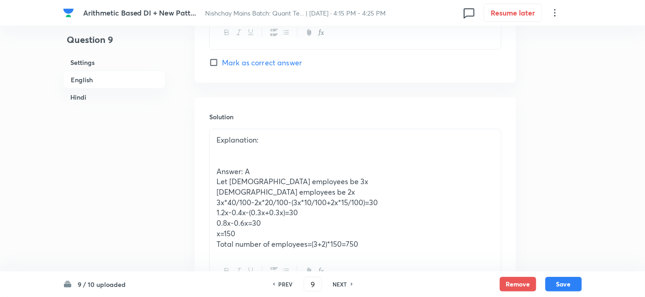
click at [338, 285] on h6 "NEXT" at bounding box center [340, 284] width 14 height 8
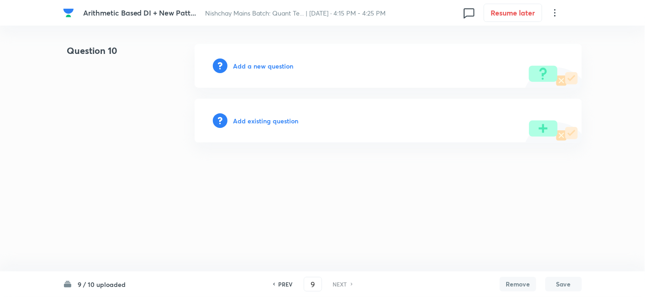
type input "10"
click at [279, 66] on h6 "Add a new question" at bounding box center [265, 66] width 60 height 10
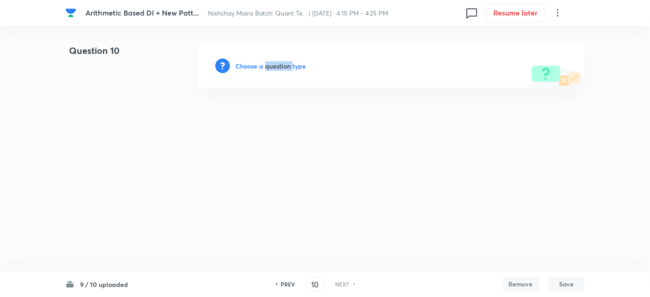
click at [279, 66] on h6 "Choose a question type" at bounding box center [270, 66] width 70 height 10
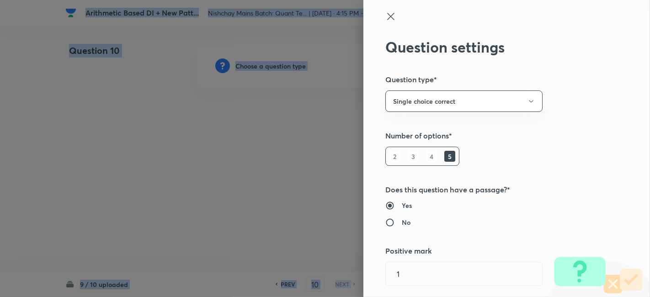
click at [279, 66] on div at bounding box center [325, 148] width 650 height 297
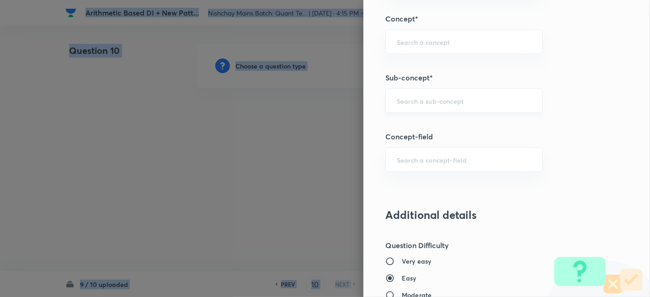
scroll to position [516, 0]
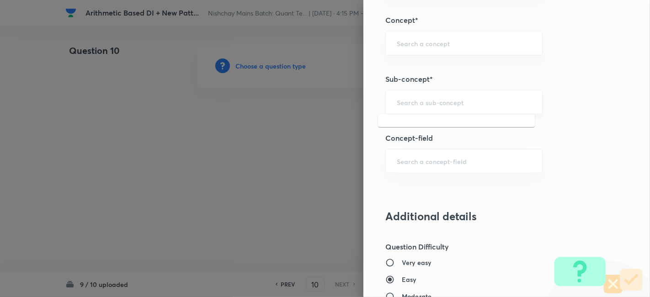
click at [455, 100] on input "text" at bounding box center [463, 102] width 134 height 9
click at [430, 132] on li "Wrong Series" at bounding box center [456, 126] width 157 height 16
type input "Wrong Series"
type input "Quantitative Aptitude"
type input "Basic Maths"
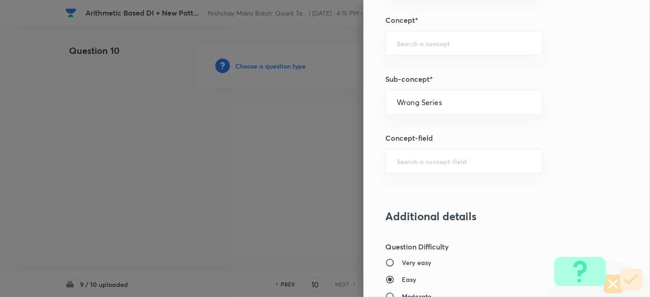
type input "Number Series"
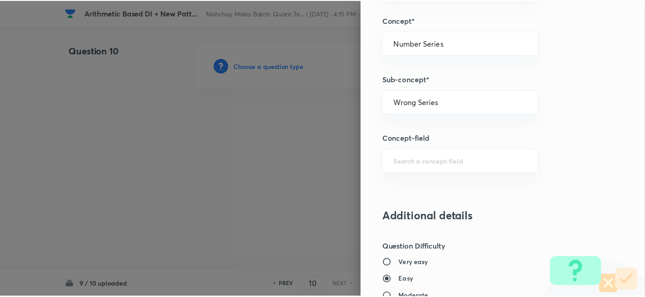
scroll to position [946, 0]
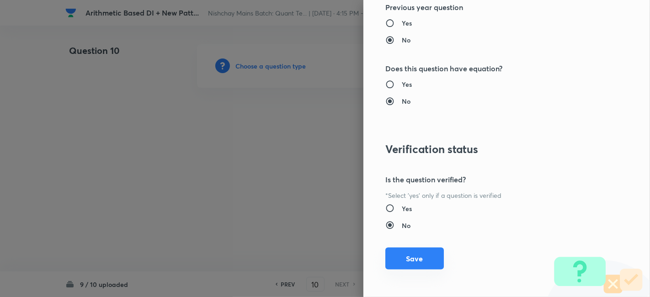
click at [401, 253] on button "Save" at bounding box center [414, 259] width 58 height 22
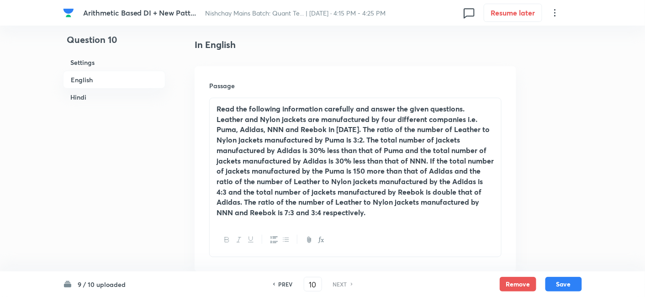
scroll to position [231, 0]
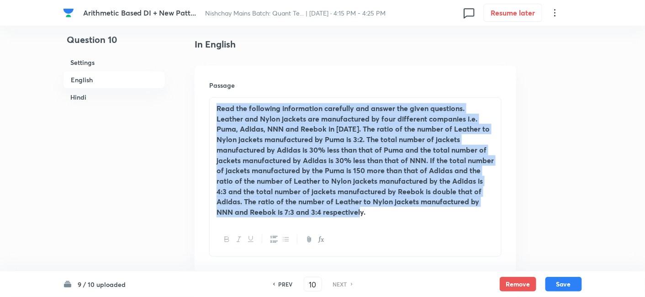
drag, startPoint x: 371, startPoint y: 210, endPoint x: 171, endPoint y: 31, distance: 268.2
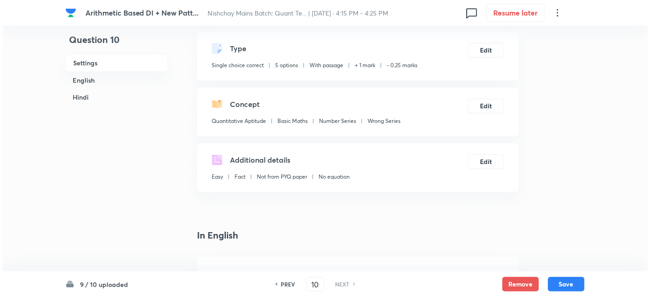
scroll to position [40, 0]
click at [470, 109] on button "Edit" at bounding box center [483, 105] width 37 height 15
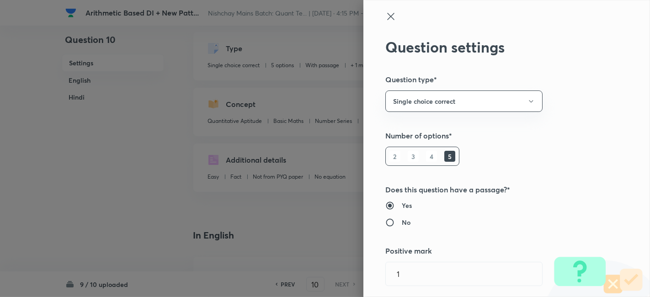
click at [402, 224] on h6 "No" at bounding box center [406, 222] width 9 height 10
click at [402, 224] on input "No" at bounding box center [393, 222] width 16 height 9
radio input "true"
radio input "false"
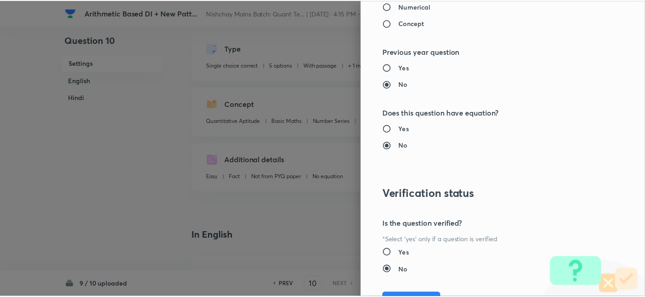
scroll to position [946, 0]
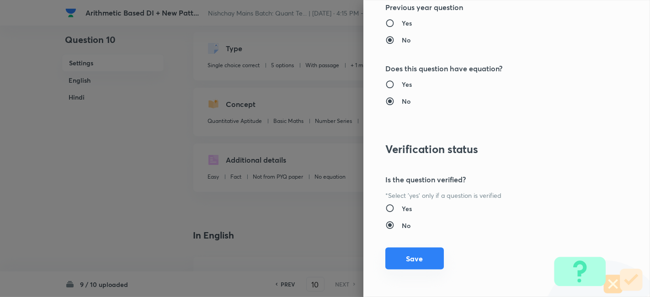
click at [410, 261] on button "Save" at bounding box center [414, 259] width 58 height 22
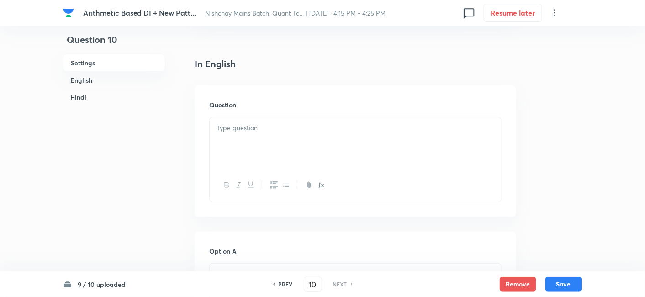
scroll to position [212, 0]
click at [318, 148] on div at bounding box center [355, 142] width 291 height 51
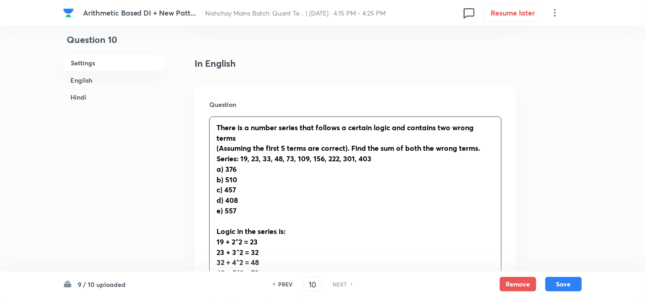
click at [213, 151] on div "There is a number series that follows a certain logic and contains two wrong te…" at bounding box center [355, 242] width 291 height 250
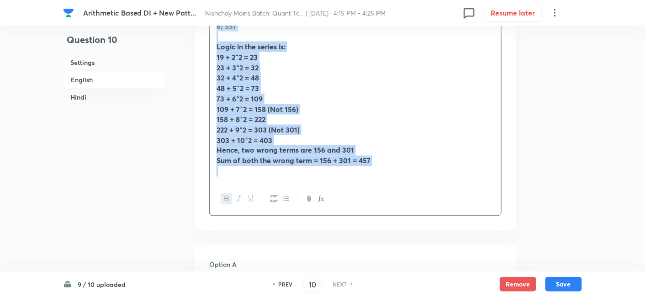
scroll to position [399, 0]
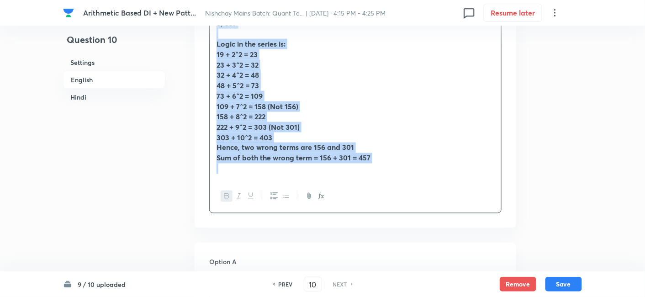
drag, startPoint x: 212, startPoint y: 127, endPoint x: 381, endPoint y: 229, distance: 197.1
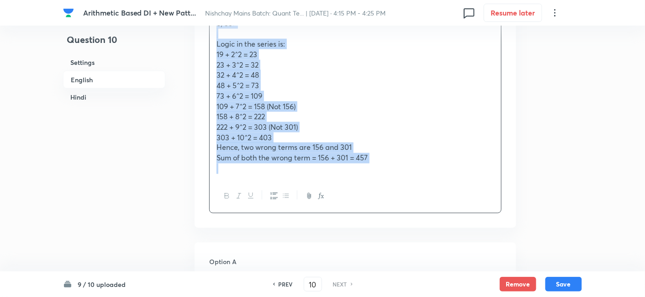
copy div "There is a number series that follows a certain logic and contains two wrong te…"
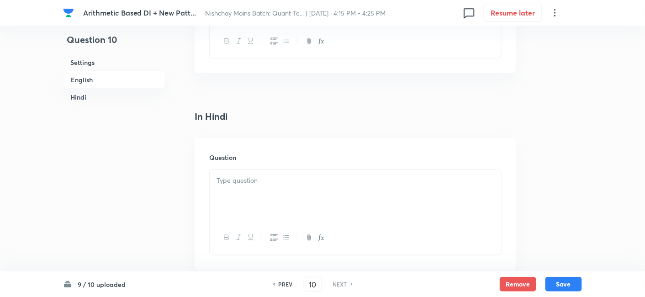
scroll to position [1427, 0]
click at [227, 178] on div at bounding box center [355, 189] width 291 height 51
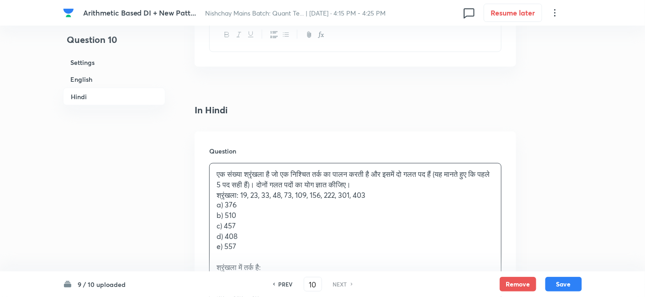
scroll to position [1583, 0]
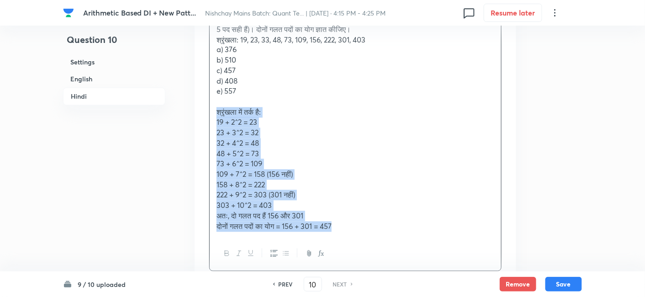
drag, startPoint x: 211, startPoint y: 110, endPoint x: 364, endPoint y: 244, distance: 203.6
click at [364, 244] on div "एक संख्या श्रृंखला है जो एक निश्चित तर्क का पालन करती है और इसमें दो गलत पद हैं…" at bounding box center [355, 139] width 292 height 263
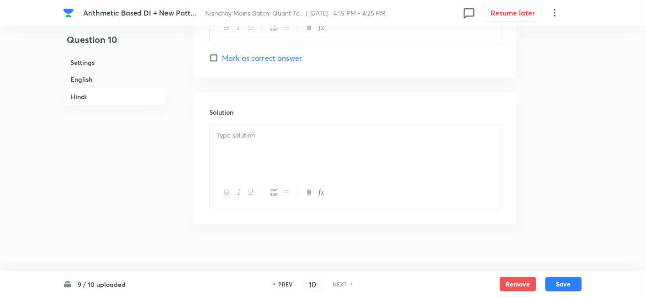
scroll to position [2402, 0]
click at [269, 165] on div at bounding box center [355, 145] width 291 height 51
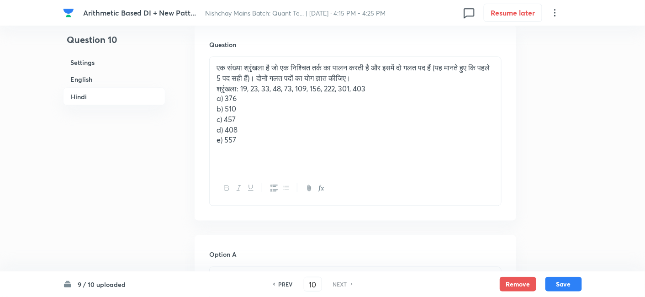
scroll to position [1533, 0]
drag, startPoint x: 213, startPoint y: 96, endPoint x: 283, endPoint y: 180, distance: 109.0
click at [283, 180] on div "एक संख्या श्रृंखला है जो एक निश्चित तर्क का पालन करती है और इसमें दो गलत पद हैं…" at bounding box center [355, 131] width 292 height 149
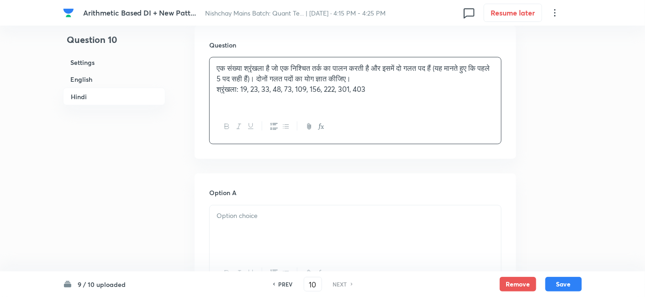
scroll to position [1596, 0]
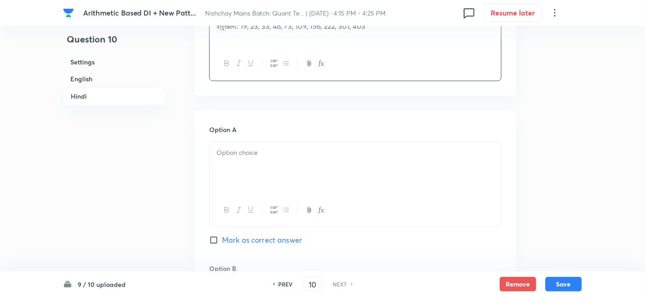
click at [283, 180] on div at bounding box center [355, 168] width 291 height 51
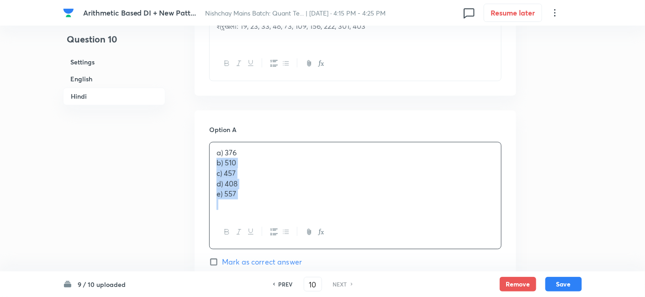
drag, startPoint x: 213, startPoint y: 162, endPoint x: 287, endPoint y: 240, distance: 107.6
click at [287, 240] on div "a) 376 b) 510 c) 457 d) 408 e) 557" at bounding box center [355, 196] width 292 height 108
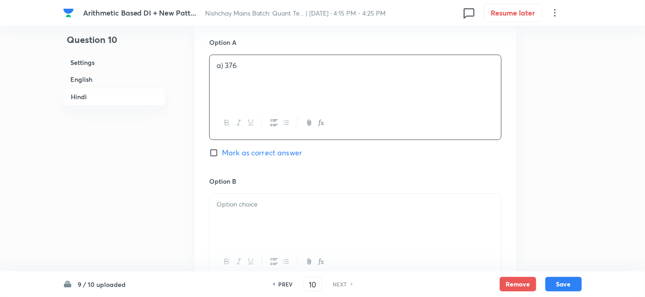
scroll to position [1685, 0]
click at [247, 222] on div at bounding box center [355, 218] width 291 height 51
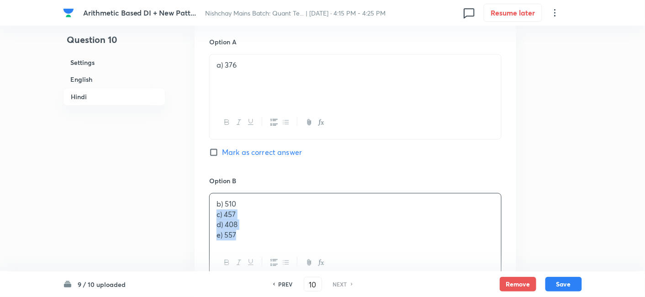
drag, startPoint x: 213, startPoint y: 215, endPoint x: 267, endPoint y: 266, distance: 74.3
click at [267, 266] on div "b) 510 c) 457 d) 408 e) 557" at bounding box center [355, 236] width 292 height 87
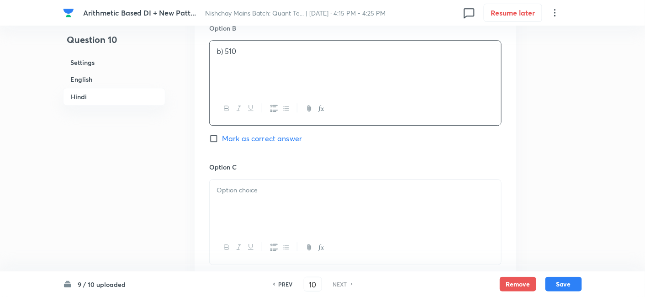
scroll to position [1839, 0]
click at [244, 210] on div at bounding box center [355, 203] width 291 height 51
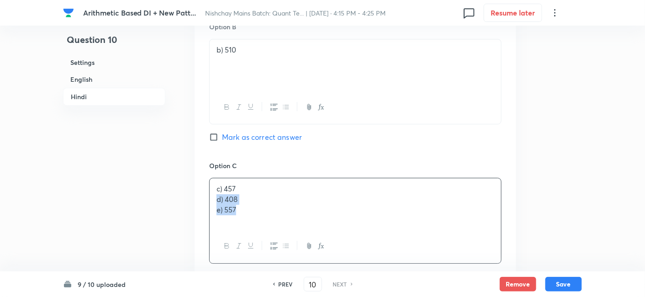
drag, startPoint x: 217, startPoint y: 196, endPoint x: 269, endPoint y: 229, distance: 60.8
click at [269, 229] on div "c) 457 d) 408 e) 557" at bounding box center [355, 220] width 292 height 85
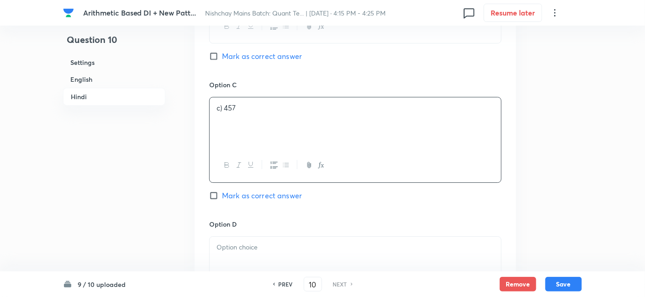
click at [296, 194] on span "Mark as correct answer" at bounding box center [262, 195] width 80 height 11
click at [222, 194] on input "Mark as correct answer" at bounding box center [215, 195] width 13 height 9
checkbox input "true"
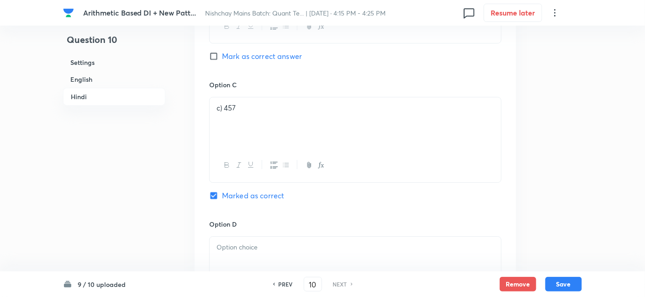
click at [272, 238] on div at bounding box center [355, 262] width 291 height 51
drag, startPoint x: 214, startPoint y: 254, endPoint x: 318, endPoint y: 278, distance: 107.4
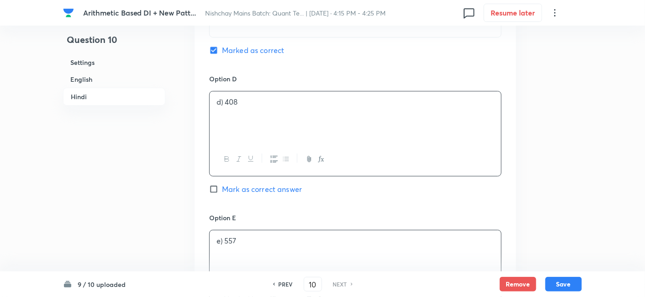
click at [288, 260] on div "e) 557" at bounding box center [355, 255] width 291 height 51
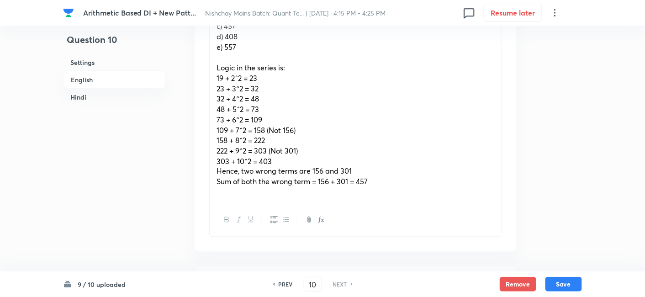
scroll to position [375, 0]
drag, startPoint x: 210, startPoint y: 63, endPoint x: 391, endPoint y: 192, distance: 222.7
click at [391, 192] on div "There is a number series that follows a certain logic and contains two wrong te…" at bounding box center [355, 79] width 291 height 250
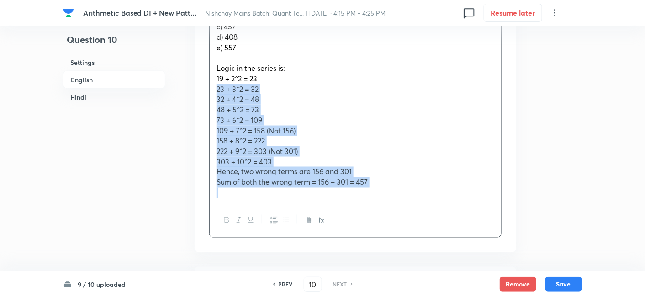
drag, startPoint x: 391, startPoint y: 192, endPoint x: 218, endPoint y: 84, distance: 204.3
click at [218, 84] on div "There is a number series that follows a certain logic and contains two wrong te…" at bounding box center [355, 79] width 291 height 250
drag, startPoint x: 211, startPoint y: 71, endPoint x: 399, endPoint y: 188, distance: 221.2
click at [399, 188] on div "There is a number series that follows a certain logic and contains two wrong te…" at bounding box center [355, 79] width 291 height 250
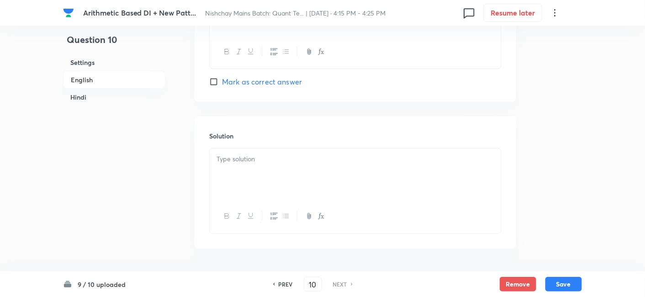
scroll to position [1129, 0]
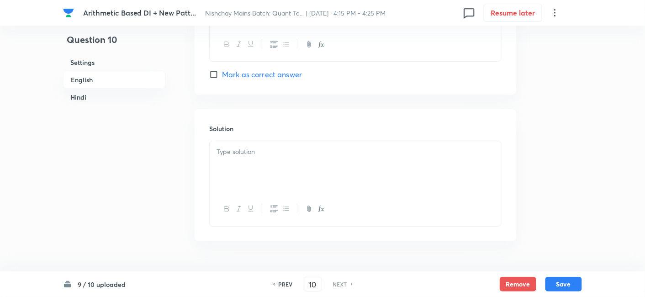
click at [294, 157] on div at bounding box center [355, 166] width 291 height 51
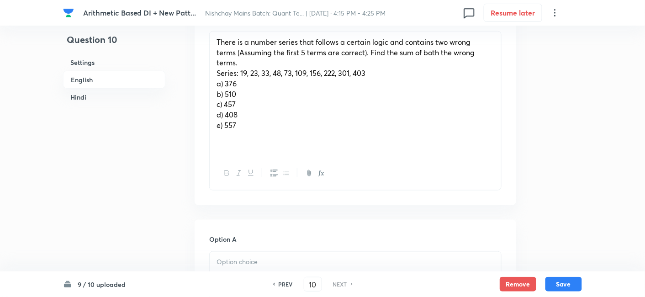
scroll to position [296, 0]
drag, startPoint x: 215, startPoint y: 87, endPoint x: 258, endPoint y: 140, distance: 68.8
click at [258, 140] on div "There is a number series that follows a certain logic and contains two wrong te…" at bounding box center [355, 95] width 291 height 125
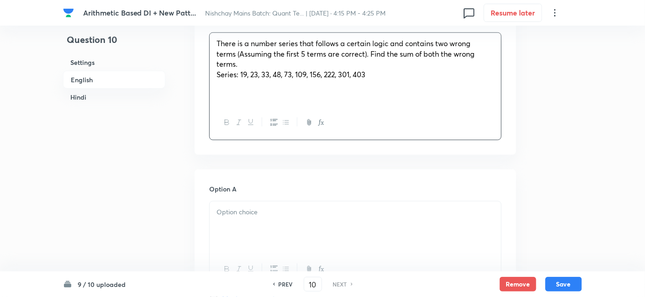
scroll to position [353, 0]
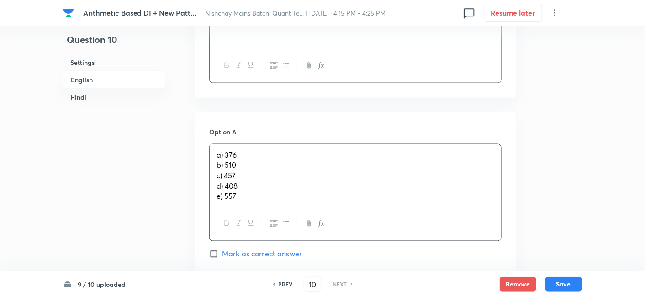
click at [251, 164] on div "a) 376 b) 510 c) 457 d) 408 e) 557" at bounding box center [355, 175] width 291 height 63
drag, startPoint x: 212, startPoint y: 164, endPoint x: 284, endPoint y: 232, distance: 98.2
click at [284, 232] on div "a) 376 b) 510 c) 457 d) 408 e) 557" at bounding box center [355, 192] width 292 height 97
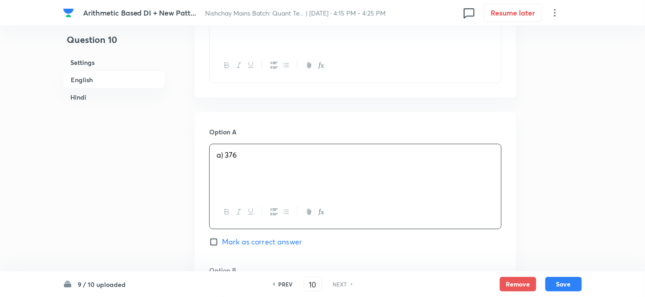
scroll to position [493, 0]
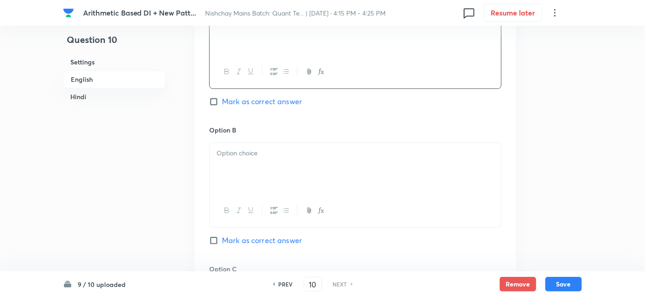
click at [220, 164] on div at bounding box center [355, 168] width 291 height 51
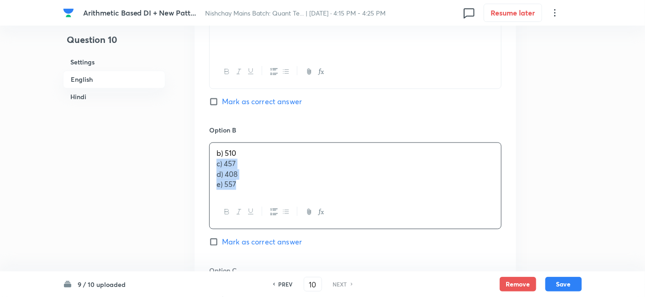
drag, startPoint x: 217, startPoint y: 164, endPoint x: 279, endPoint y: 218, distance: 82.8
click at [279, 218] on div "b) 510 c) 457 d) 408 e) 557" at bounding box center [355, 186] width 292 height 87
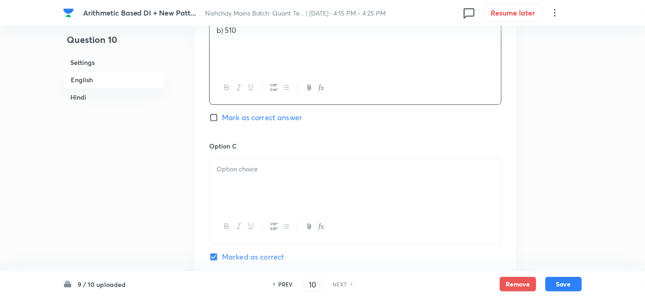
scroll to position [625, 0]
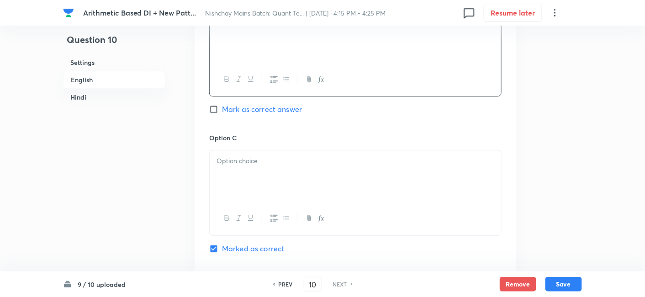
click at [232, 179] on div at bounding box center [355, 175] width 291 height 51
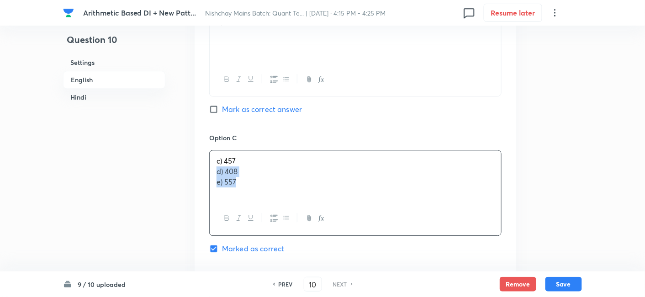
drag, startPoint x: 215, startPoint y: 169, endPoint x: 298, endPoint y: 223, distance: 99.1
click at [298, 223] on div "c) 457 d) 408 e) 557" at bounding box center [355, 192] width 292 height 85
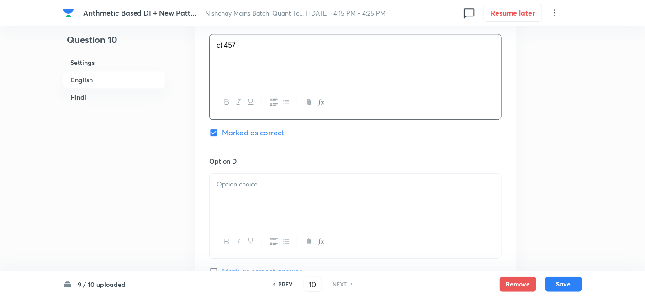
click at [253, 206] on div at bounding box center [355, 199] width 291 height 51
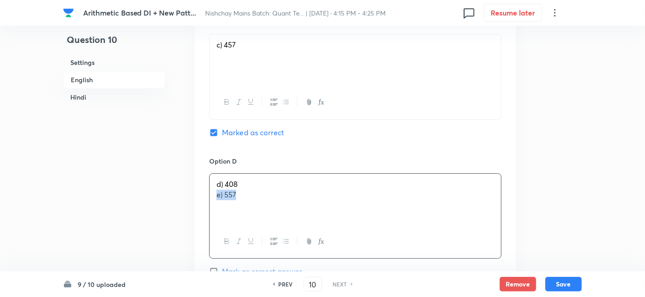
drag, startPoint x: 213, startPoint y: 194, endPoint x: 297, endPoint y: 215, distance: 86.6
click at [297, 215] on div "d) 408 e) 557" at bounding box center [355, 199] width 291 height 51
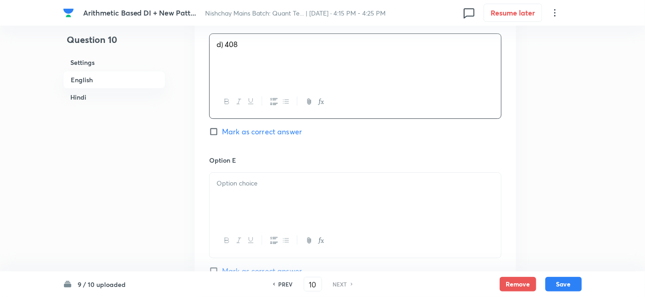
scroll to position [881, 0]
click at [297, 215] on div at bounding box center [355, 198] width 291 height 51
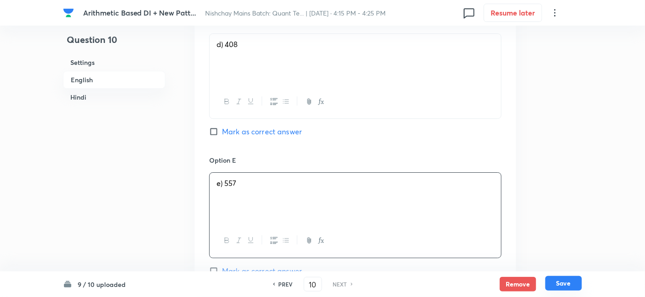
click at [568, 289] on button "Save" at bounding box center [563, 283] width 37 height 15
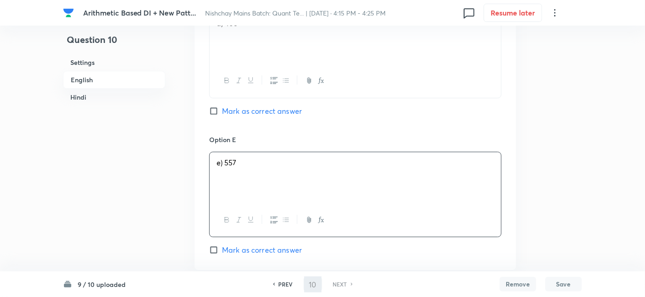
click at [568, 289] on button "Save" at bounding box center [563, 284] width 37 height 15
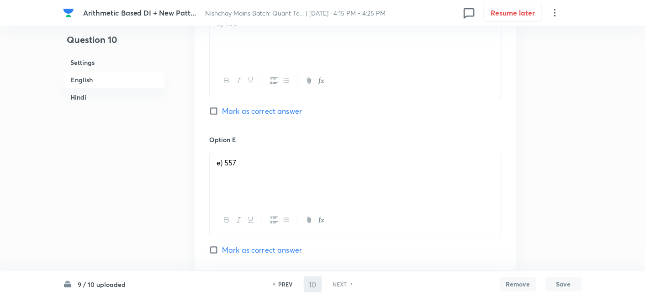
checkbox input "true"
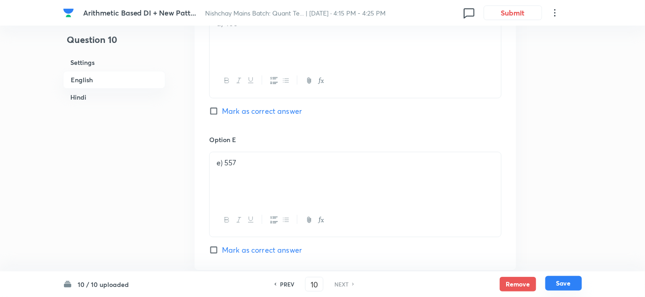
click at [568, 289] on button "Save" at bounding box center [563, 283] width 37 height 15
checkbox input "false"
checkbox input "true"
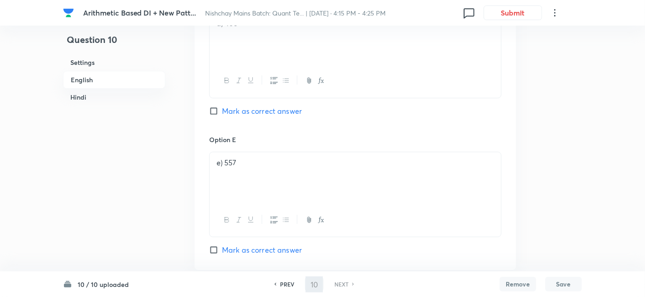
checkbox input "true"
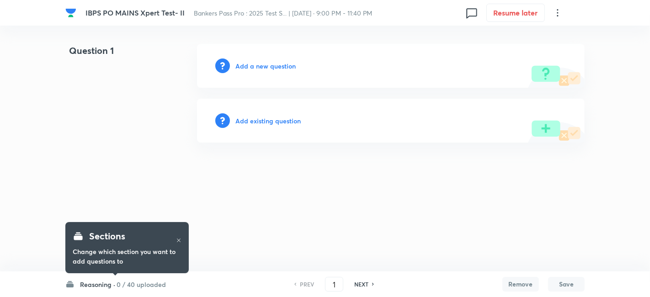
click at [145, 284] on h6 "0 / 40 uploaded" at bounding box center [140, 285] width 49 height 10
